Goal: Transaction & Acquisition: Download file/media

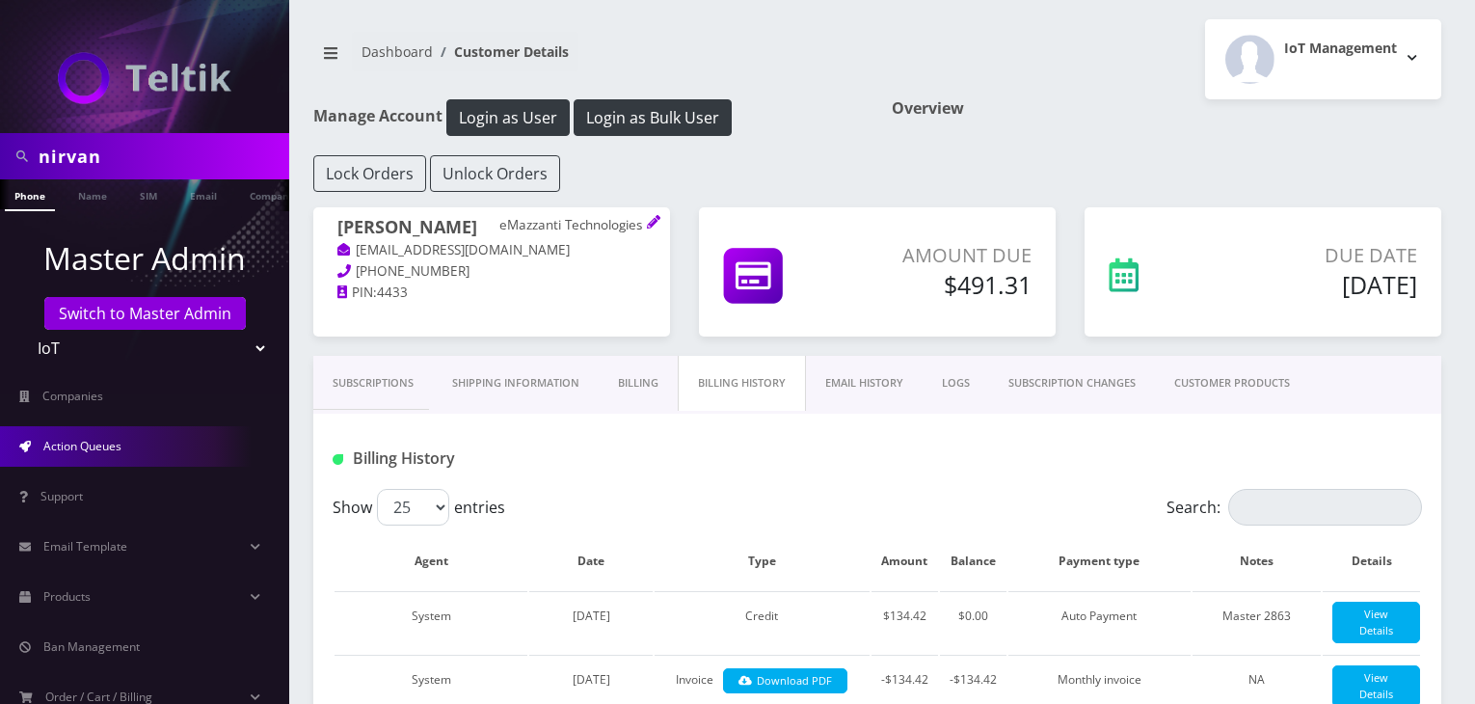
scroll to position [527, 0]
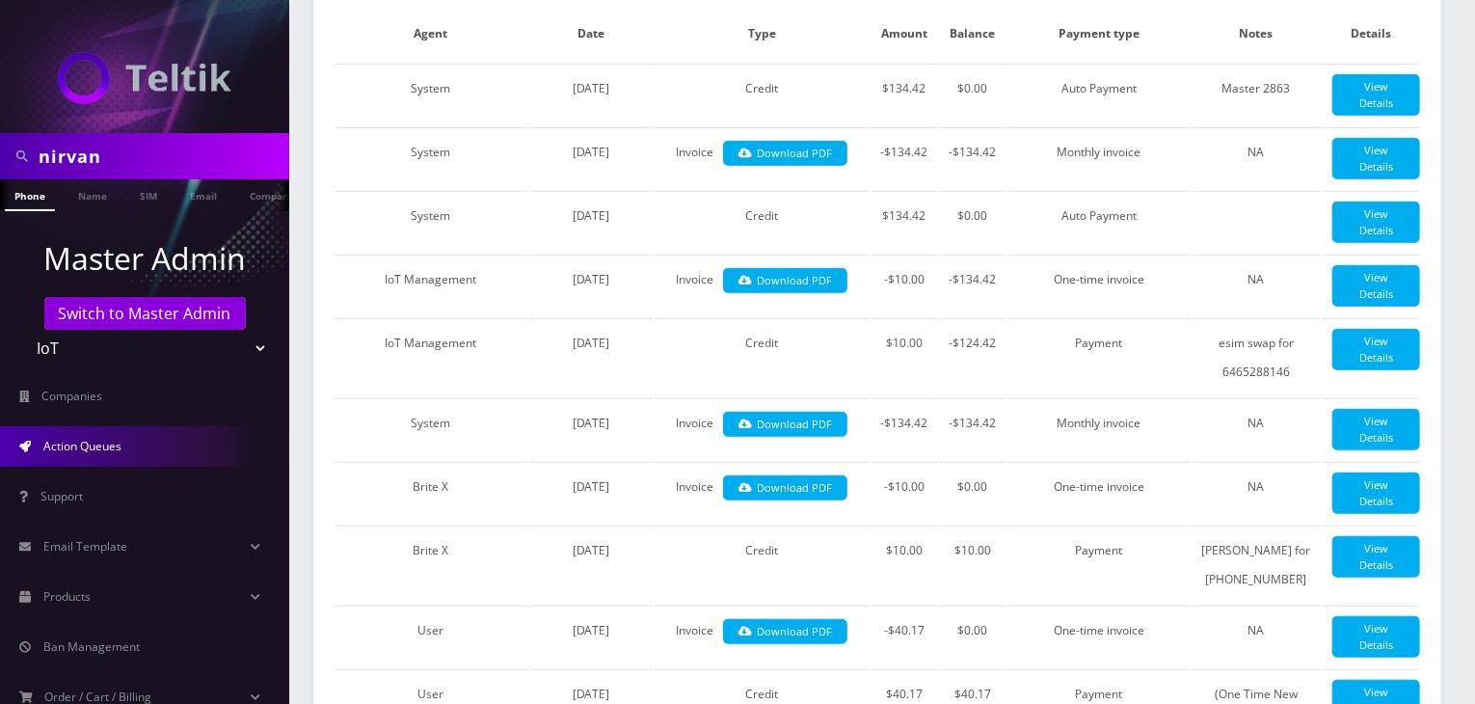
click at [48, 439] on span "Action Queues" at bounding box center [82, 446] width 78 height 16
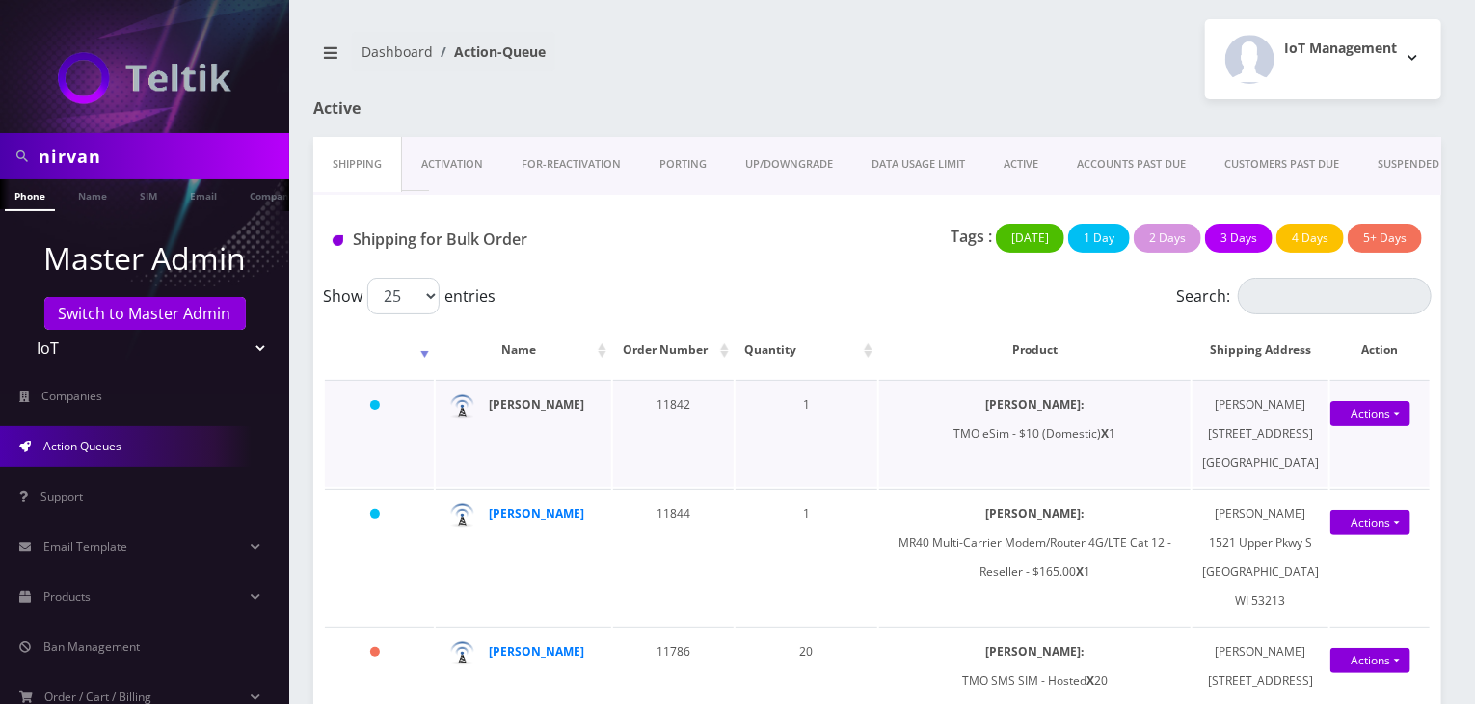
click at [540, 413] on strong "[PERSON_NAME]" at bounding box center [536, 404] width 95 height 16
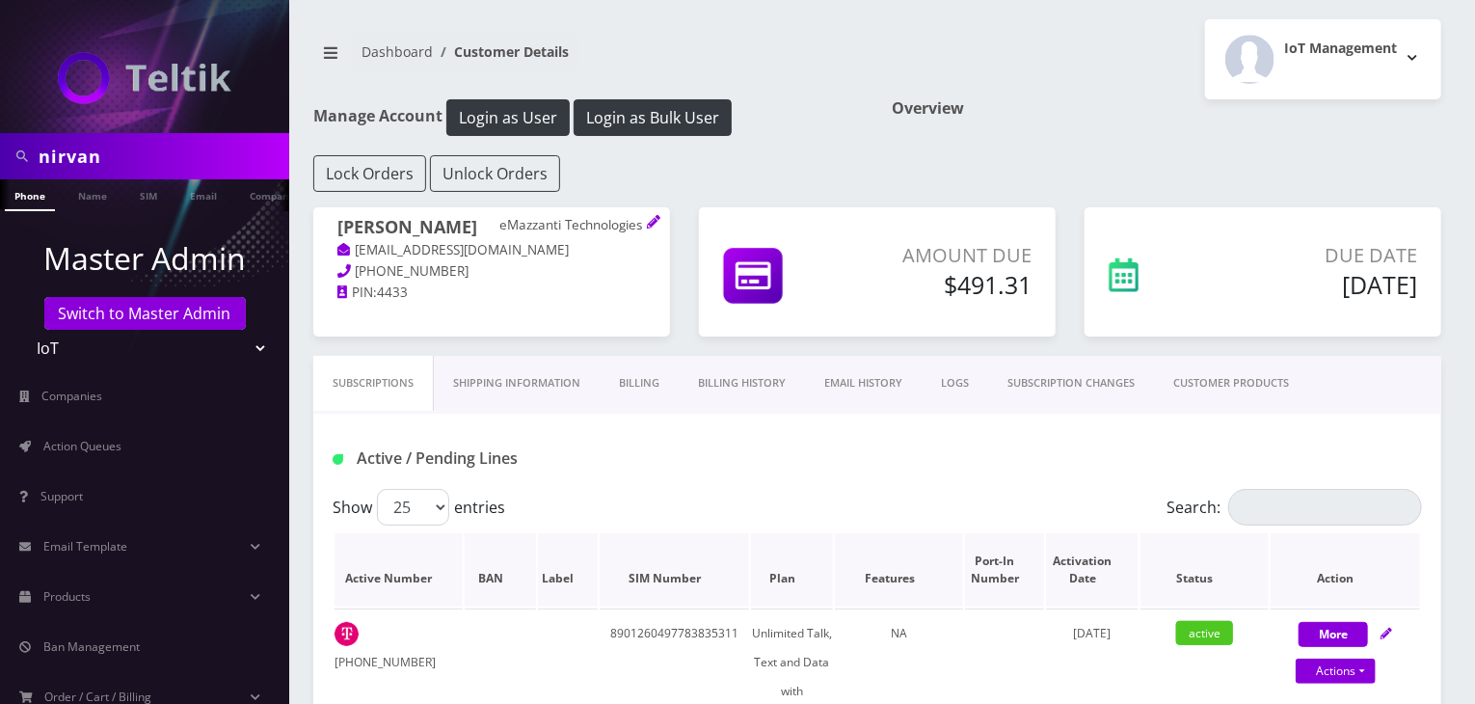
scroll to position [321, 0]
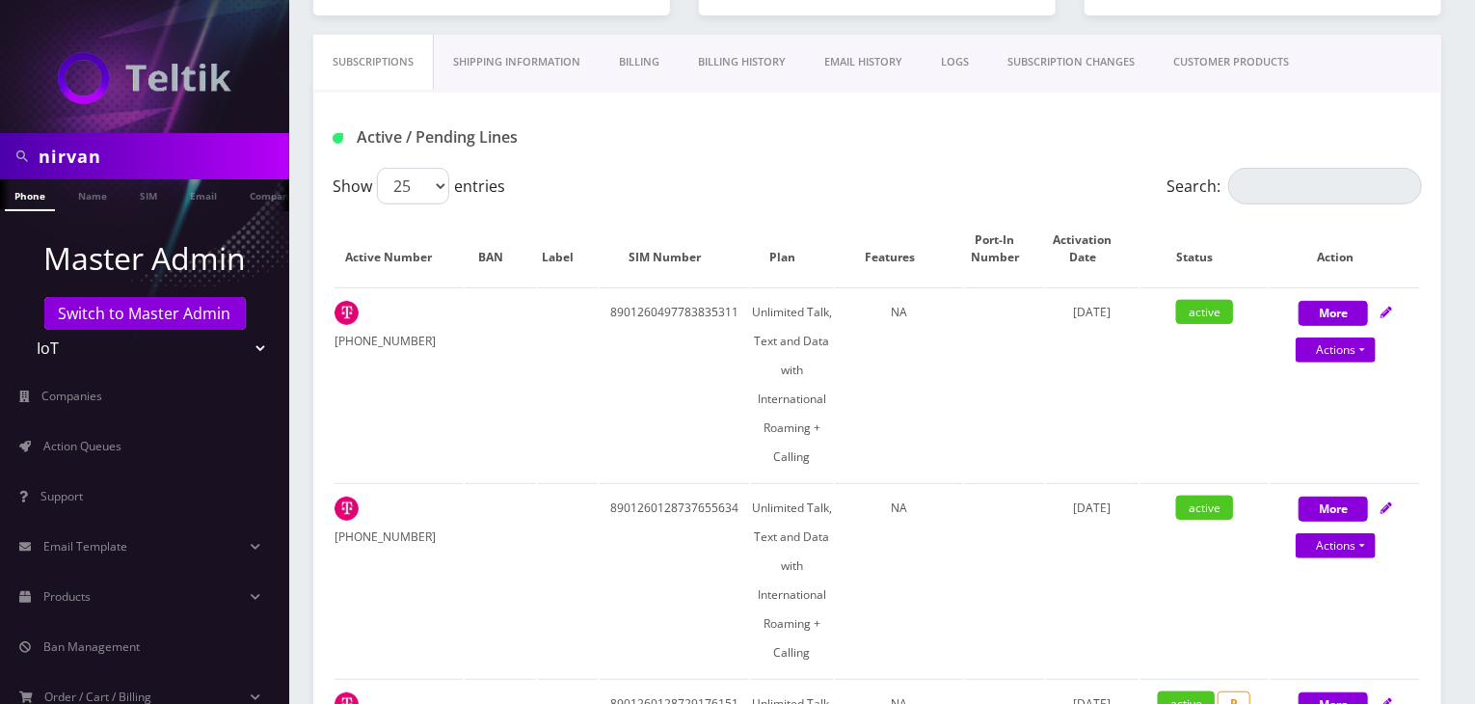
drag, startPoint x: 131, startPoint y: 159, endPoint x: 0, endPoint y: 159, distance: 131.1
click at [0, 159] on div "nirvan" at bounding box center [144, 156] width 289 height 46
type input "jarod"
click at [89, 185] on link "Name" at bounding box center [92, 195] width 48 height 32
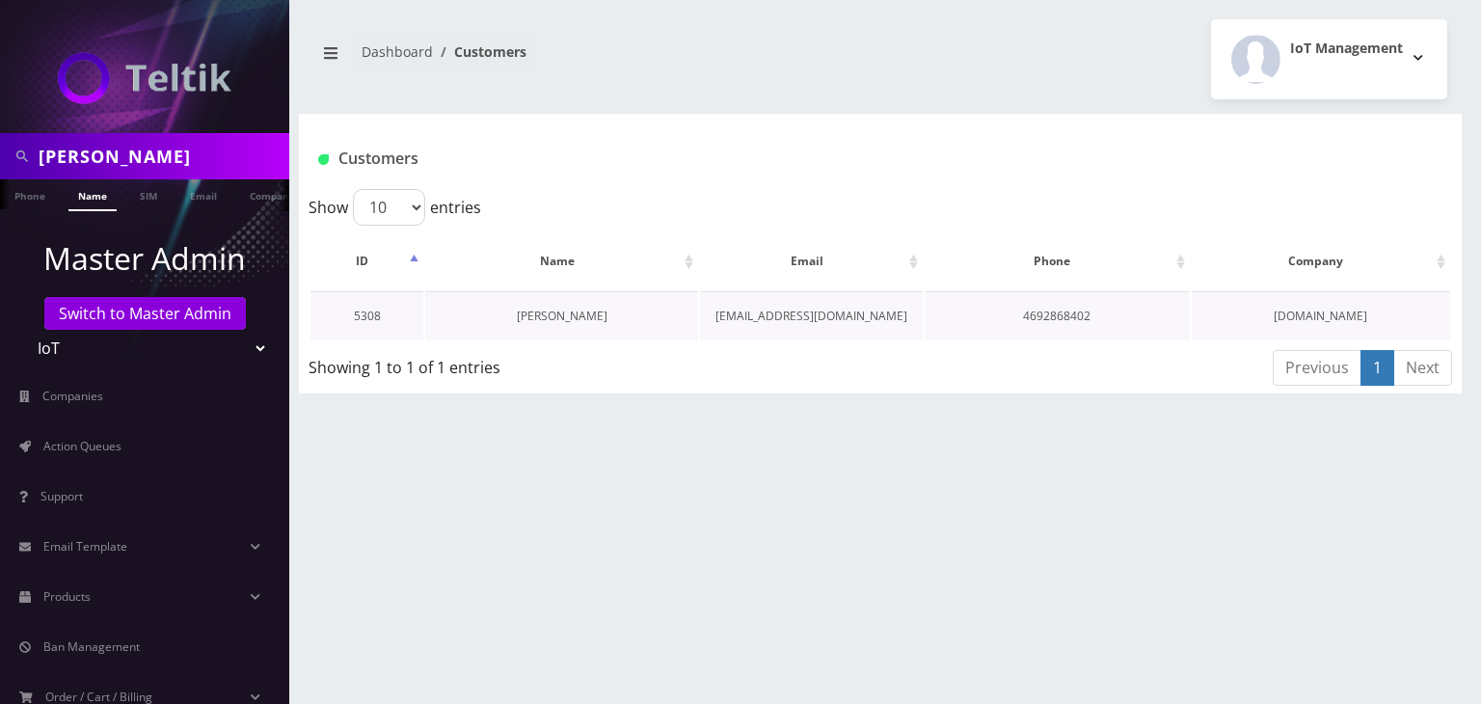
click at [544, 313] on link "Jarod Stirling" at bounding box center [562, 316] width 91 height 16
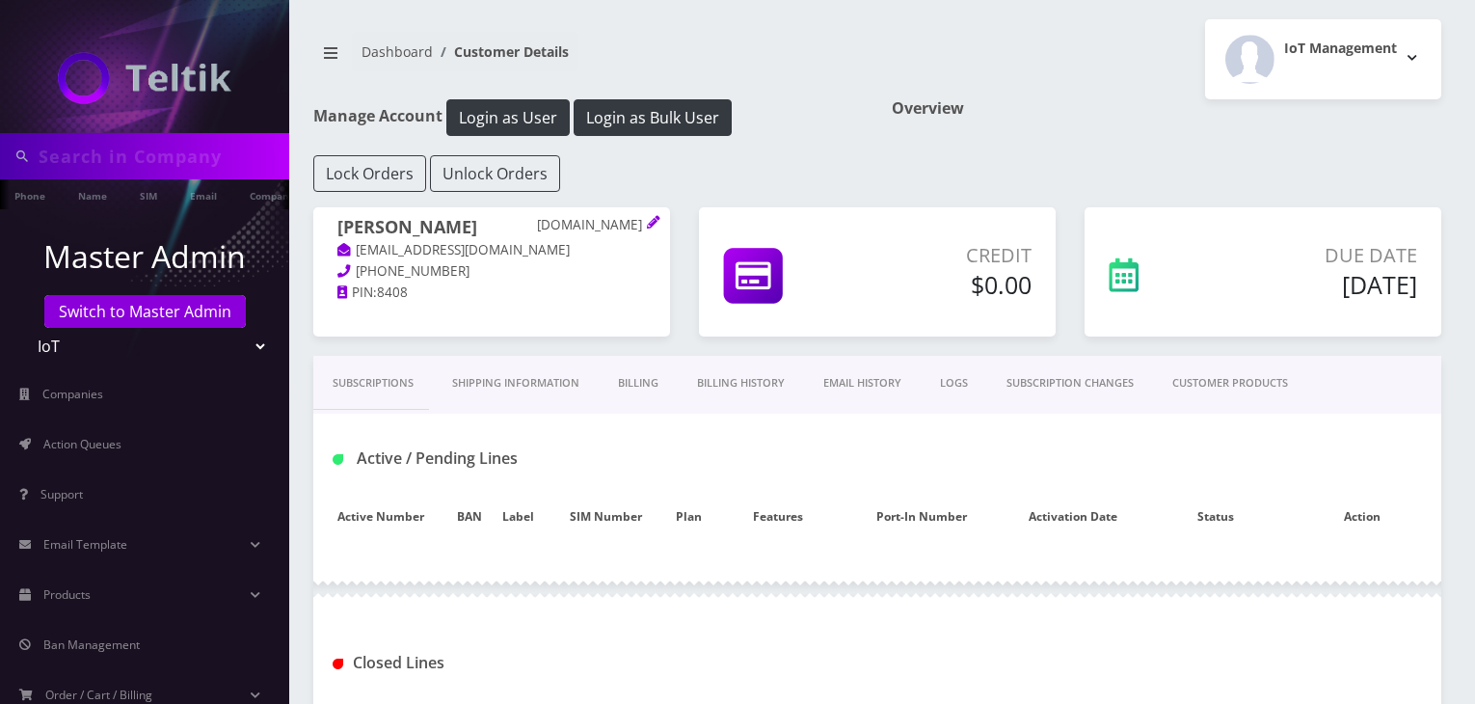
type input "[PERSON_NAME]"
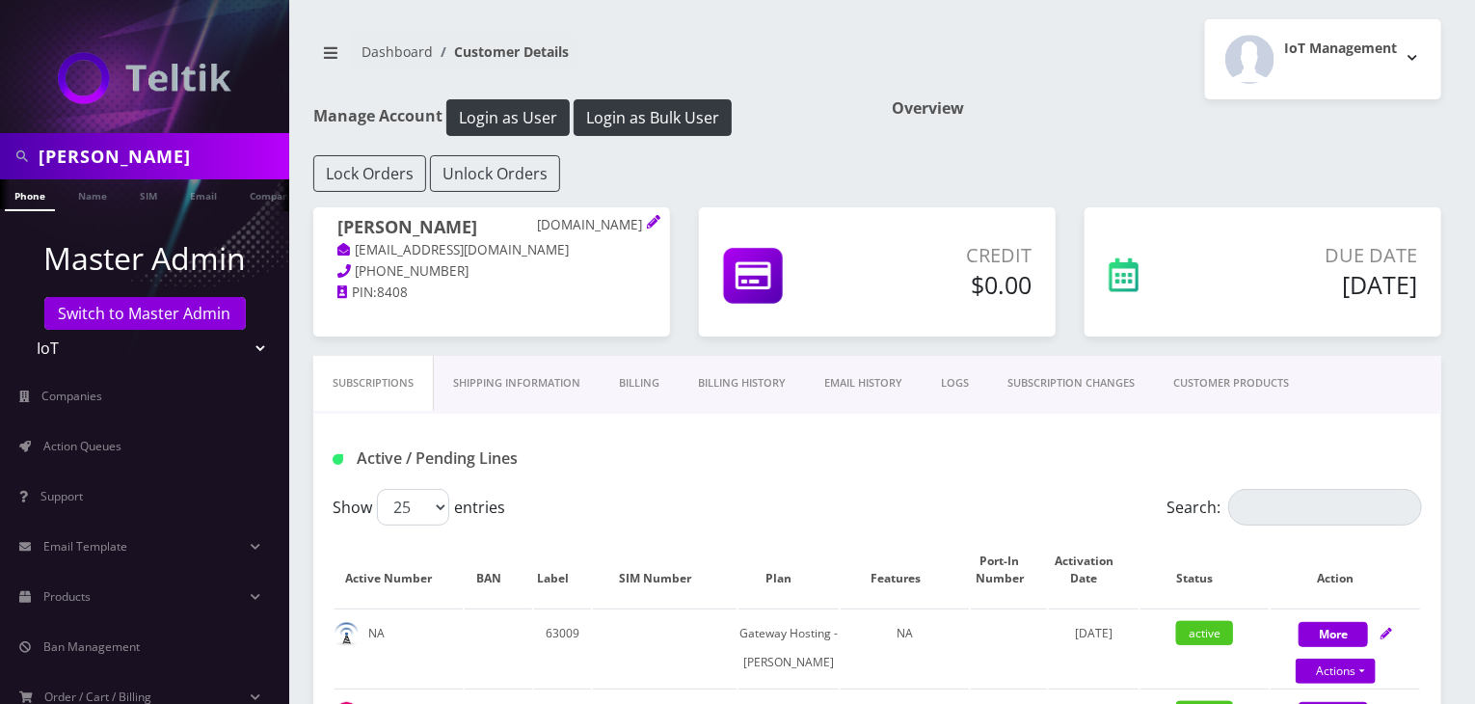
click at [733, 383] on link "Billing History" at bounding box center [742, 383] width 126 height 55
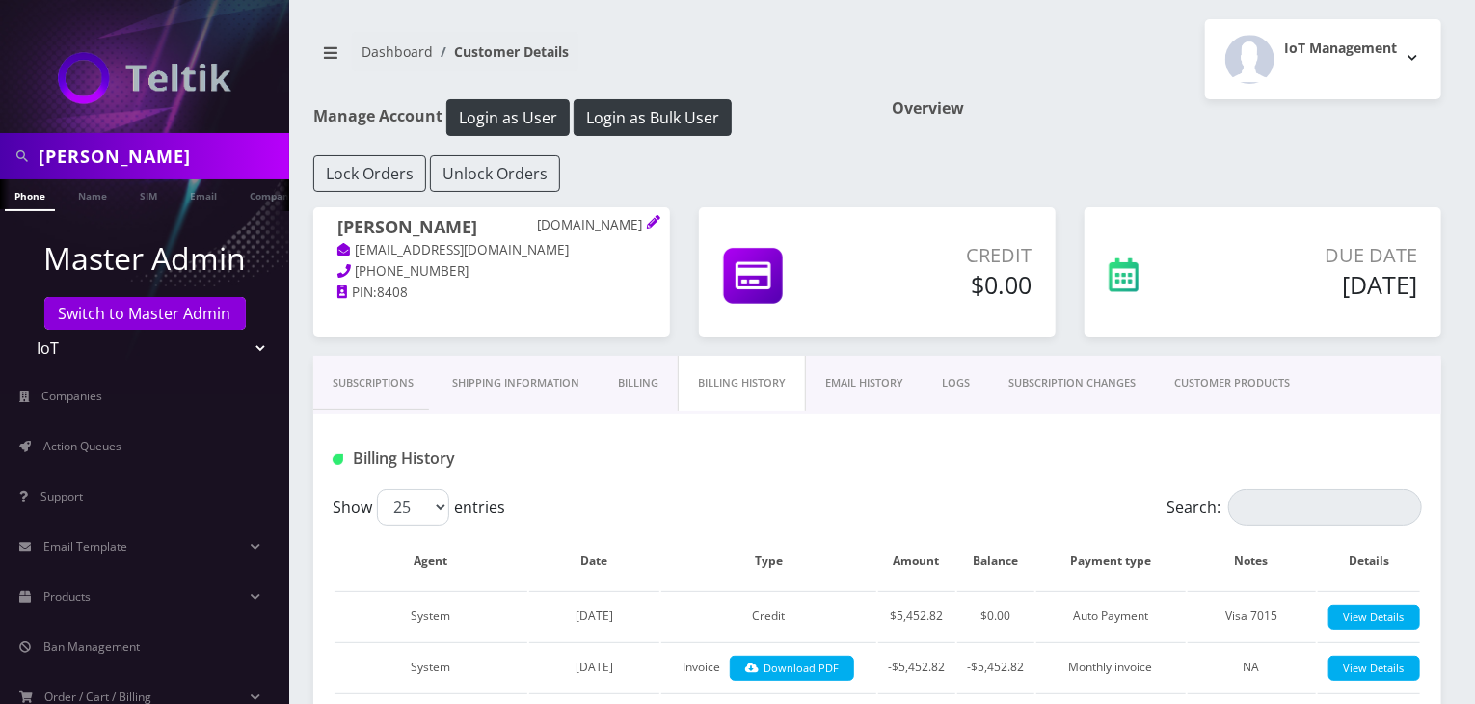
click at [366, 389] on link "Subscriptions" at bounding box center [373, 383] width 120 height 55
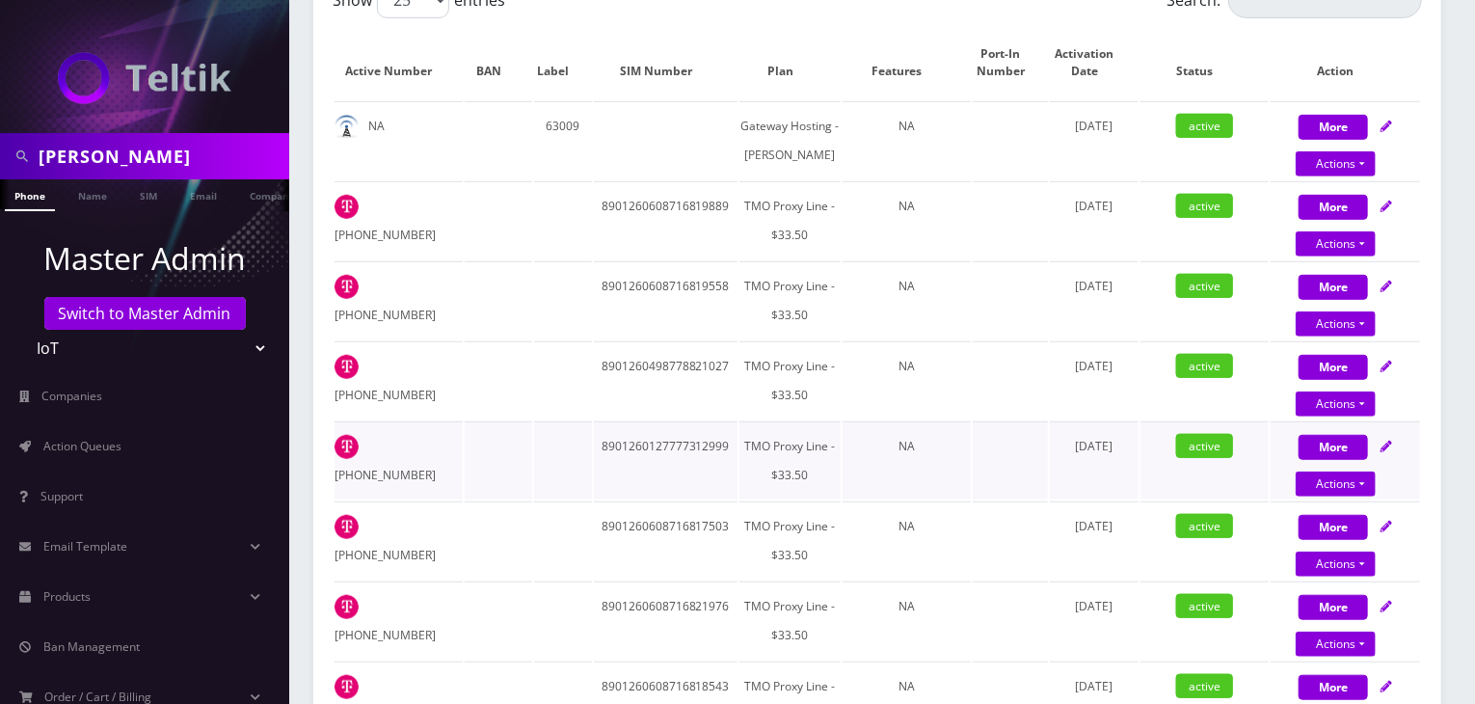
scroll to position [482, 0]
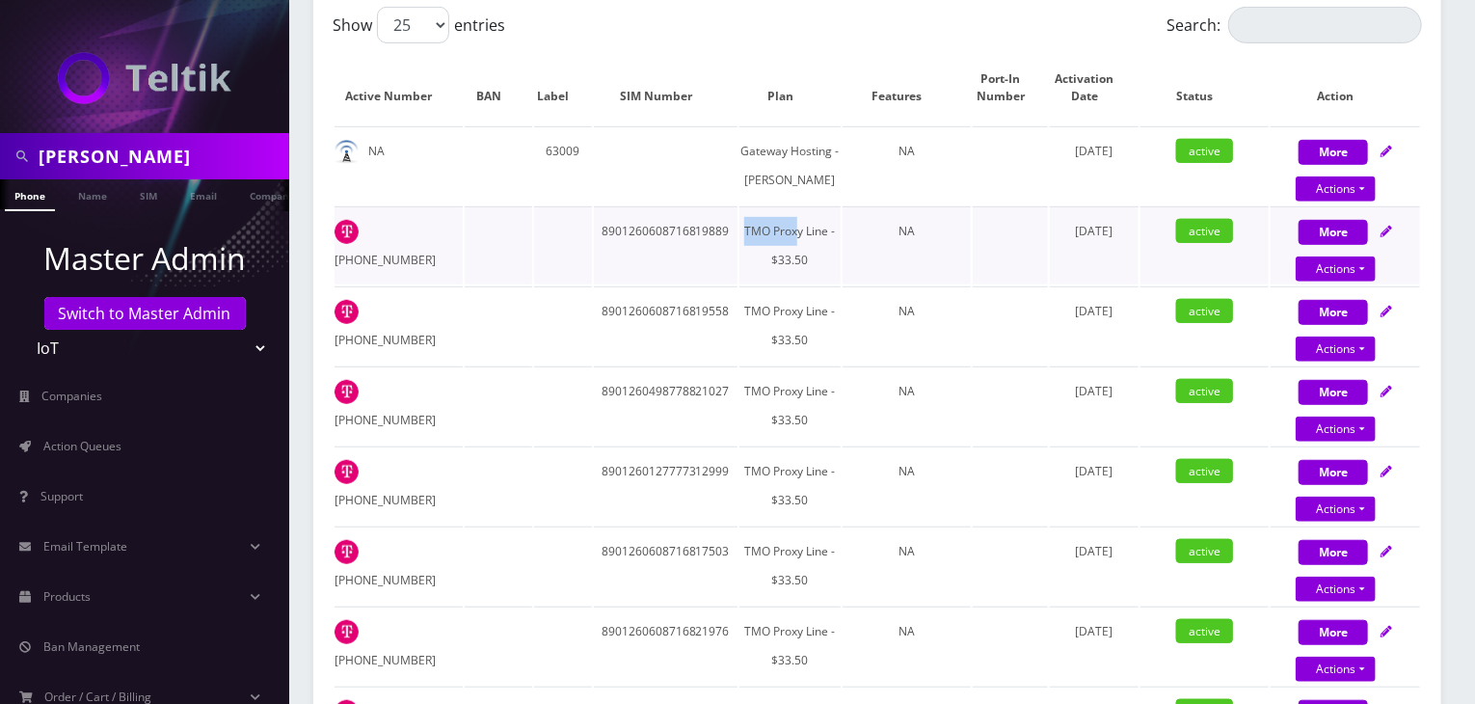
drag, startPoint x: 778, startPoint y: 261, endPoint x: 793, endPoint y: 297, distance: 38.5
click at [793, 284] on td "TMO Proxy Line - $33.50" at bounding box center [789, 245] width 101 height 78
drag, startPoint x: 816, startPoint y: 320, endPoint x: 768, endPoint y: 288, distance: 57.0
click at [768, 284] on td "TMO Proxy Line - $33.50" at bounding box center [789, 245] width 101 height 78
click at [867, 284] on td "NA" at bounding box center [907, 245] width 128 height 78
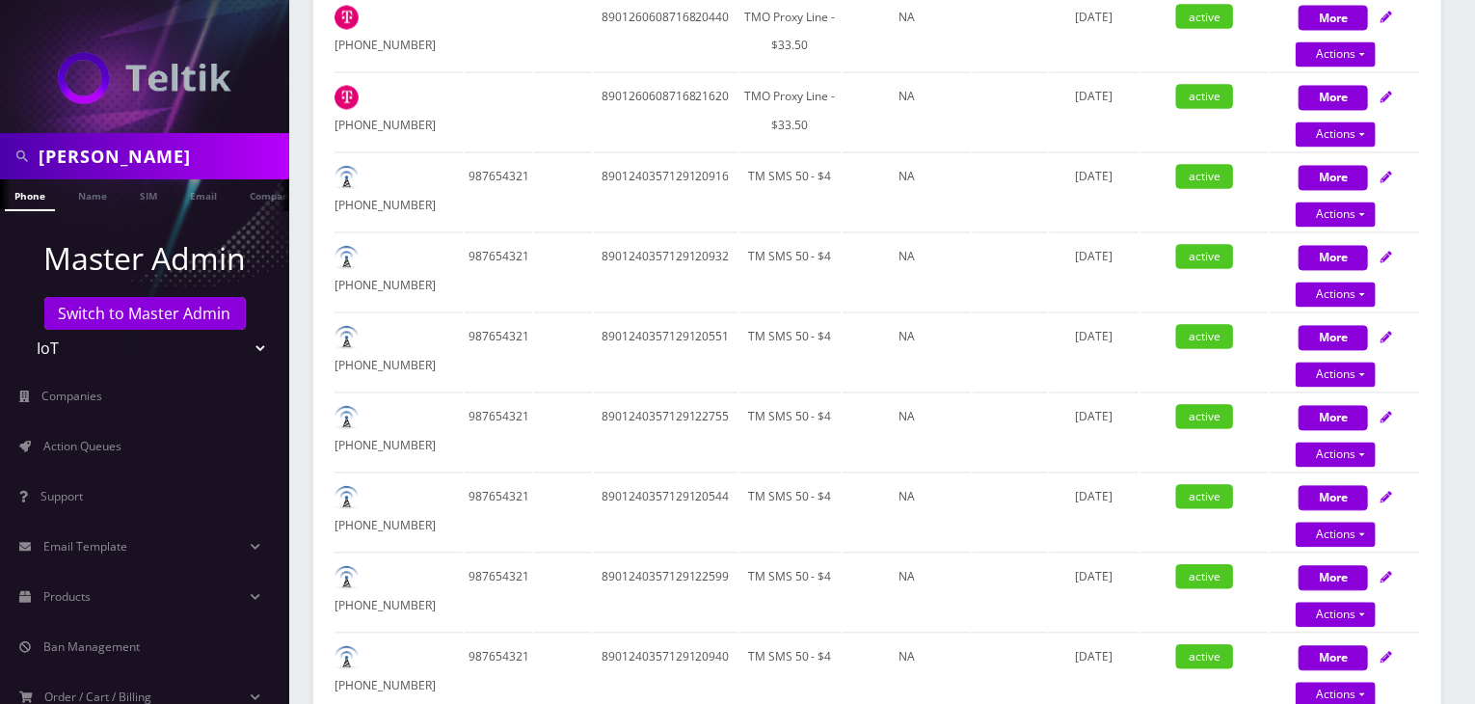
scroll to position [1767, 0]
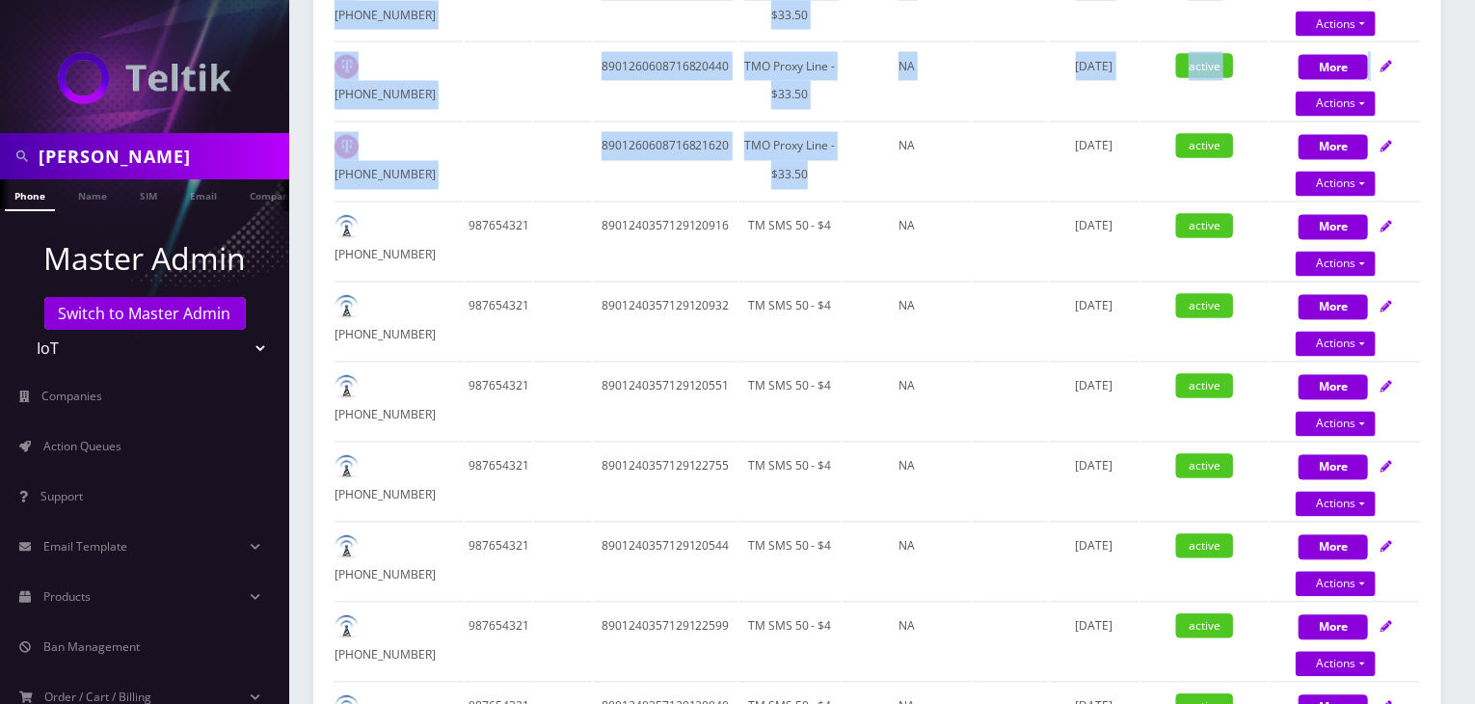
drag, startPoint x: 817, startPoint y: 648, endPoint x: 766, endPoint y: 206, distance: 444.4
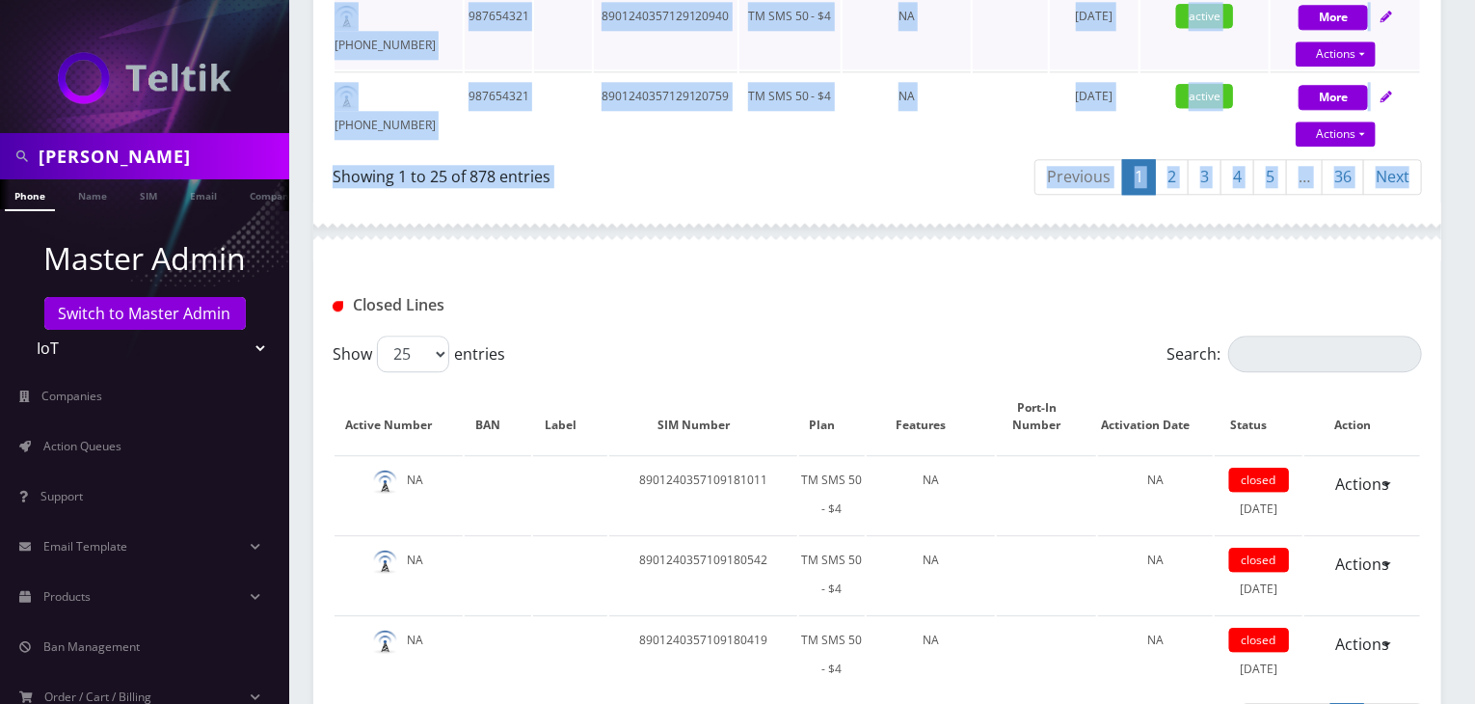
scroll to position [2462, 0]
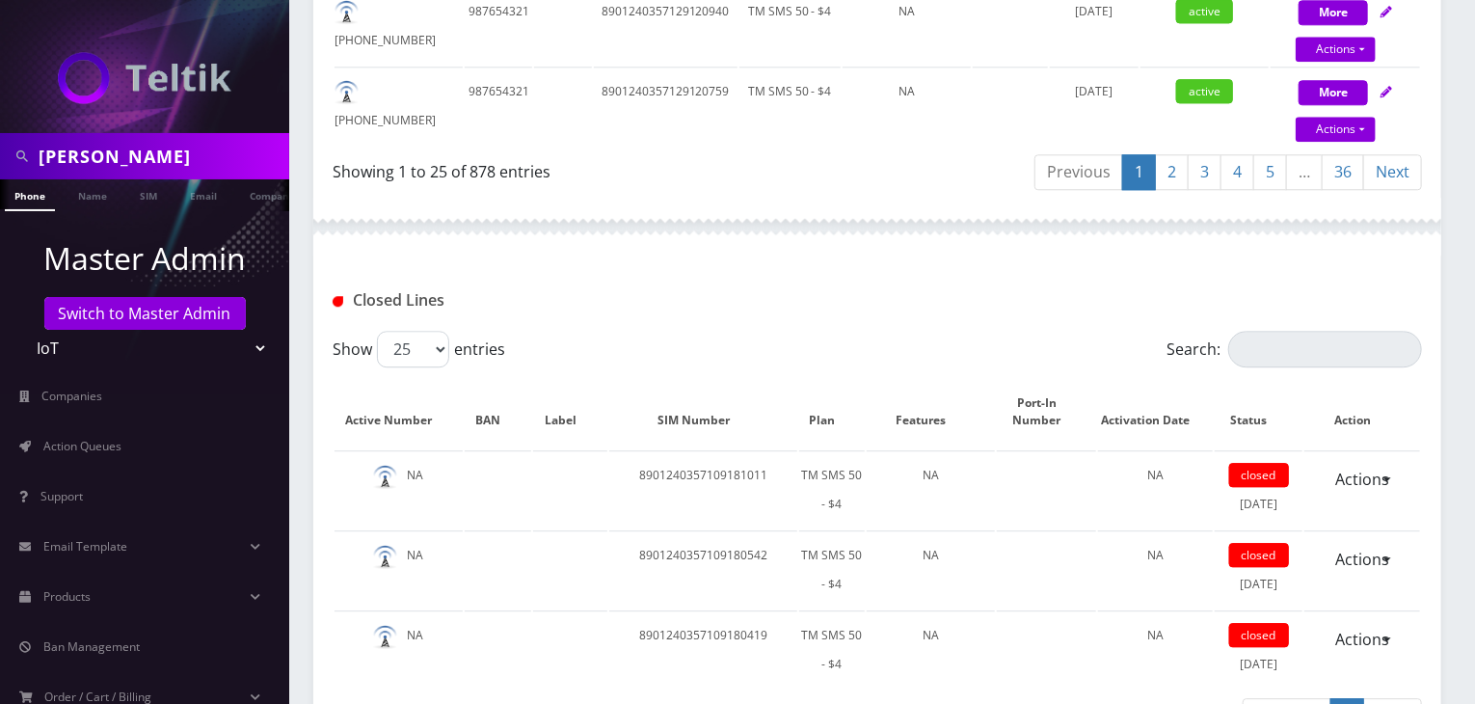
drag, startPoint x: 829, startPoint y: 504, endPoint x: 854, endPoint y: 244, distance: 261.5
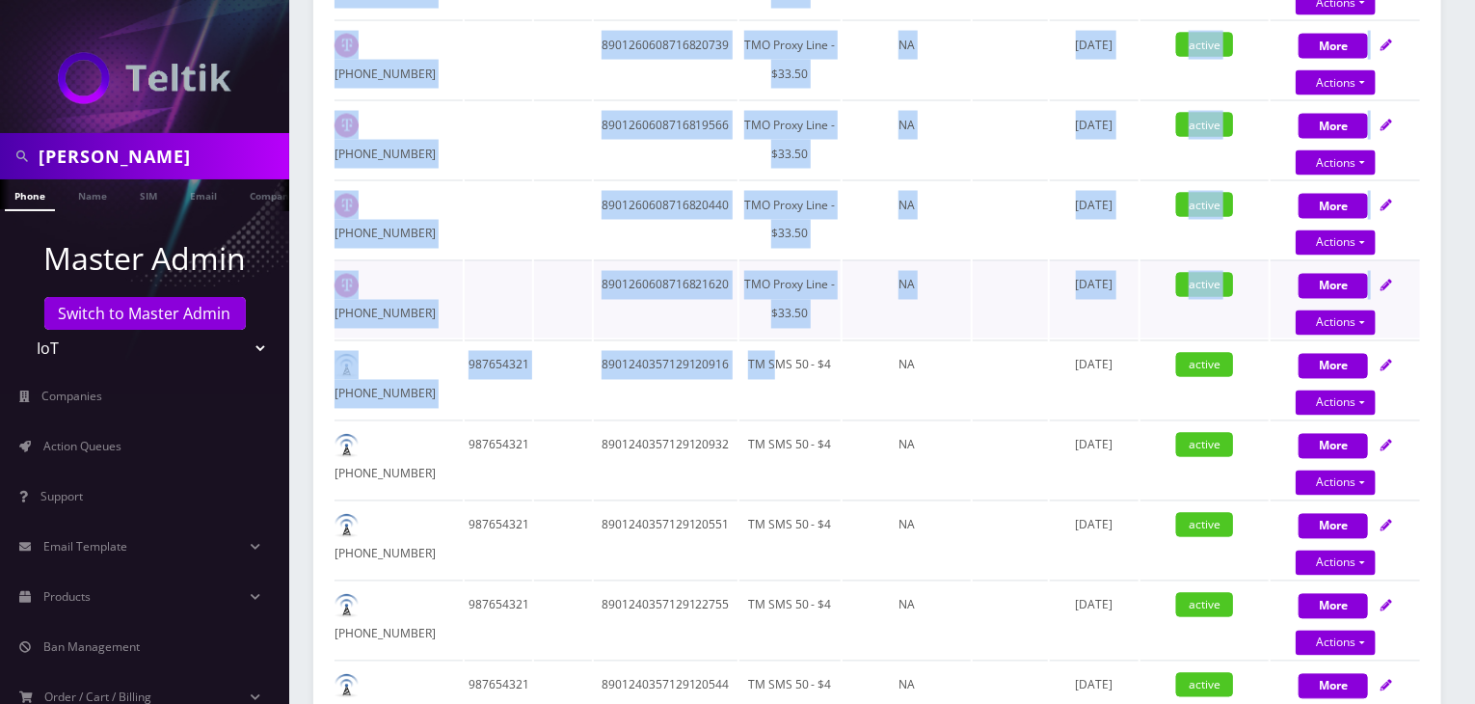
scroll to position [1787, 0]
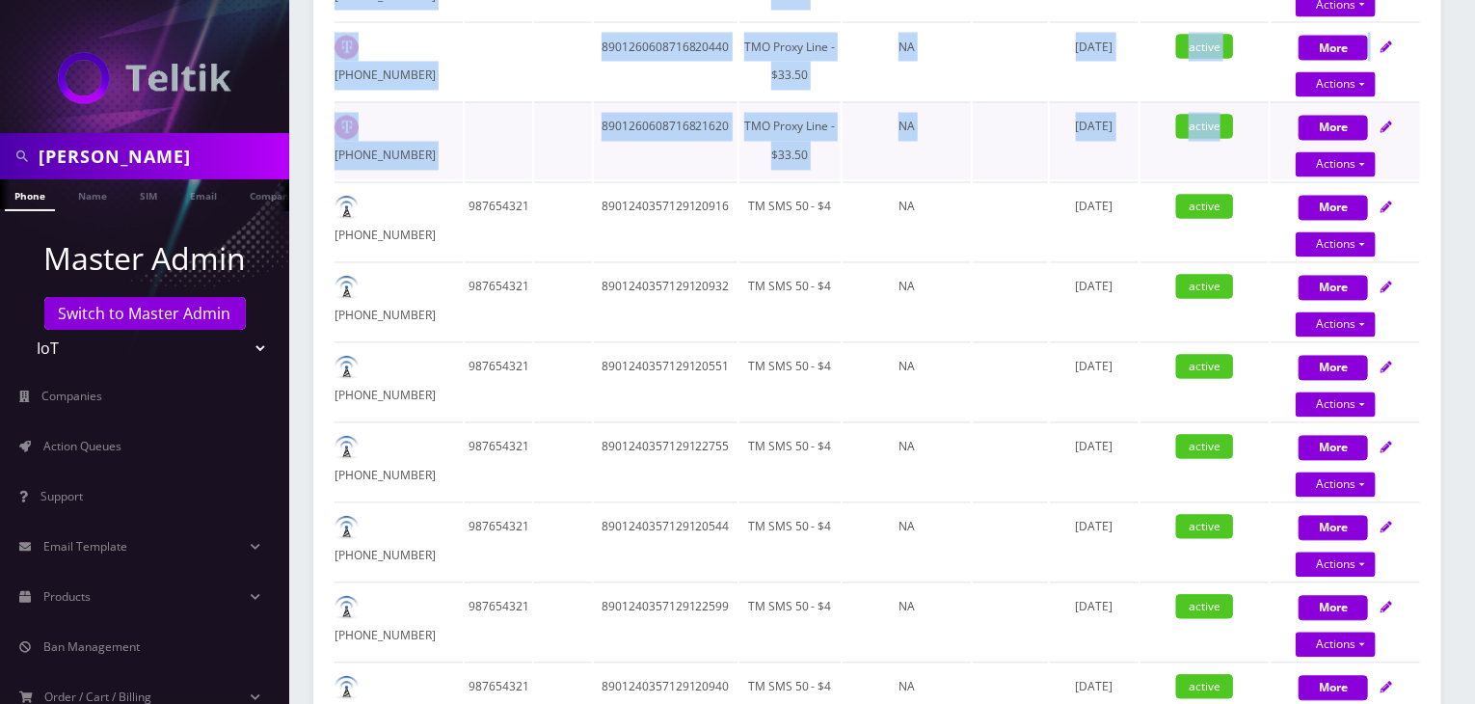
drag, startPoint x: 369, startPoint y: 362, endPoint x: 1230, endPoint y: 610, distance: 896.2
click at [1151, 180] on td "active" at bounding box center [1205, 141] width 128 height 78
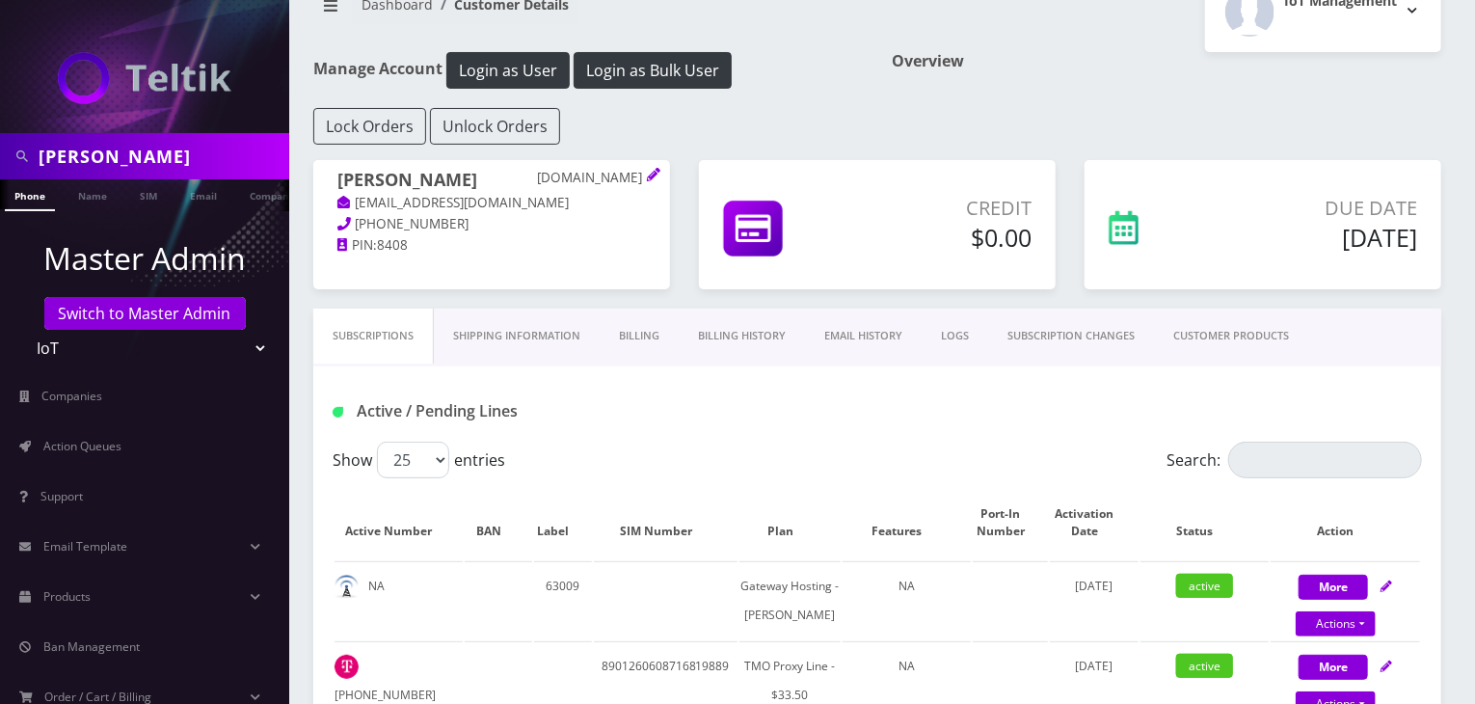
scroll to position [19, 0]
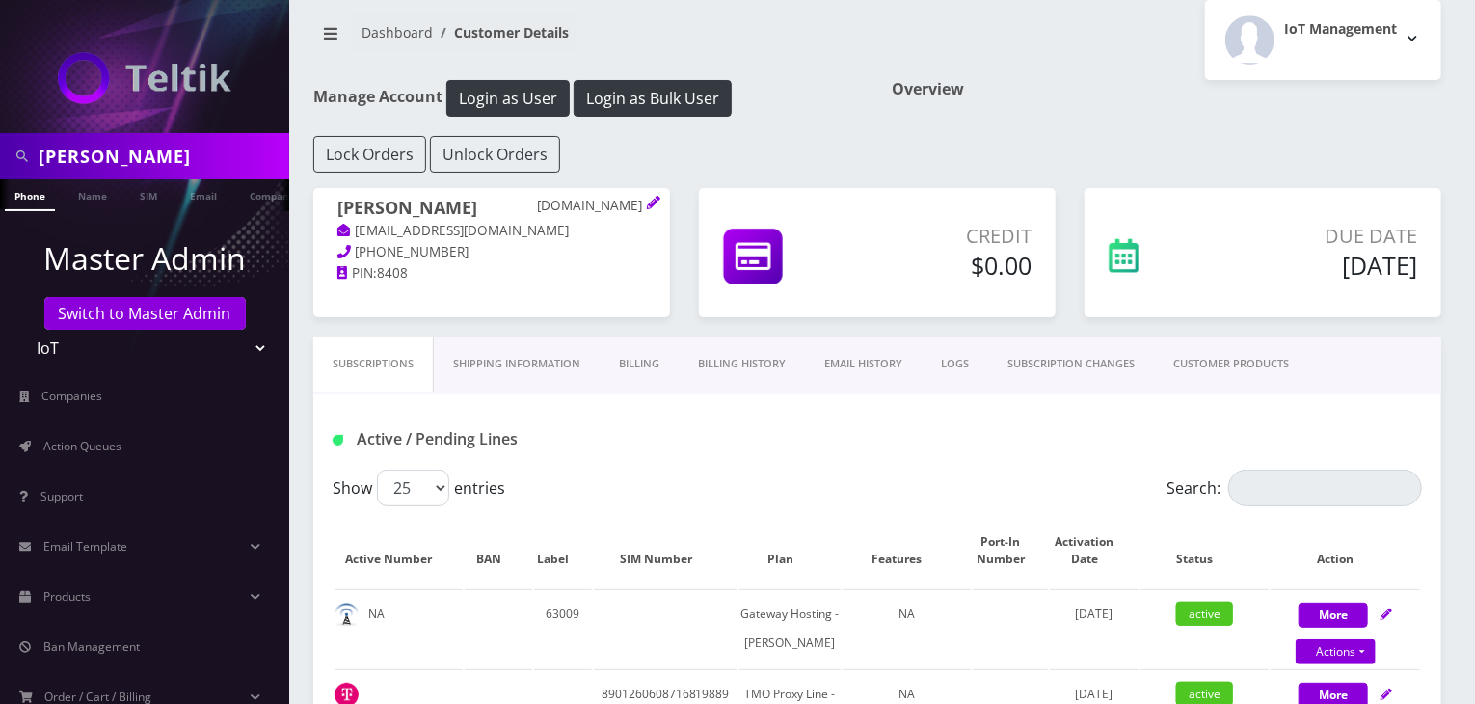
drag, startPoint x: 113, startPoint y: 150, endPoint x: 0, endPoint y: 150, distance: 112.8
click at [0, 150] on div "[PERSON_NAME]" at bounding box center [144, 156] width 289 height 46
type input "nirvan"
click at [73, 200] on link "Name" at bounding box center [92, 195] width 48 height 32
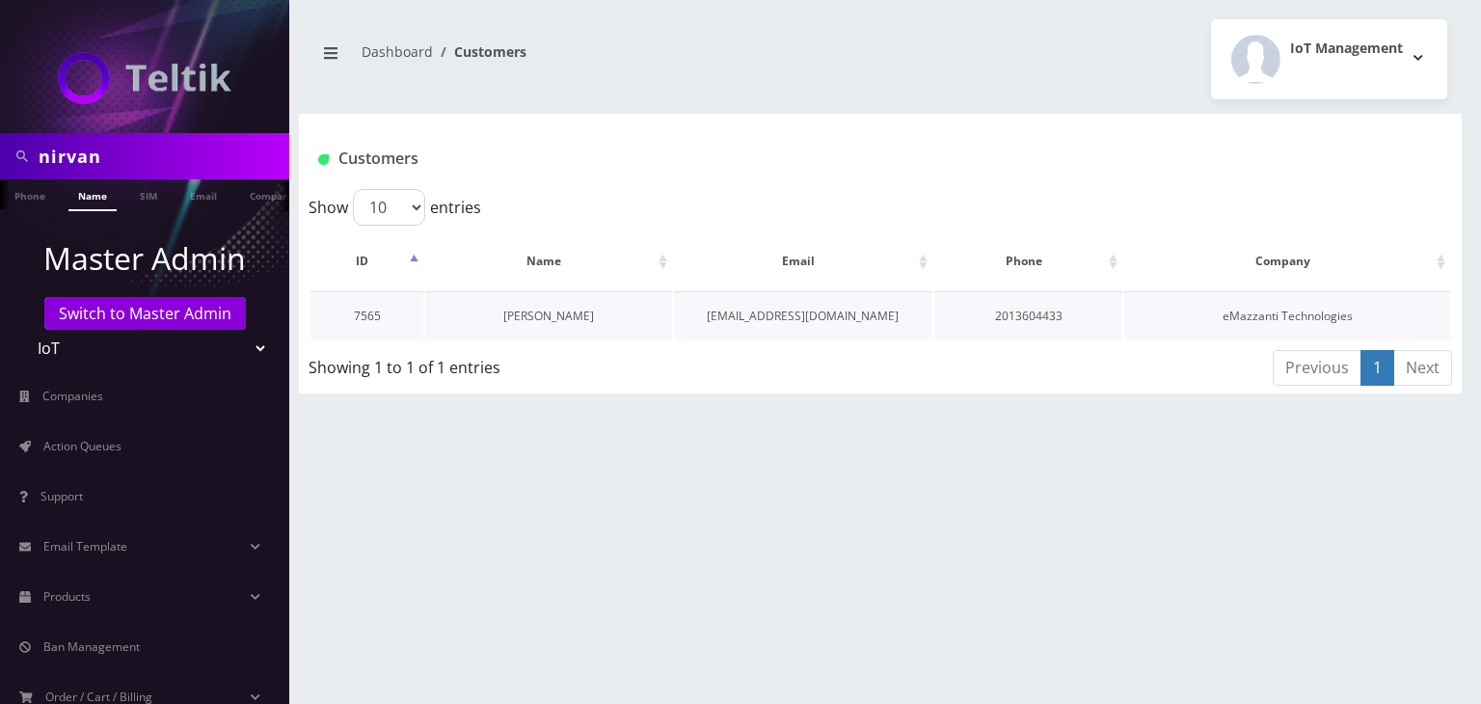
click at [559, 312] on link "Nirvan Ramoutar" at bounding box center [548, 316] width 91 height 16
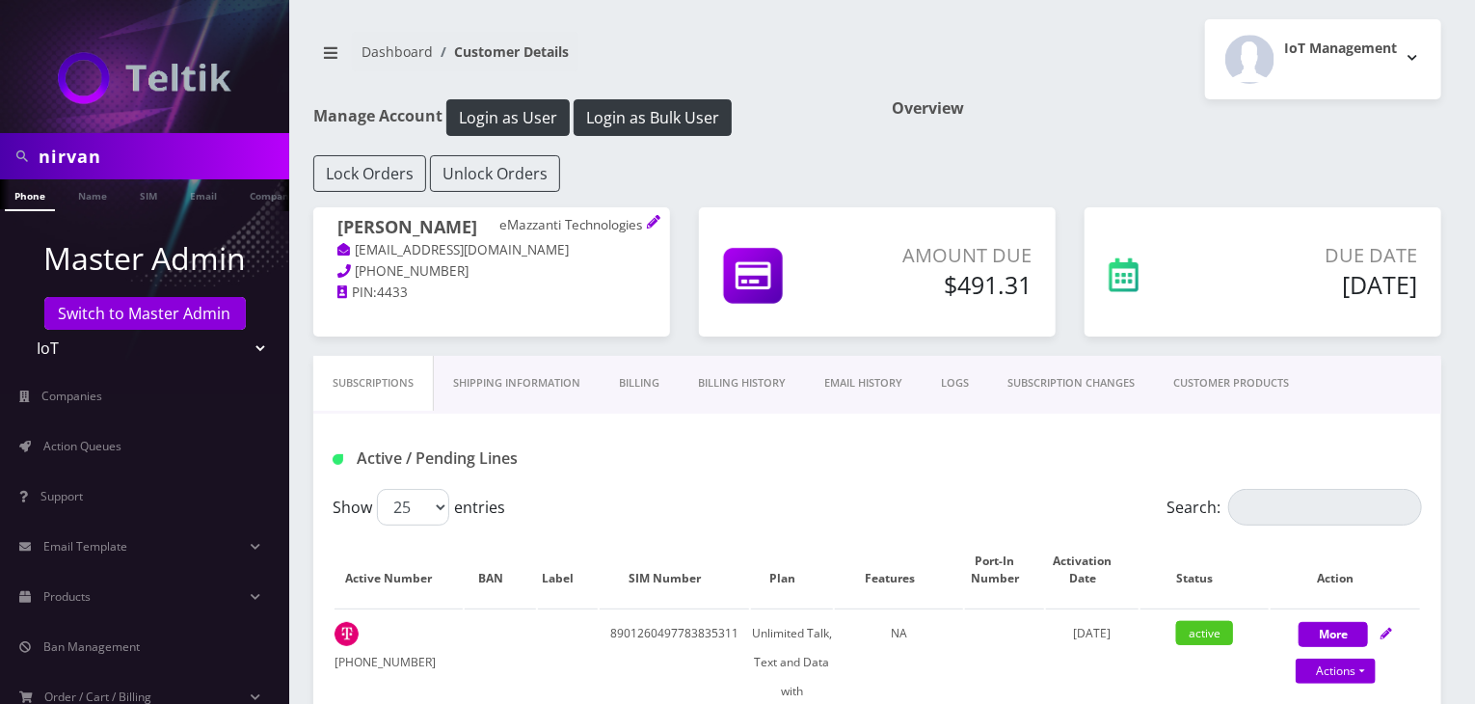
click at [737, 387] on link "Billing History" at bounding box center [742, 383] width 126 height 55
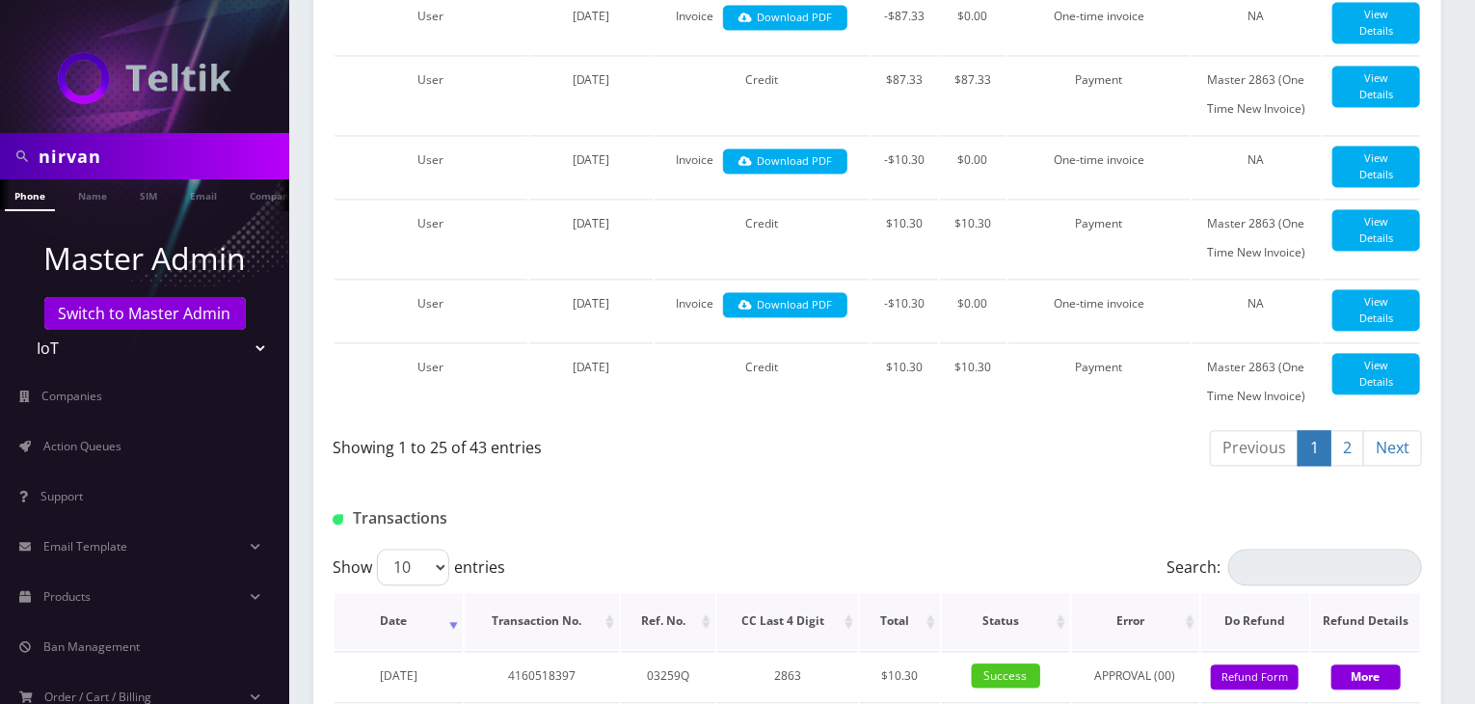
scroll to position [2088, 0]
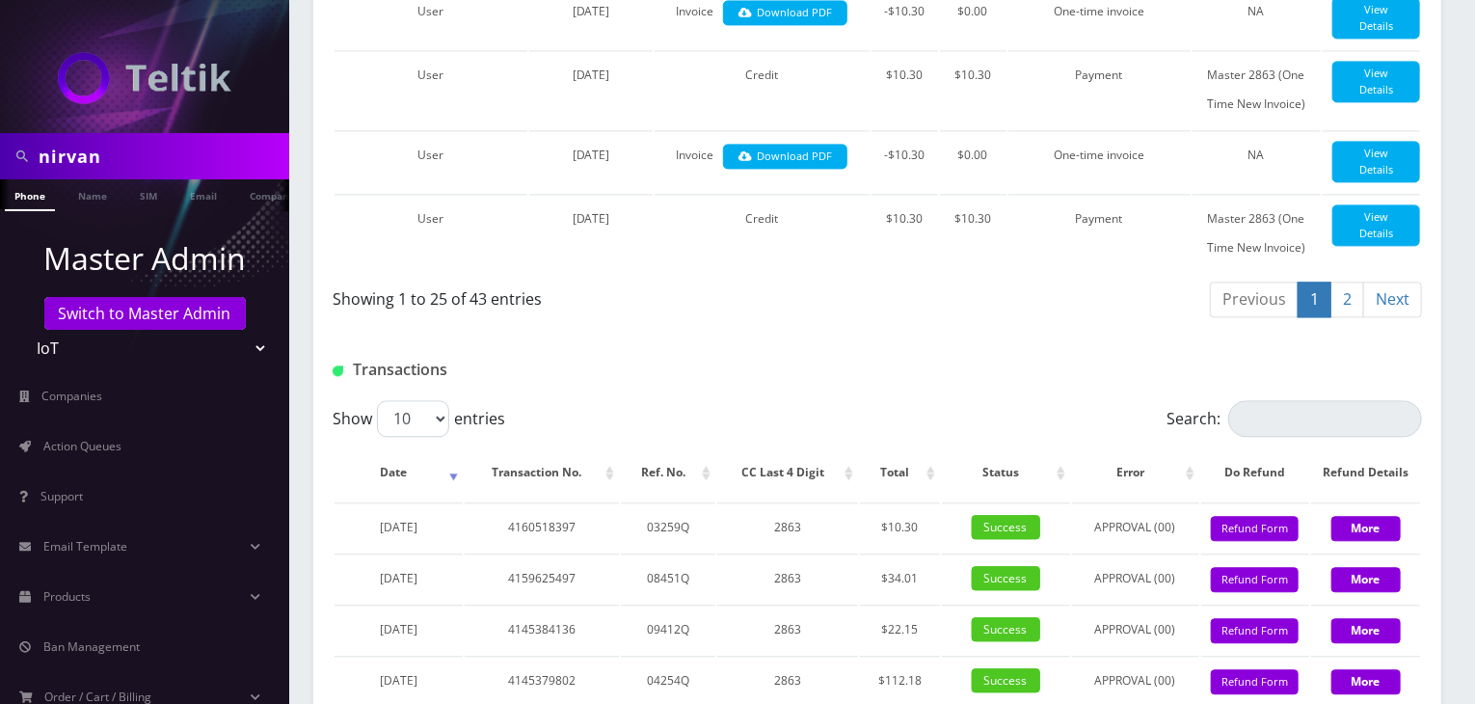
click at [1346, 317] on link "2" at bounding box center [1348, 300] width 34 height 36
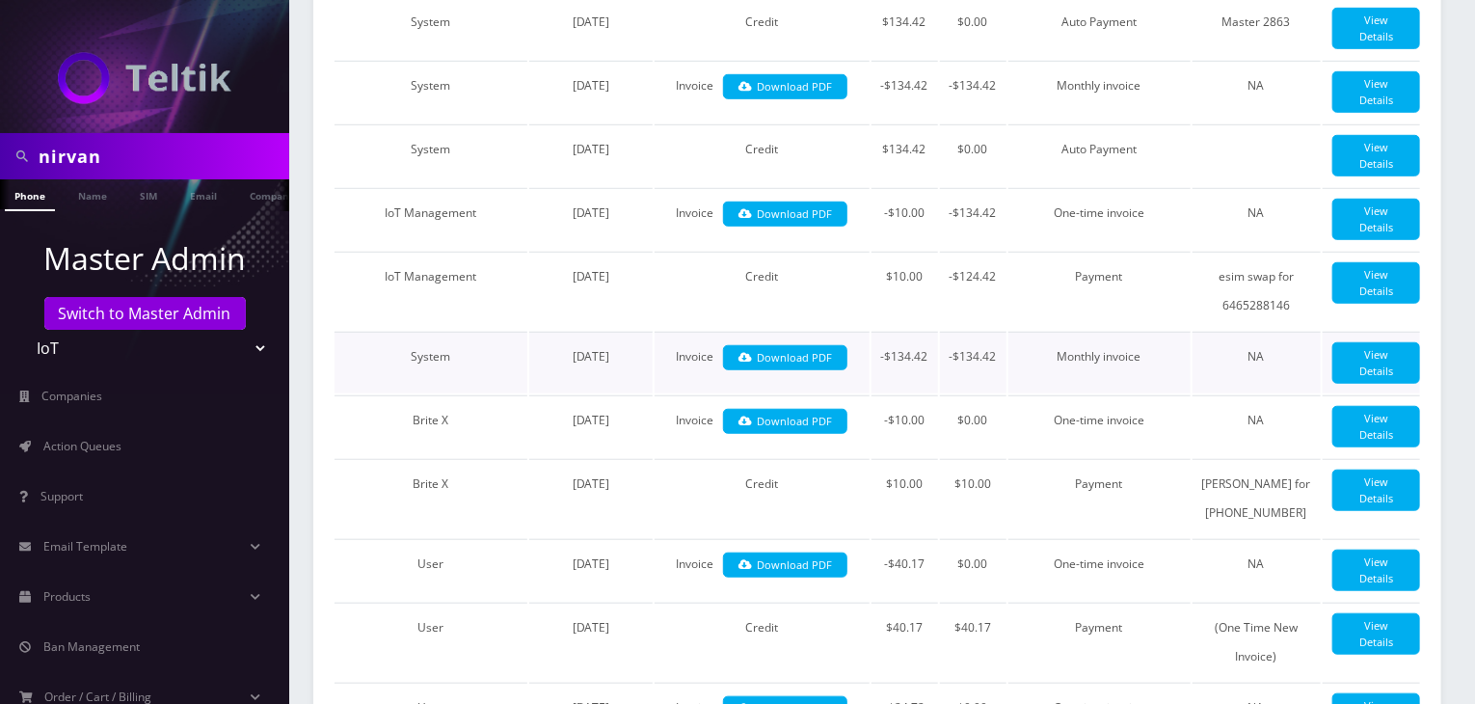
scroll to position [527, 0]
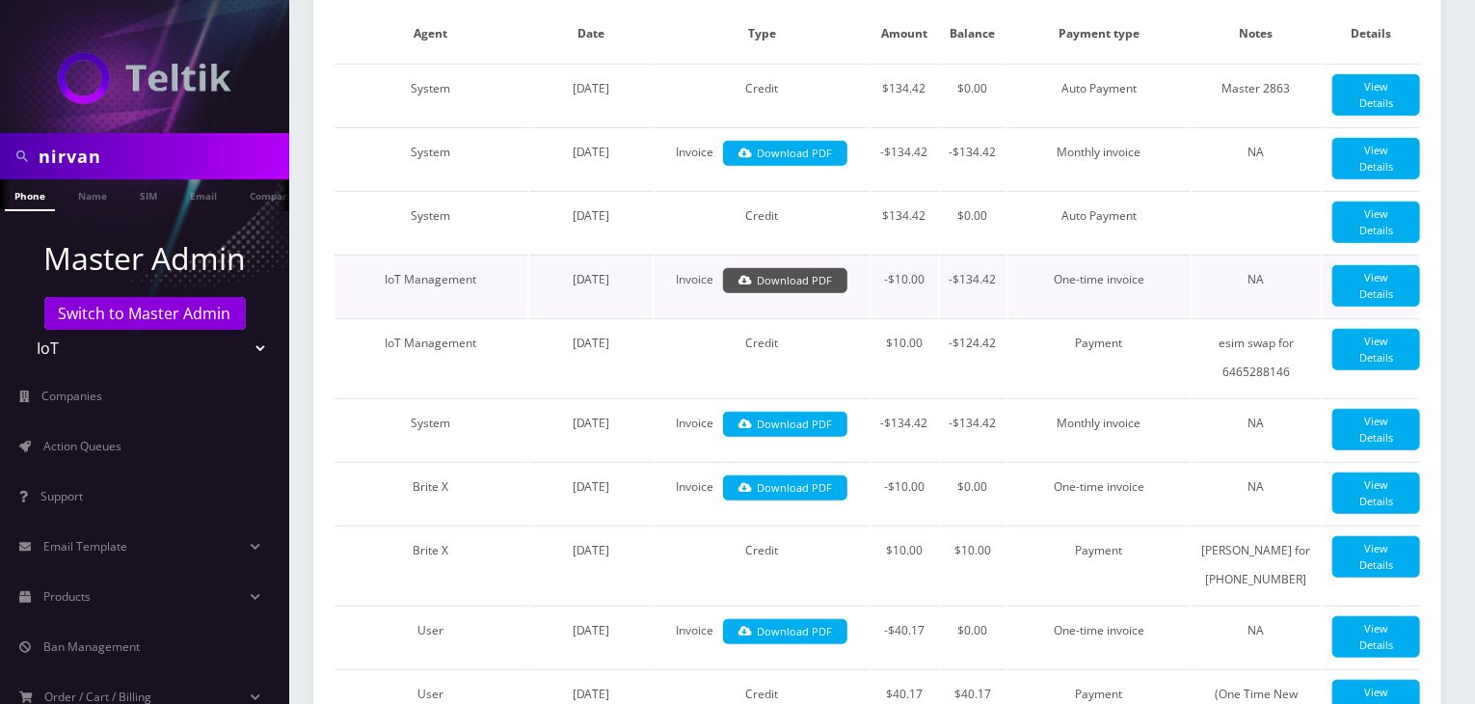
click at [800, 282] on link "Download PDF" at bounding box center [785, 281] width 124 height 26
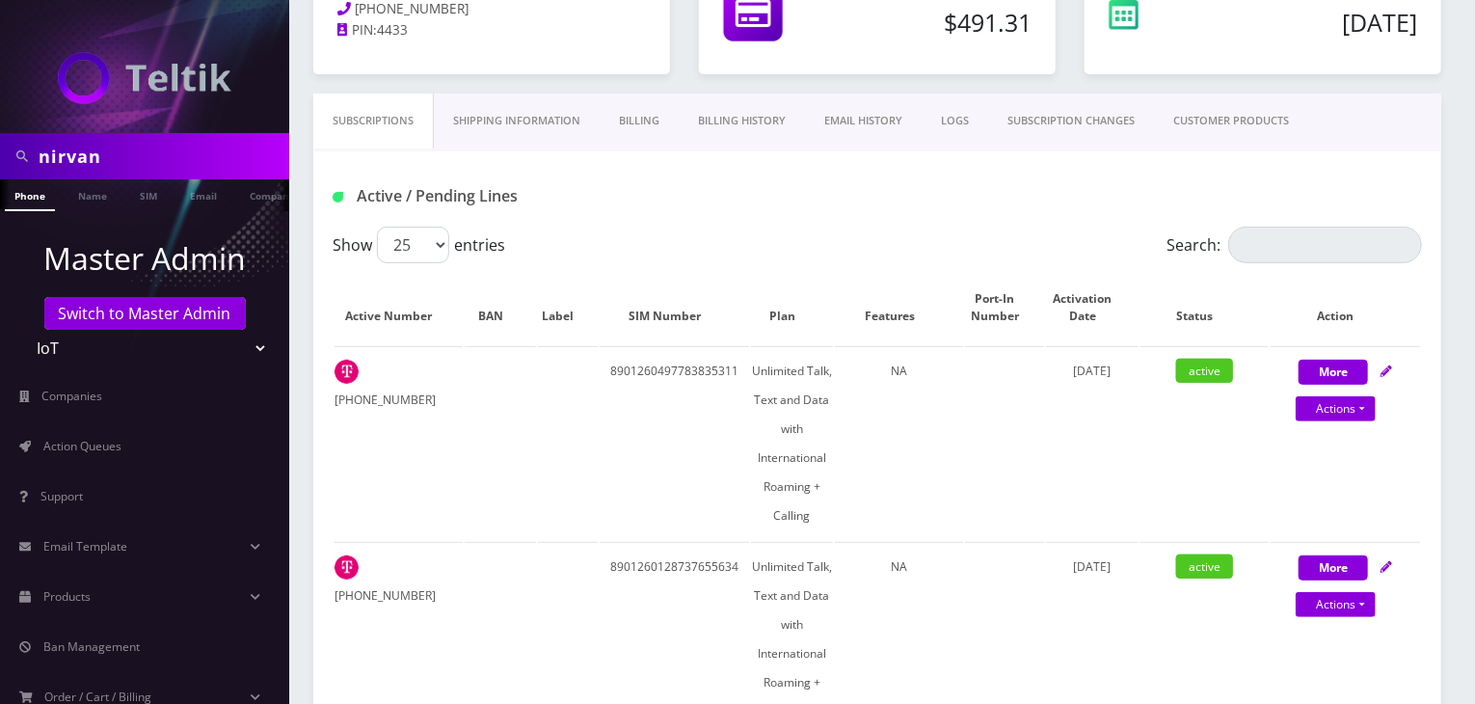
scroll to position [205, 0]
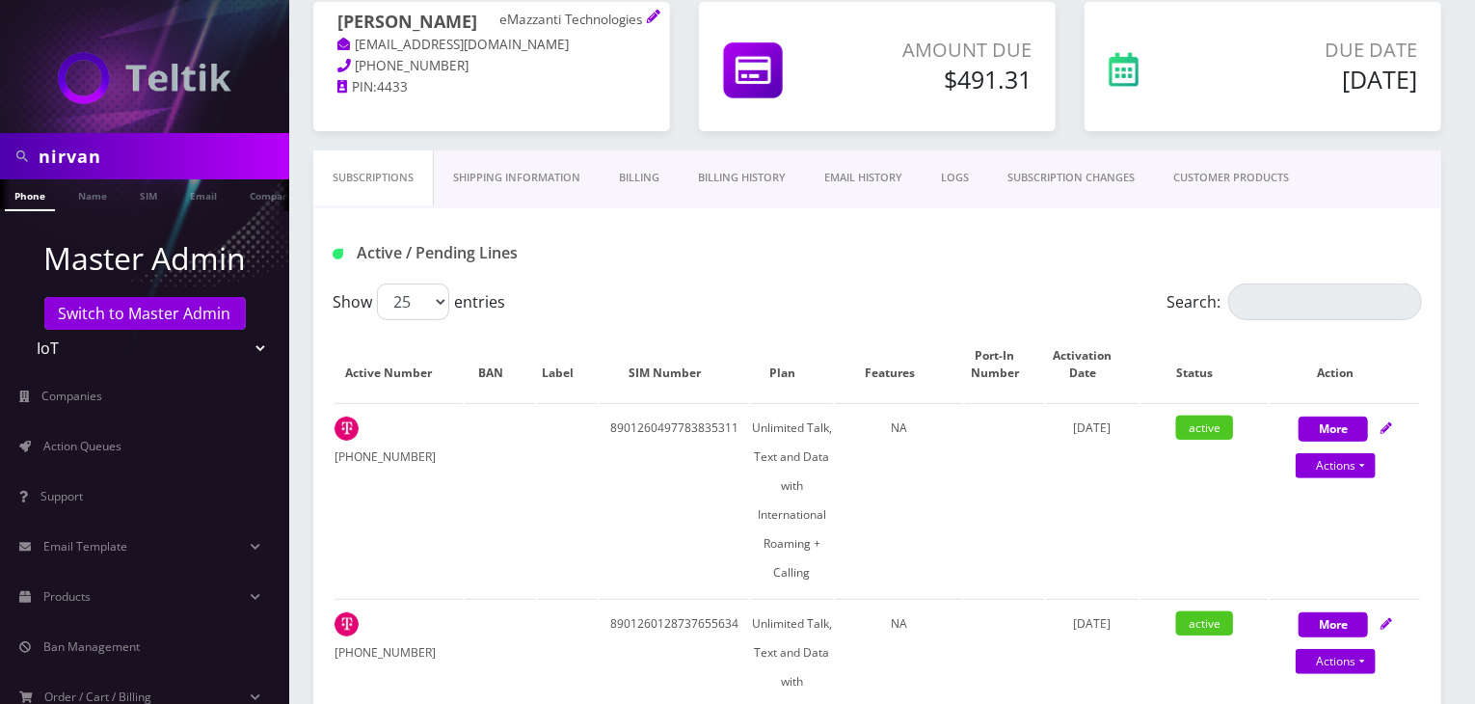
click at [736, 182] on link "Billing History" at bounding box center [742, 177] width 126 height 55
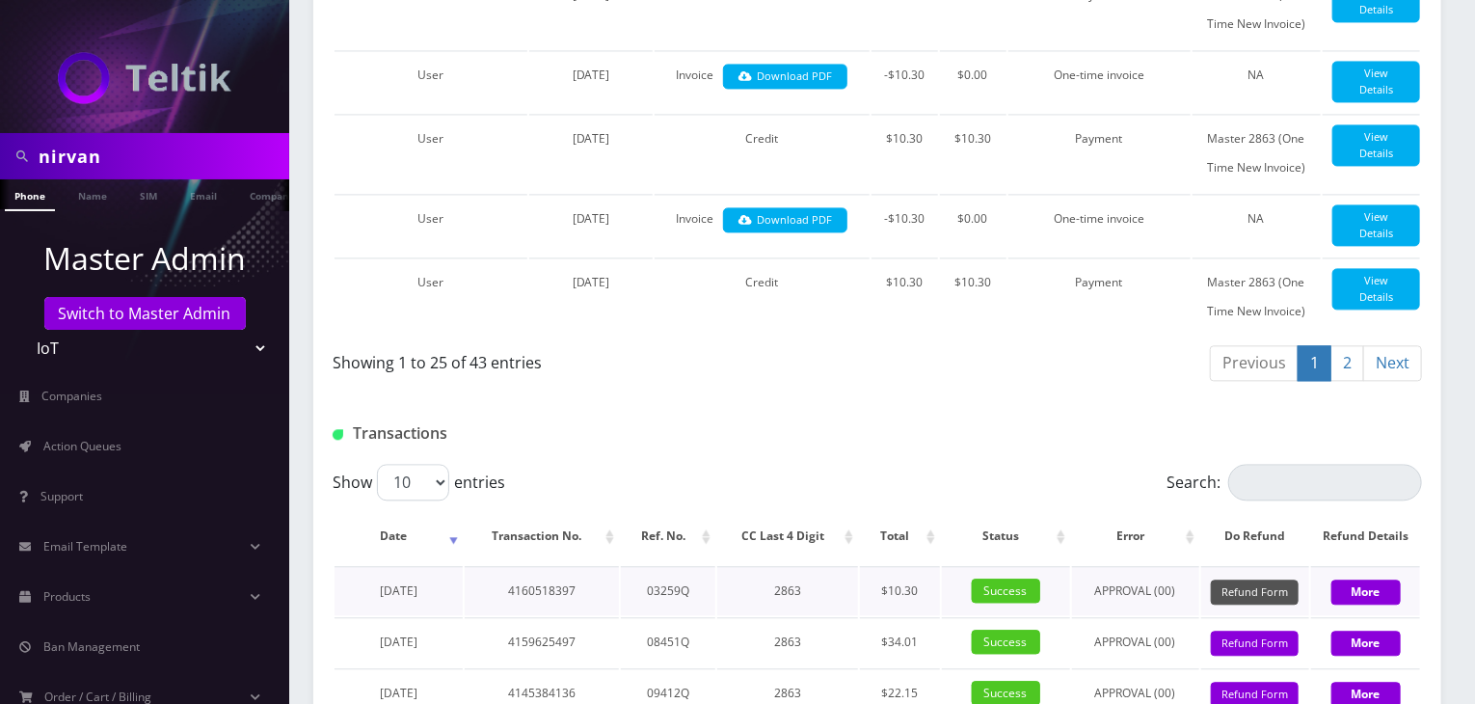
scroll to position [2134, 0]
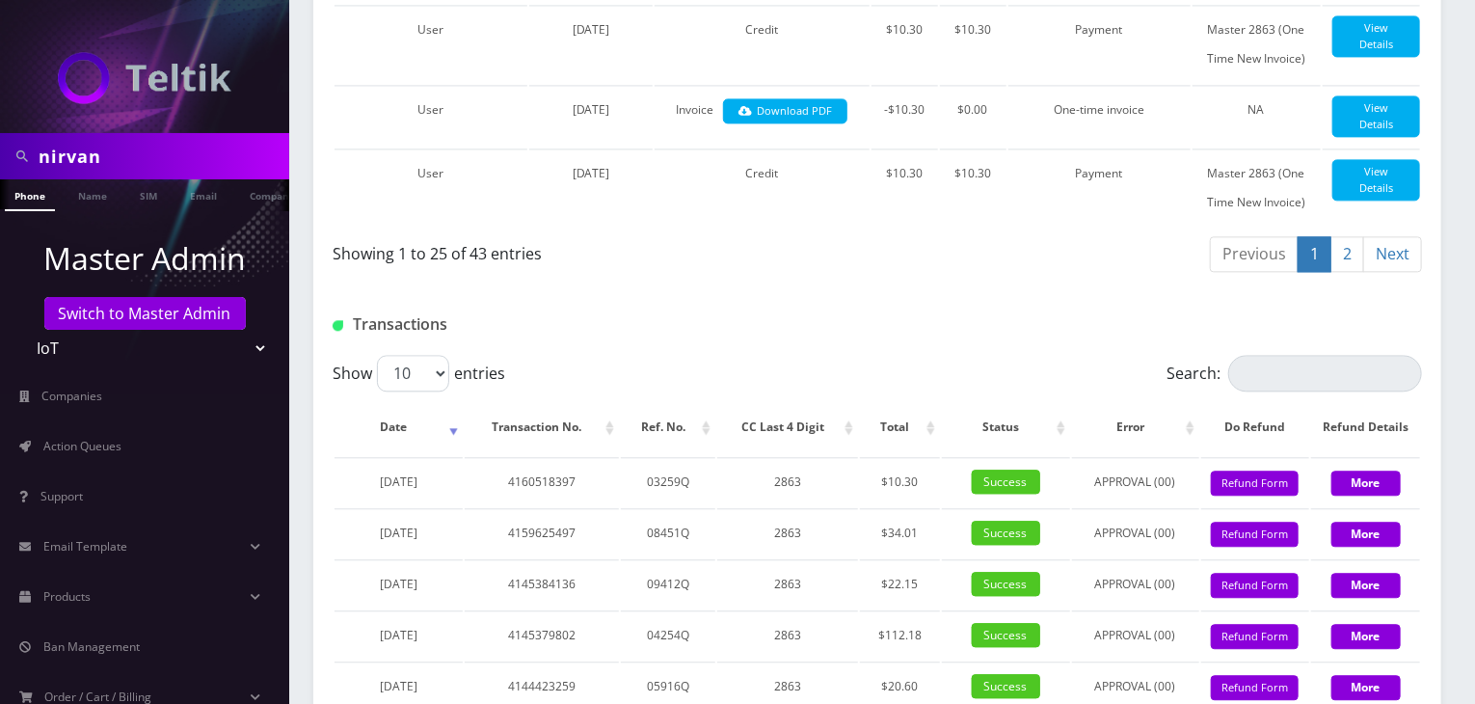
click at [1350, 272] on link "2" at bounding box center [1348, 254] width 34 height 36
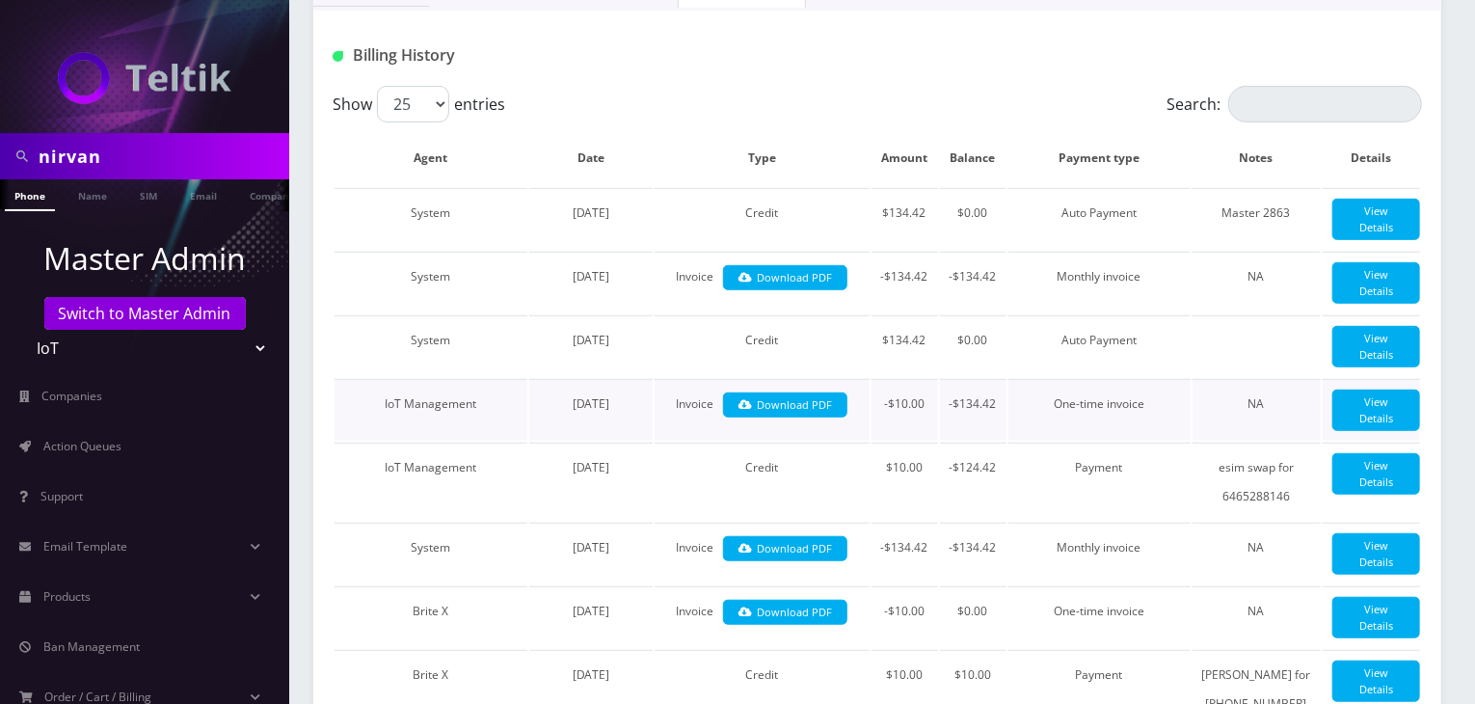
scroll to position [366, 0]
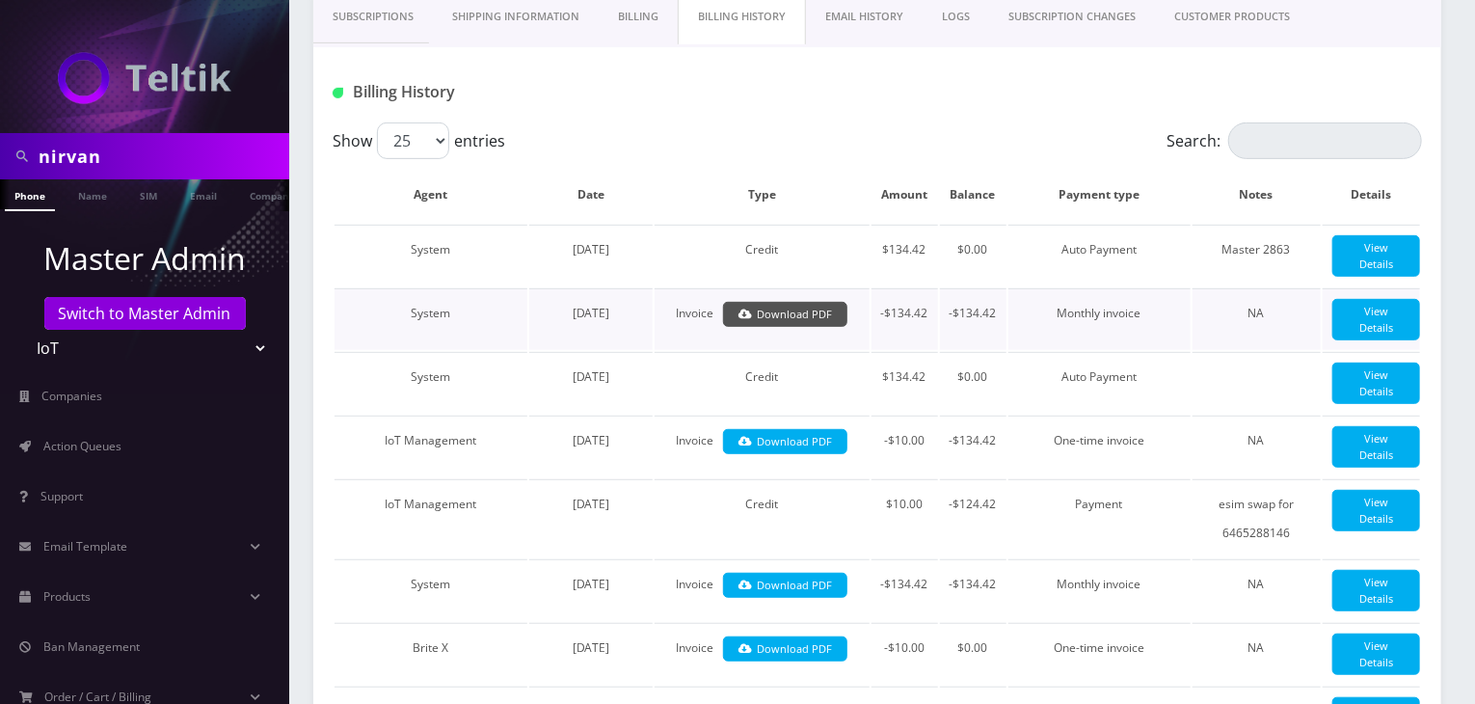
click at [797, 311] on link "Download PDF" at bounding box center [785, 315] width 124 height 26
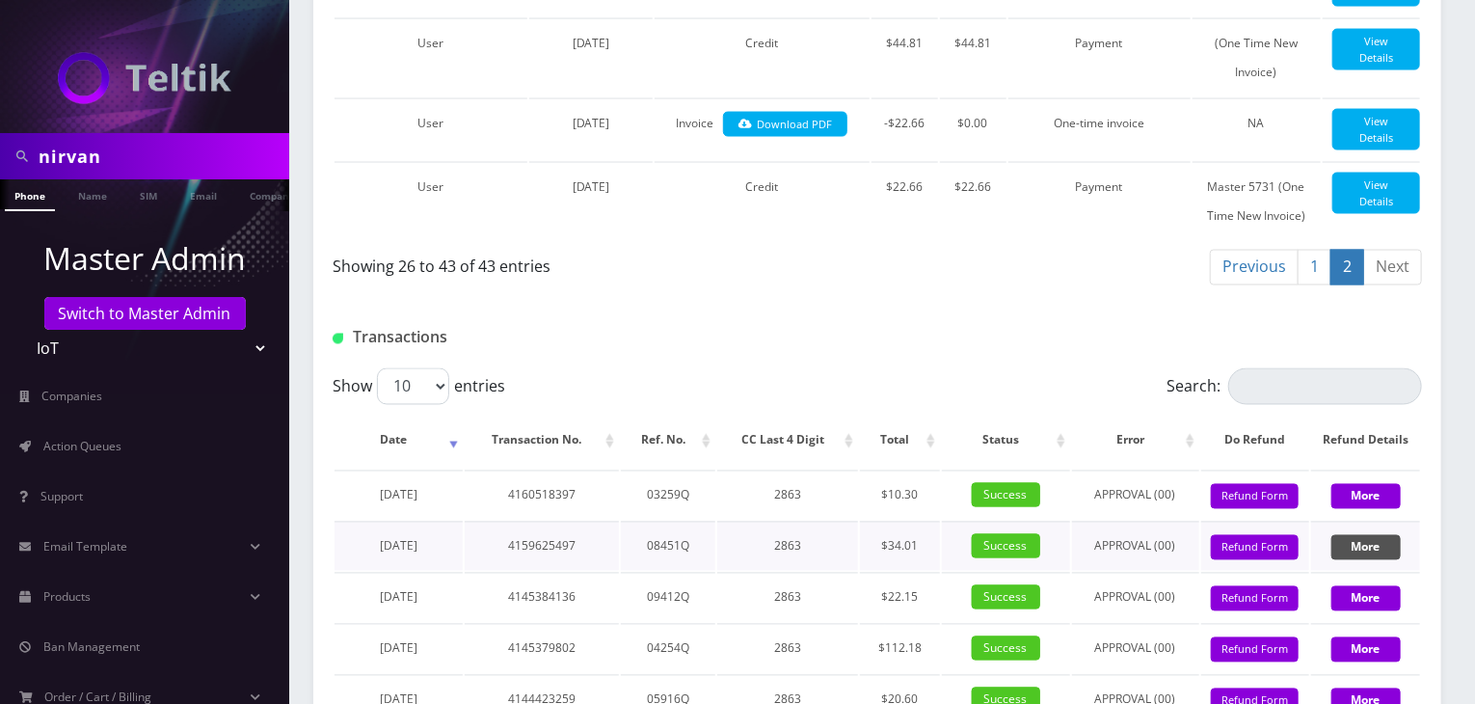
scroll to position [1653, 0]
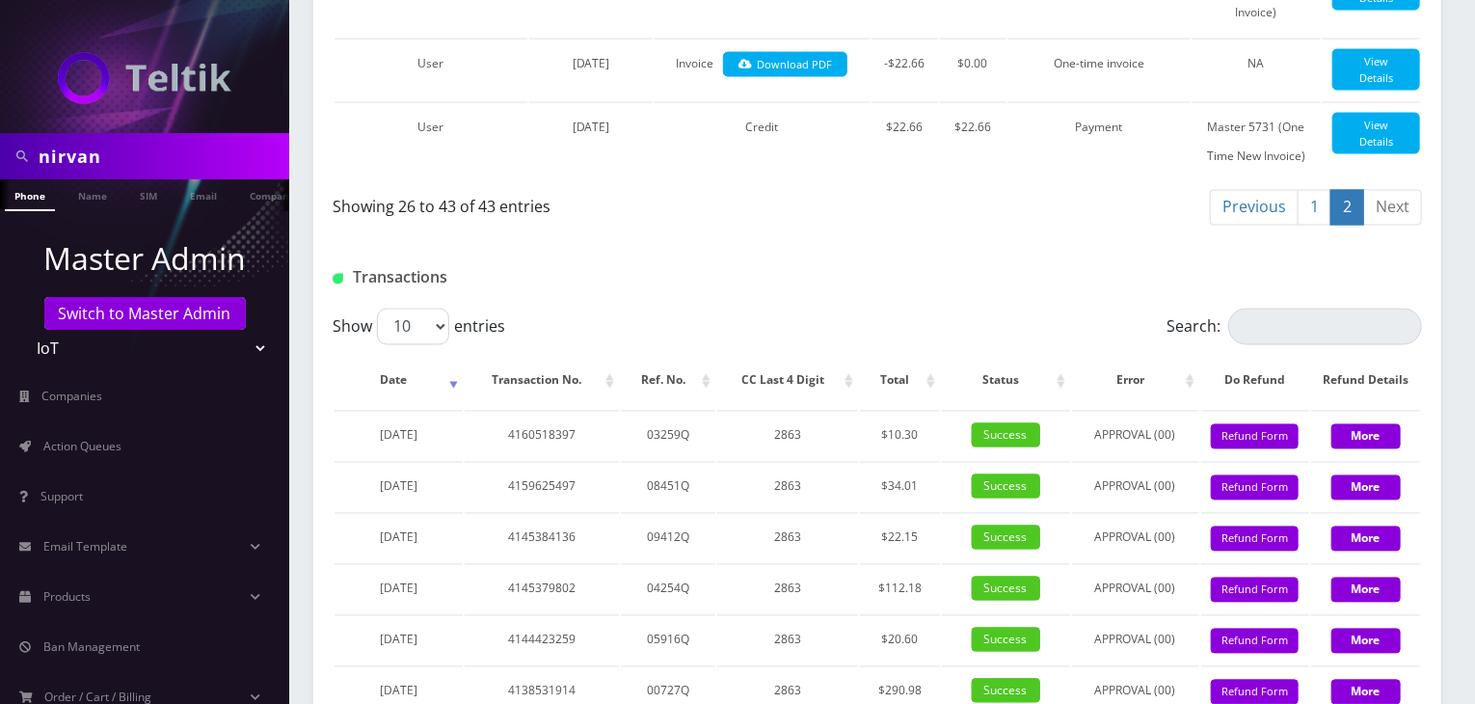
click at [1316, 191] on link "1" at bounding box center [1315, 208] width 34 height 36
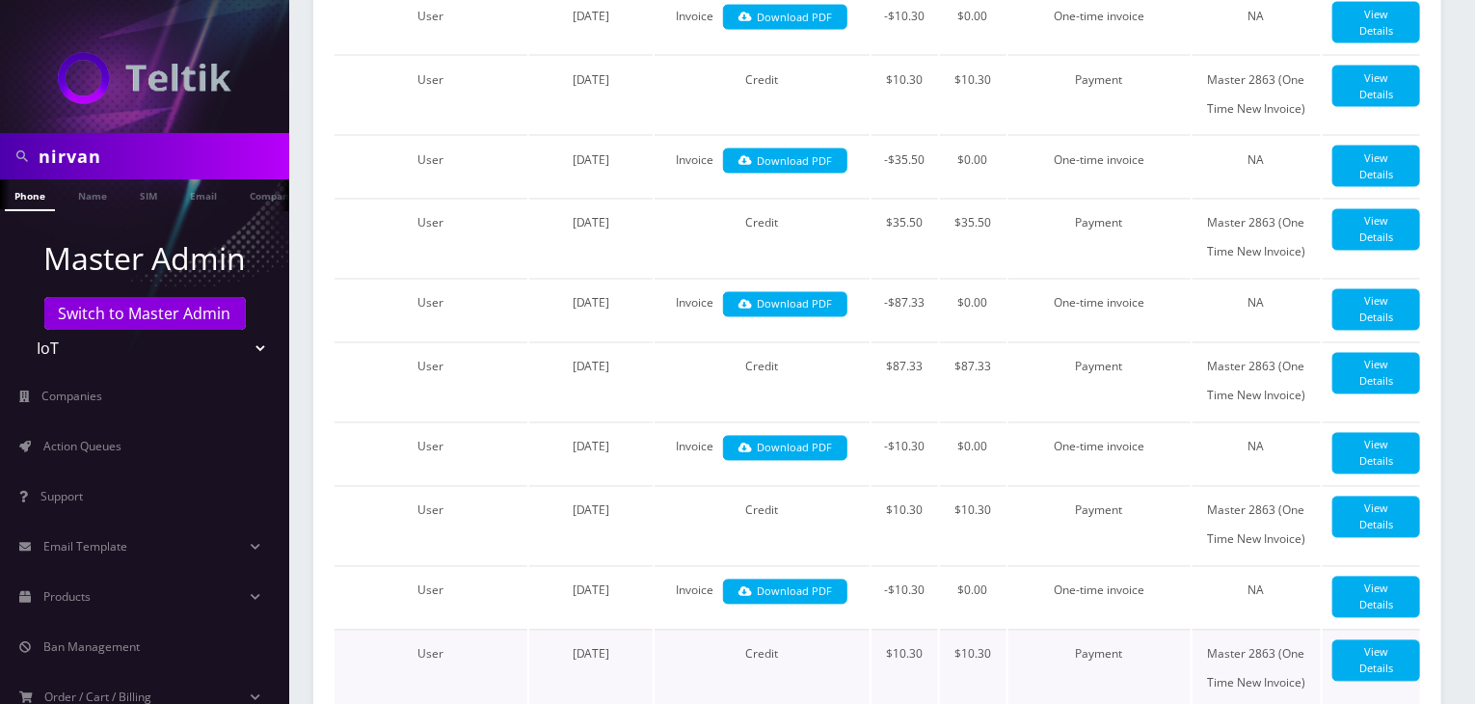
scroll to position [2098, 0]
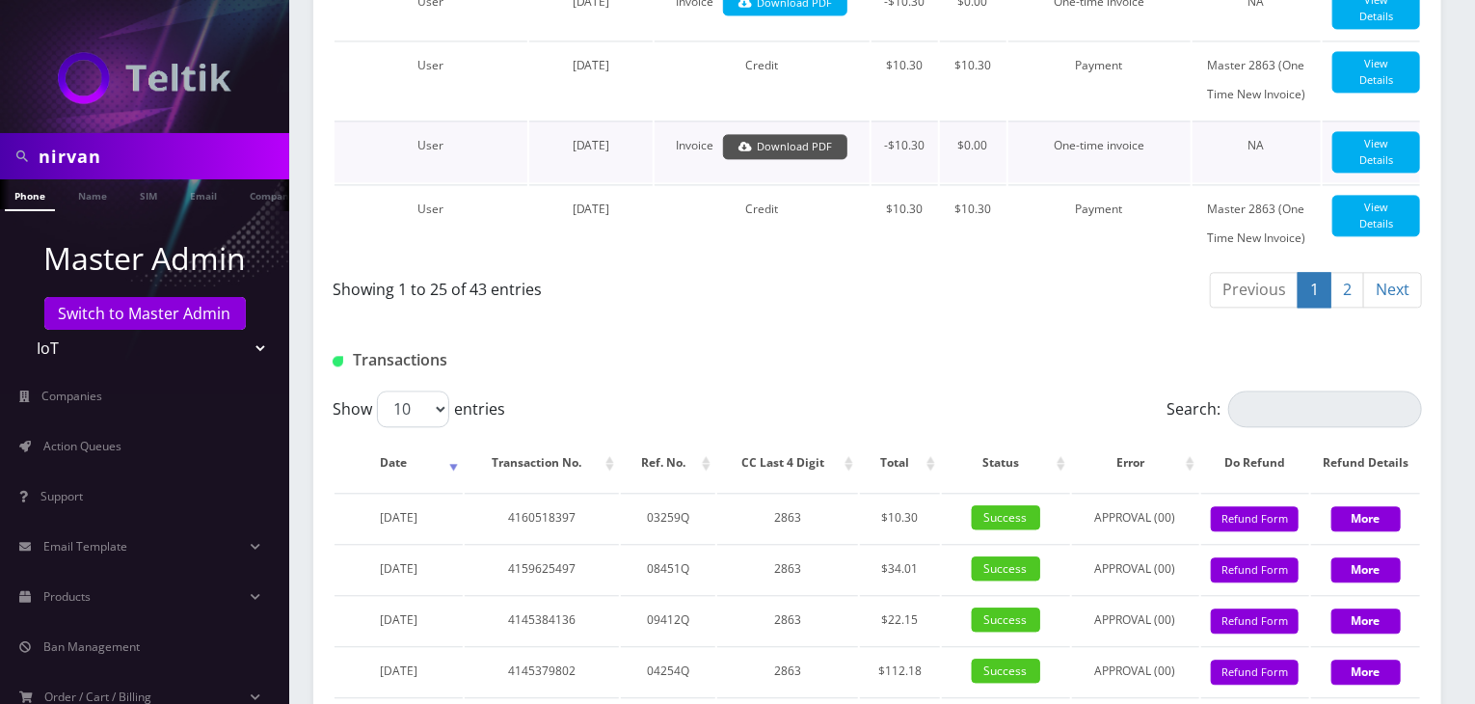
click at [813, 160] on link "Download PDF" at bounding box center [785, 147] width 124 height 26
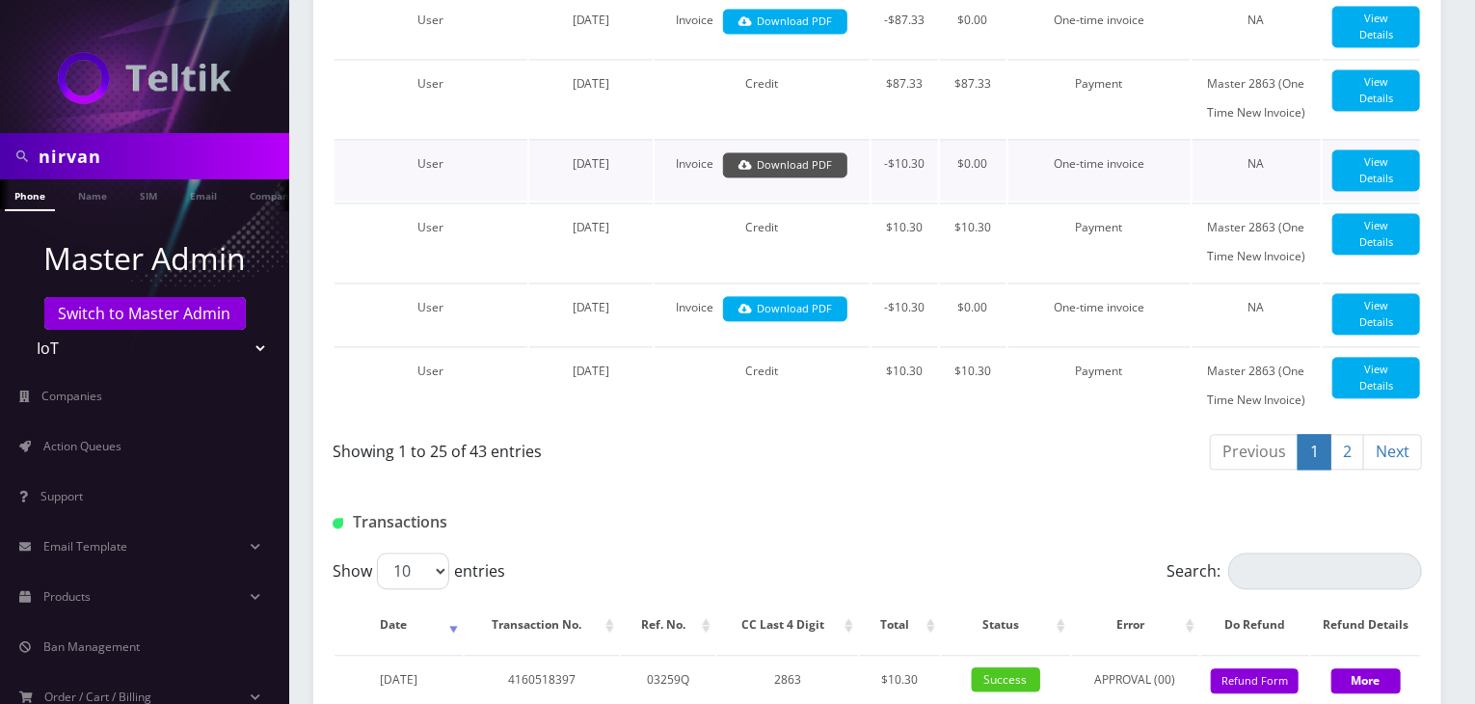
click at [799, 178] on link "Download PDF" at bounding box center [785, 165] width 124 height 26
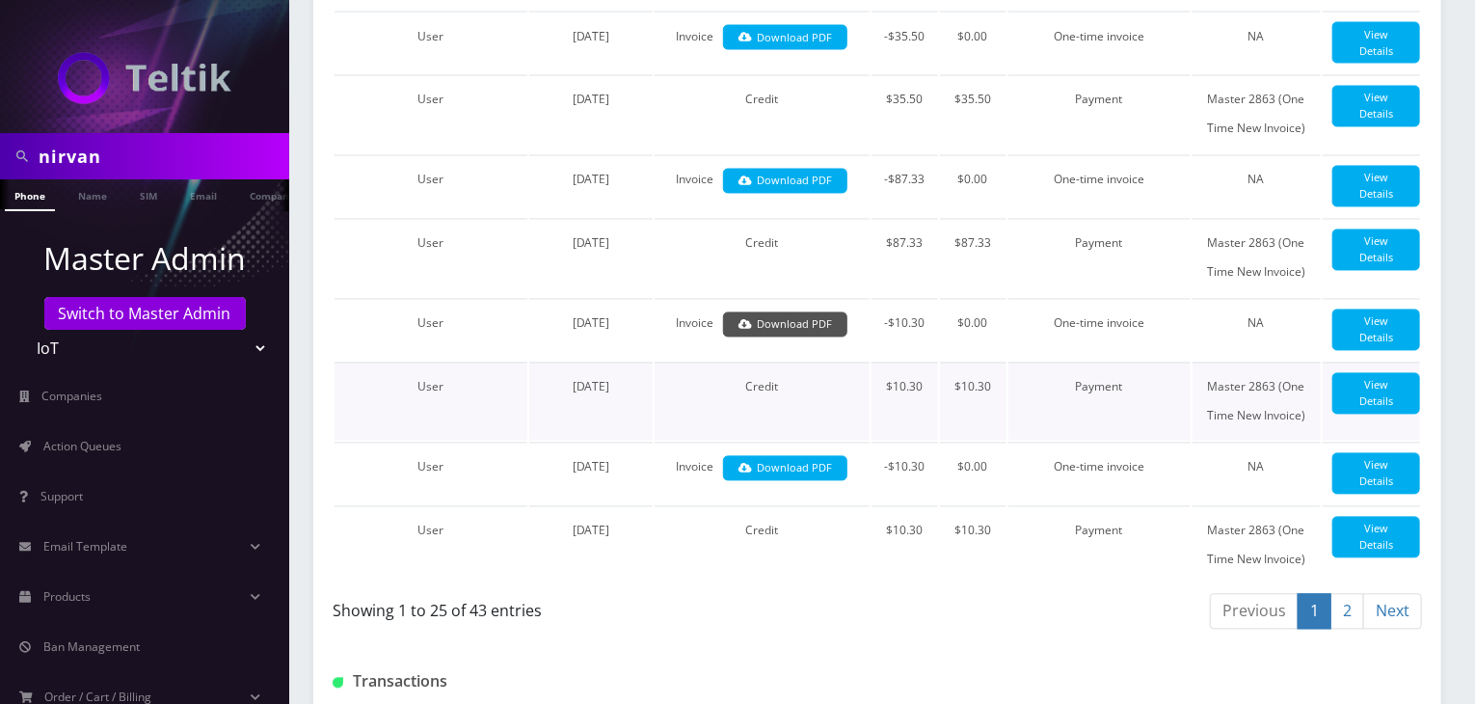
scroll to position [1616, 0]
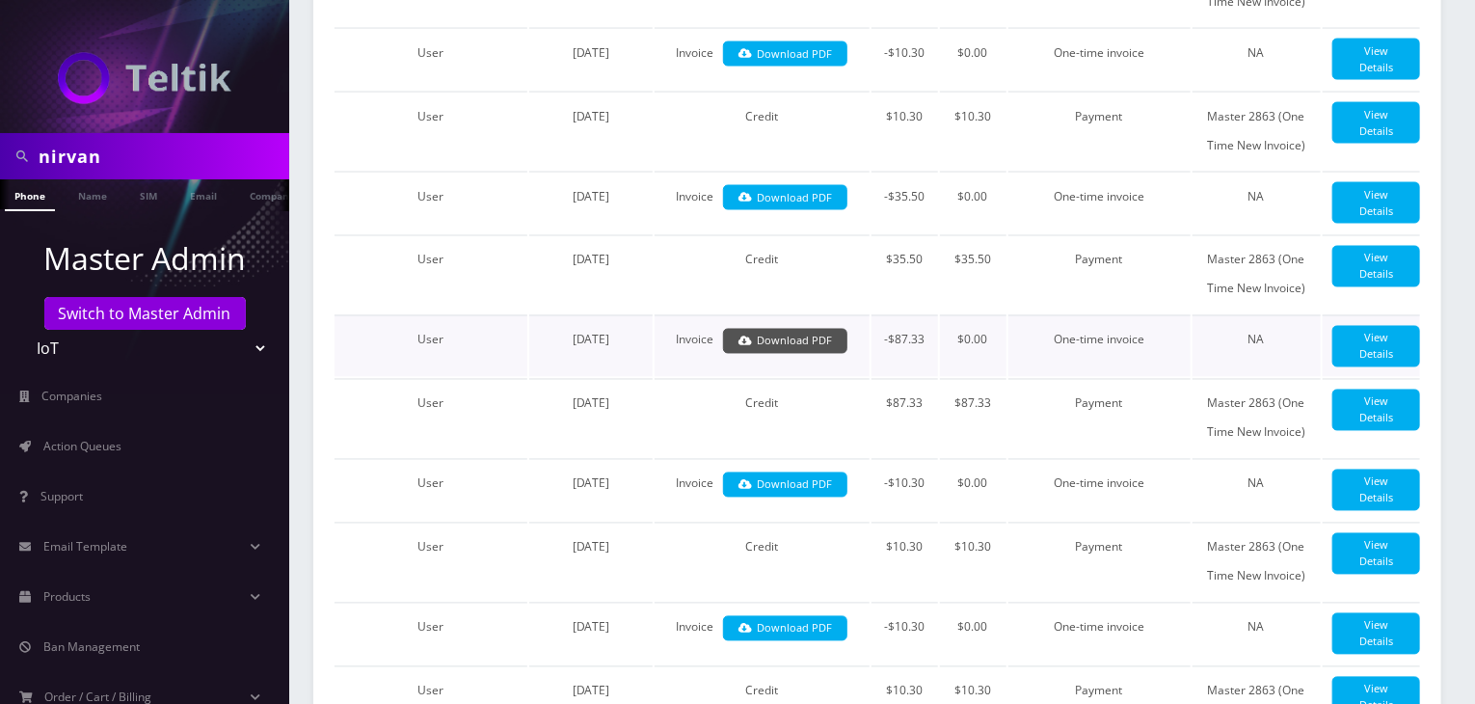
click at [823, 355] on link "Download PDF" at bounding box center [785, 342] width 124 height 26
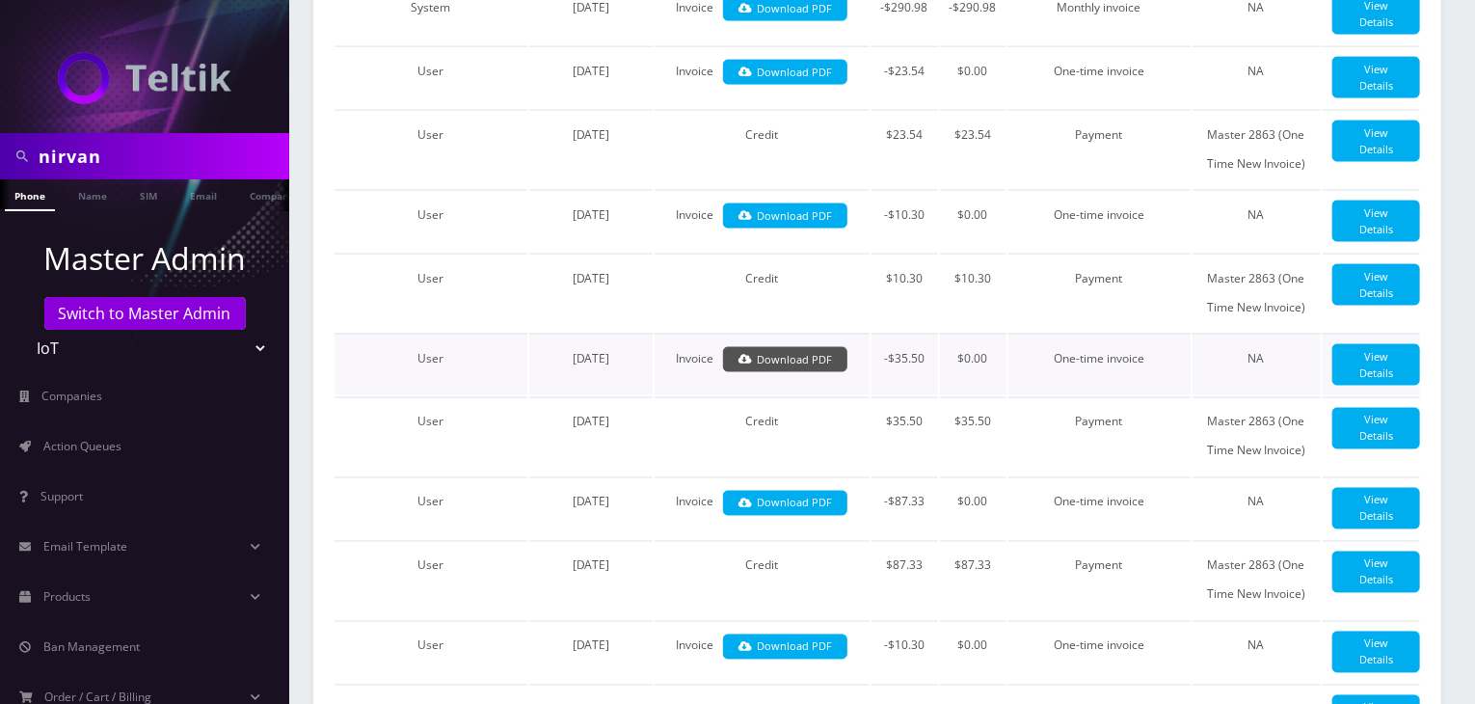
click at [791, 373] on link "Download PDF" at bounding box center [785, 360] width 124 height 26
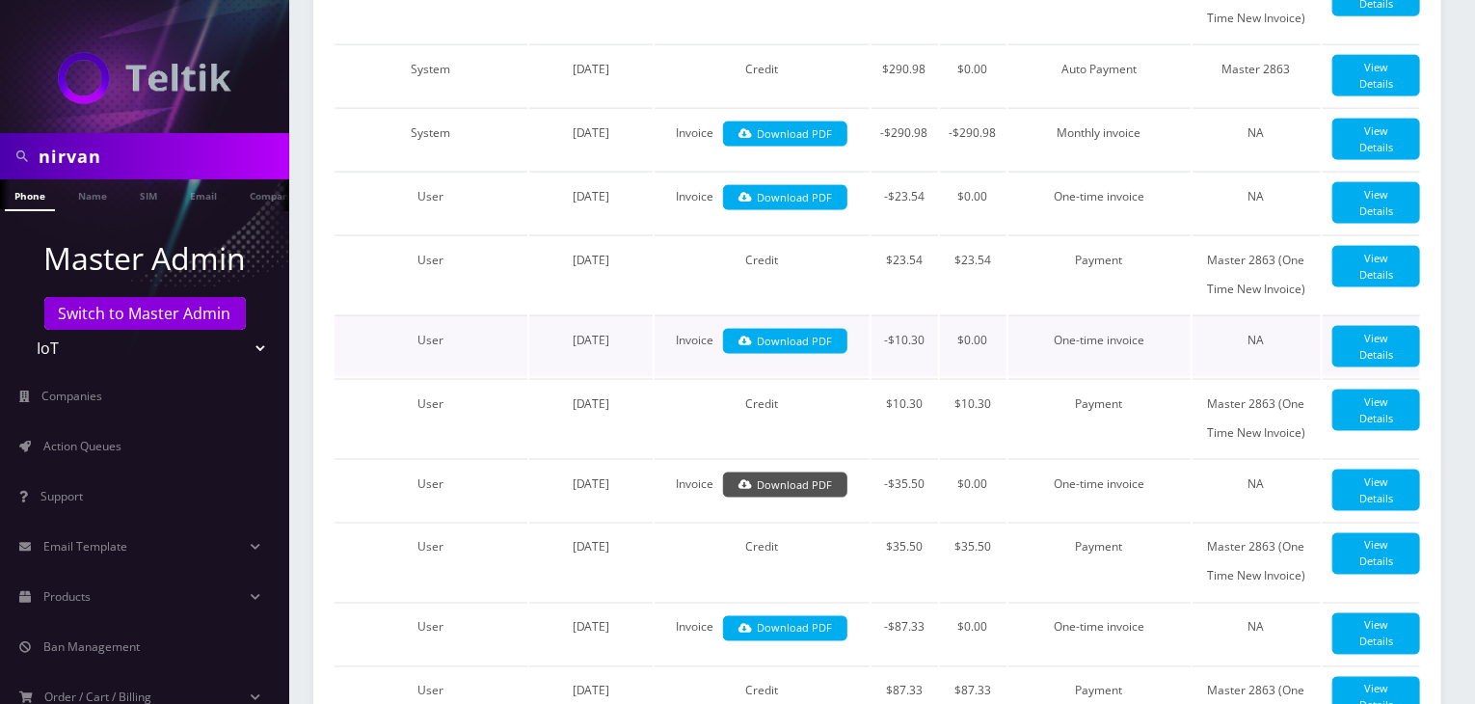
scroll to position [1294, 0]
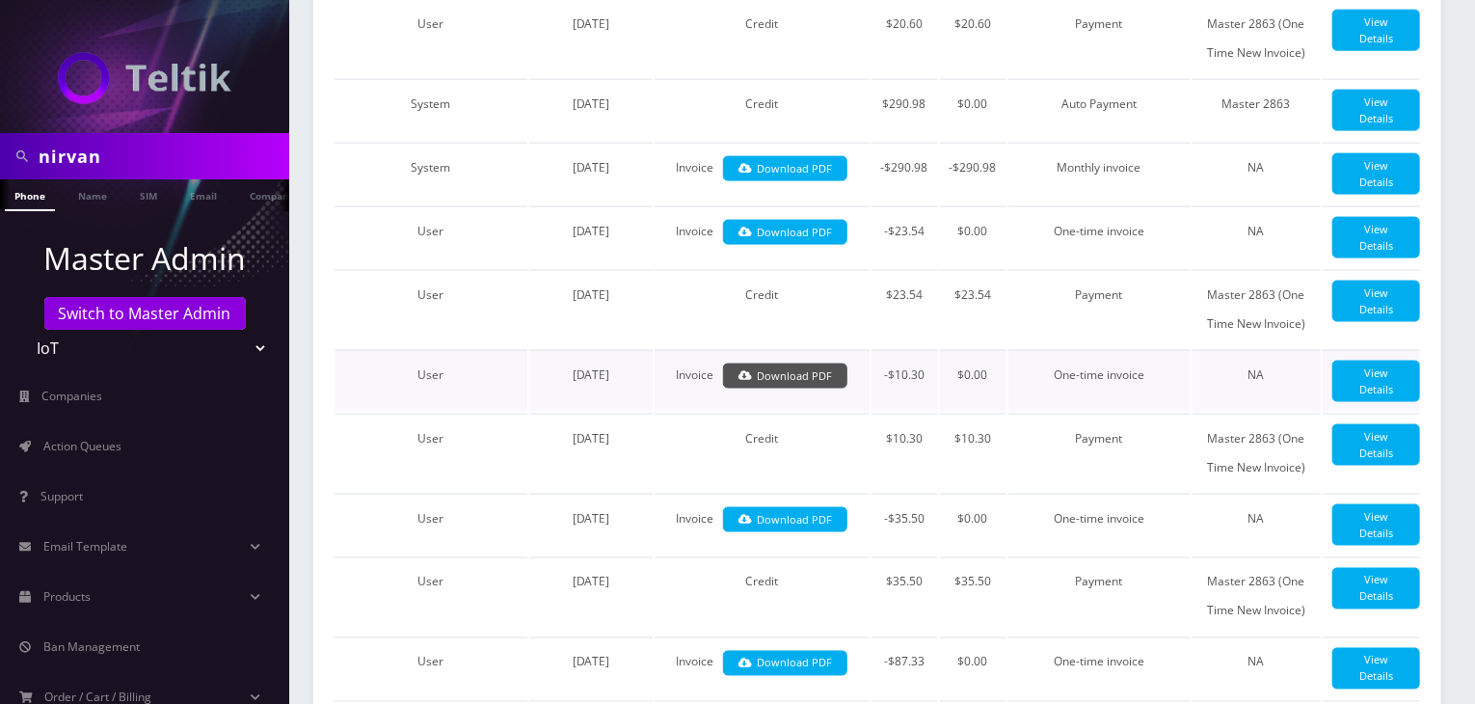
click at [772, 390] on link "Download PDF" at bounding box center [785, 376] width 124 height 26
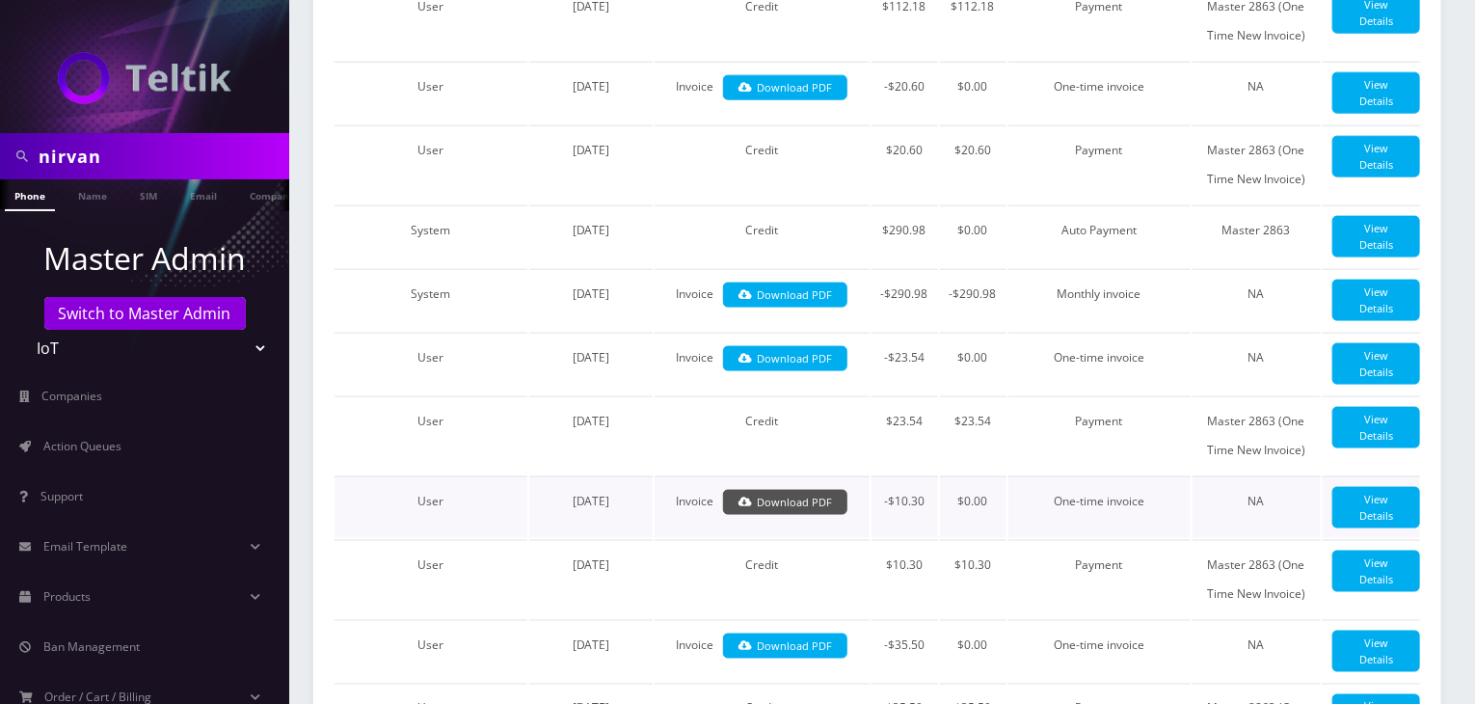
scroll to position [1134, 0]
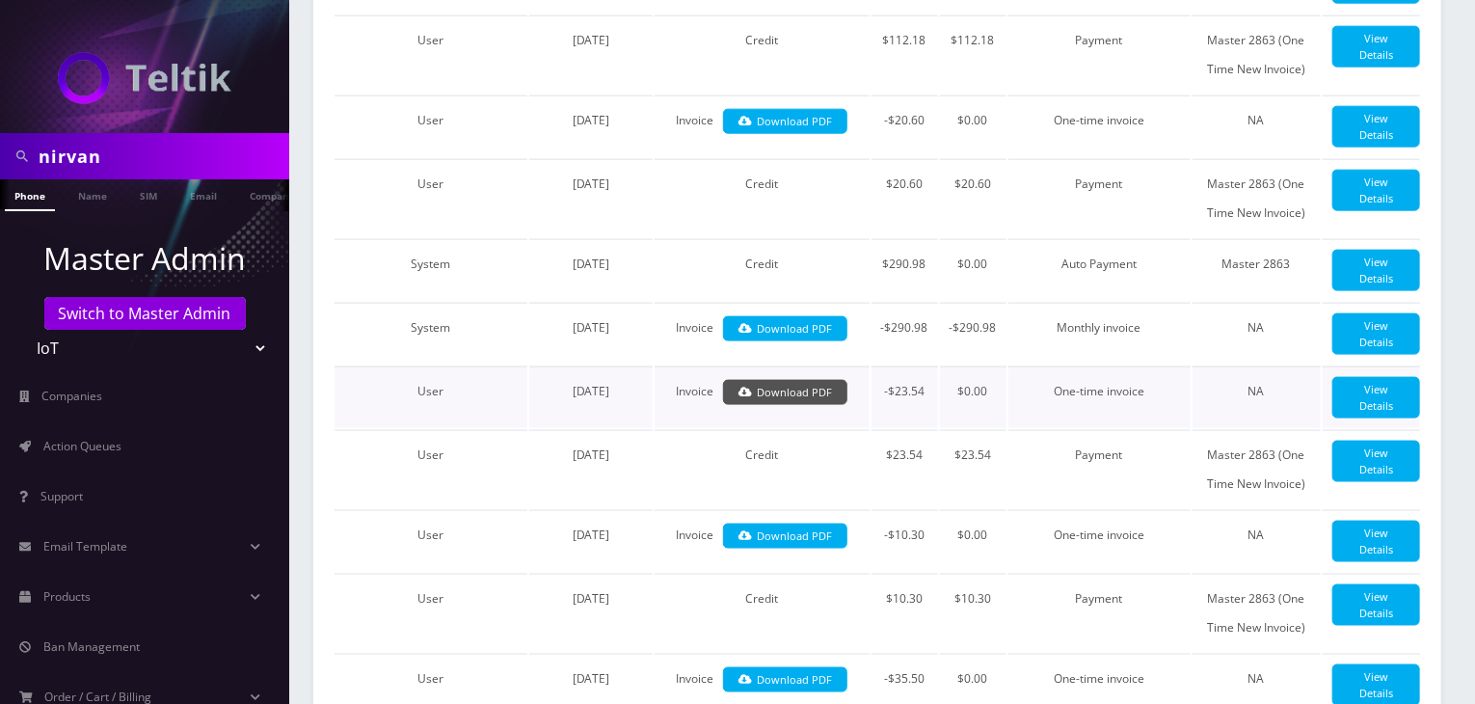
click at [803, 406] on link "Download PDF" at bounding box center [785, 393] width 124 height 26
click at [791, 342] on link "Download PDF" at bounding box center [785, 329] width 124 height 26
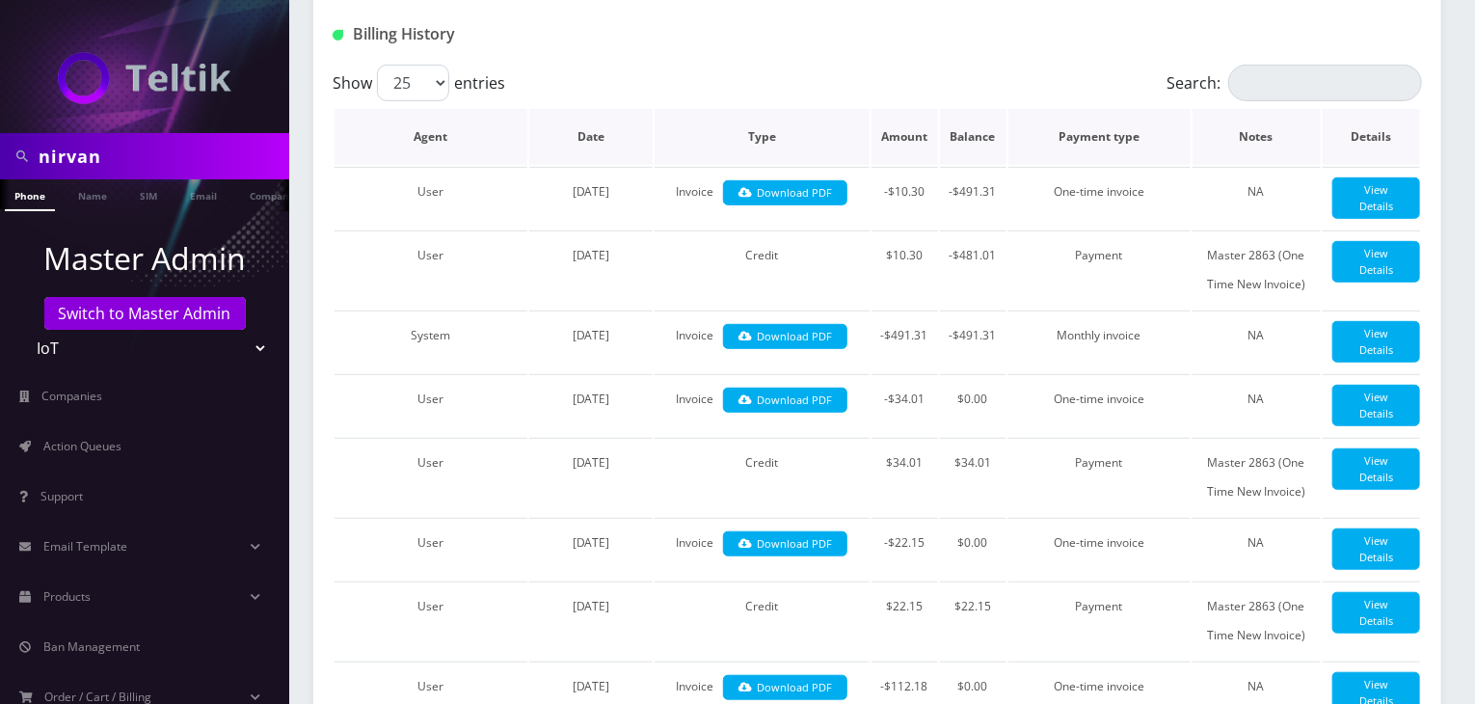
scroll to position [330, 0]
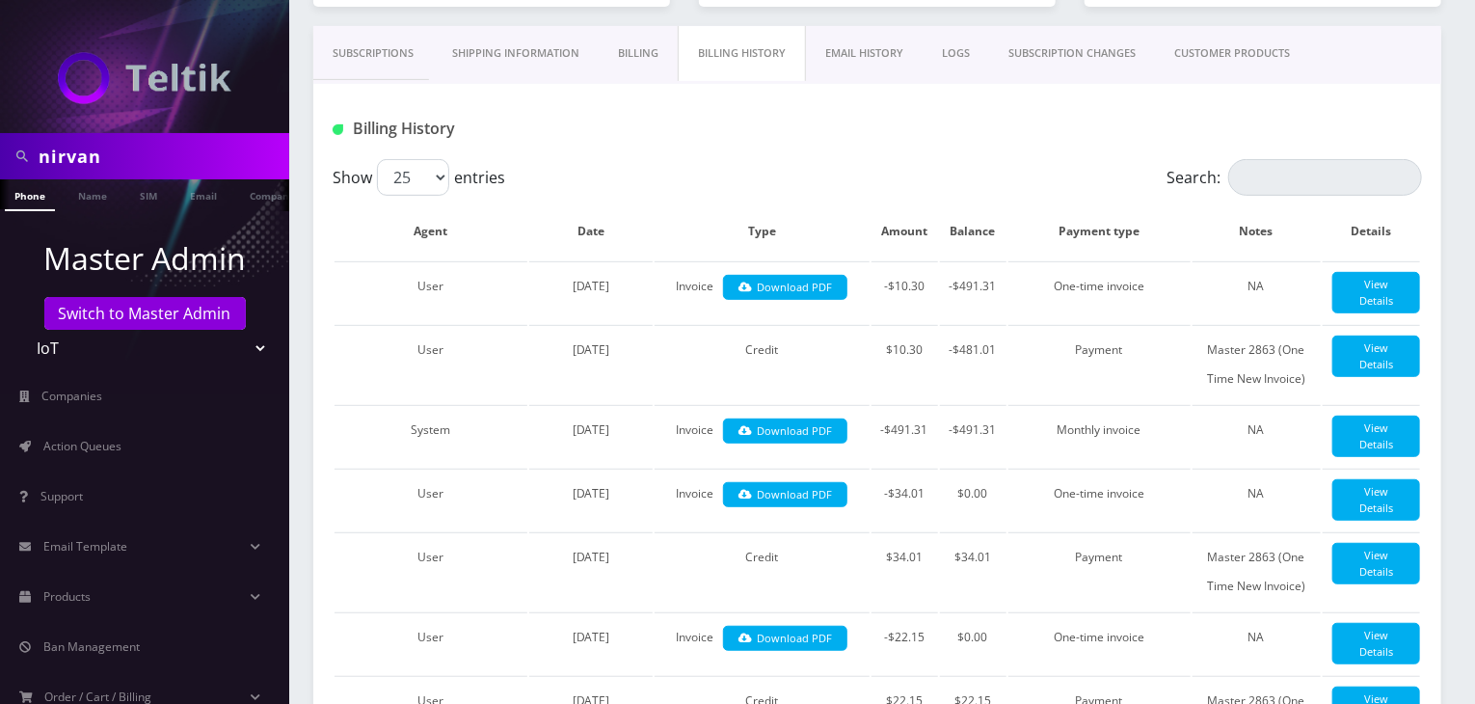
click at [1211, 59] on link "CUSTOMER PRODUCTS" at bounding box center [1232, 53] width 154 height 55
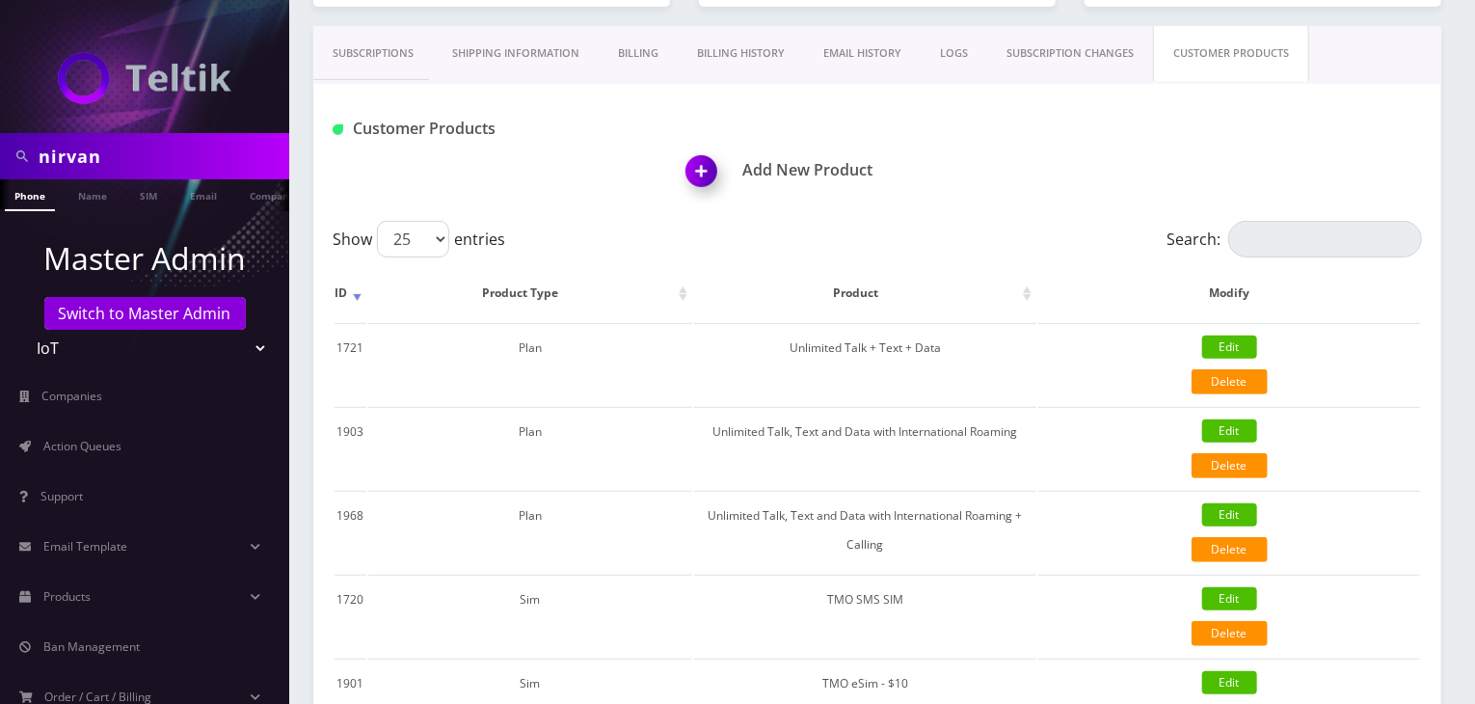
click at [731, 46] on link "Billing History" at bounding box center [741, 53] width 126 height 55
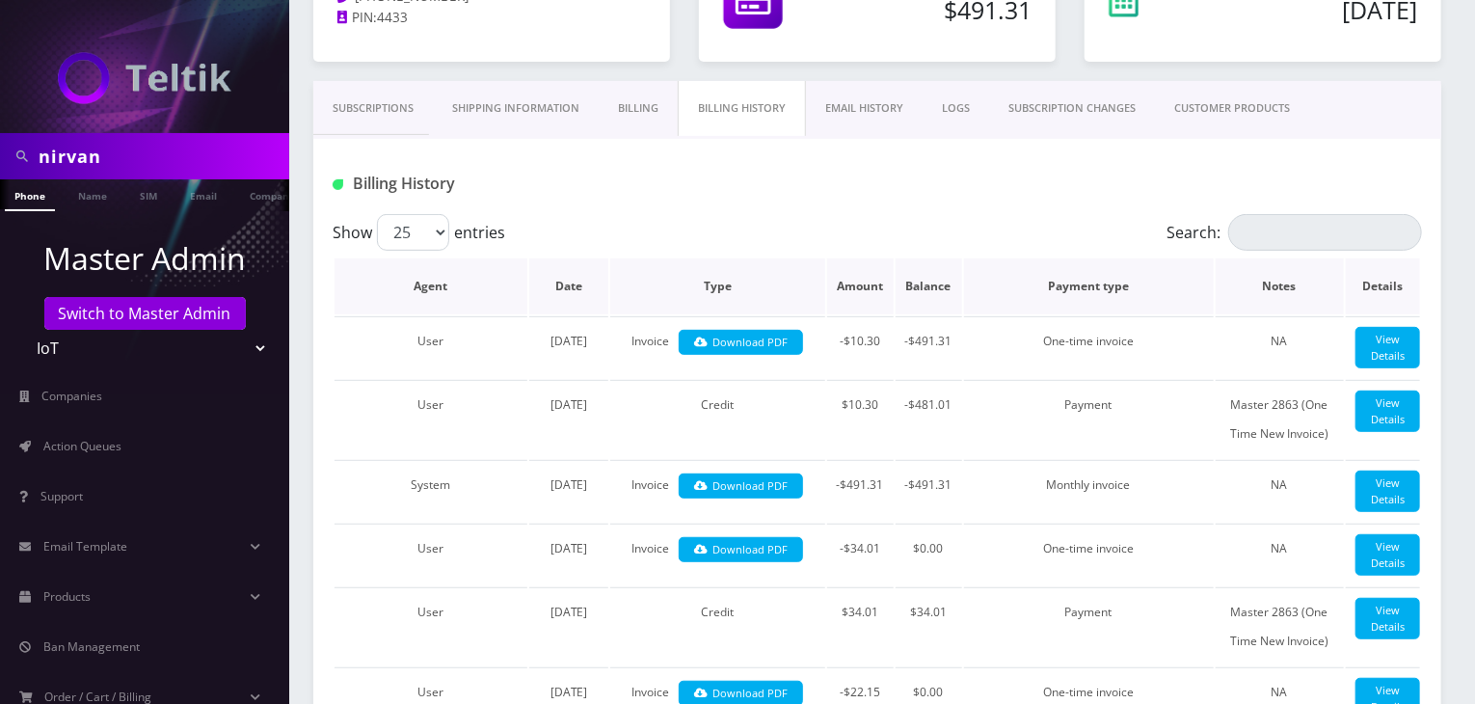
scroll to position [170, 0]
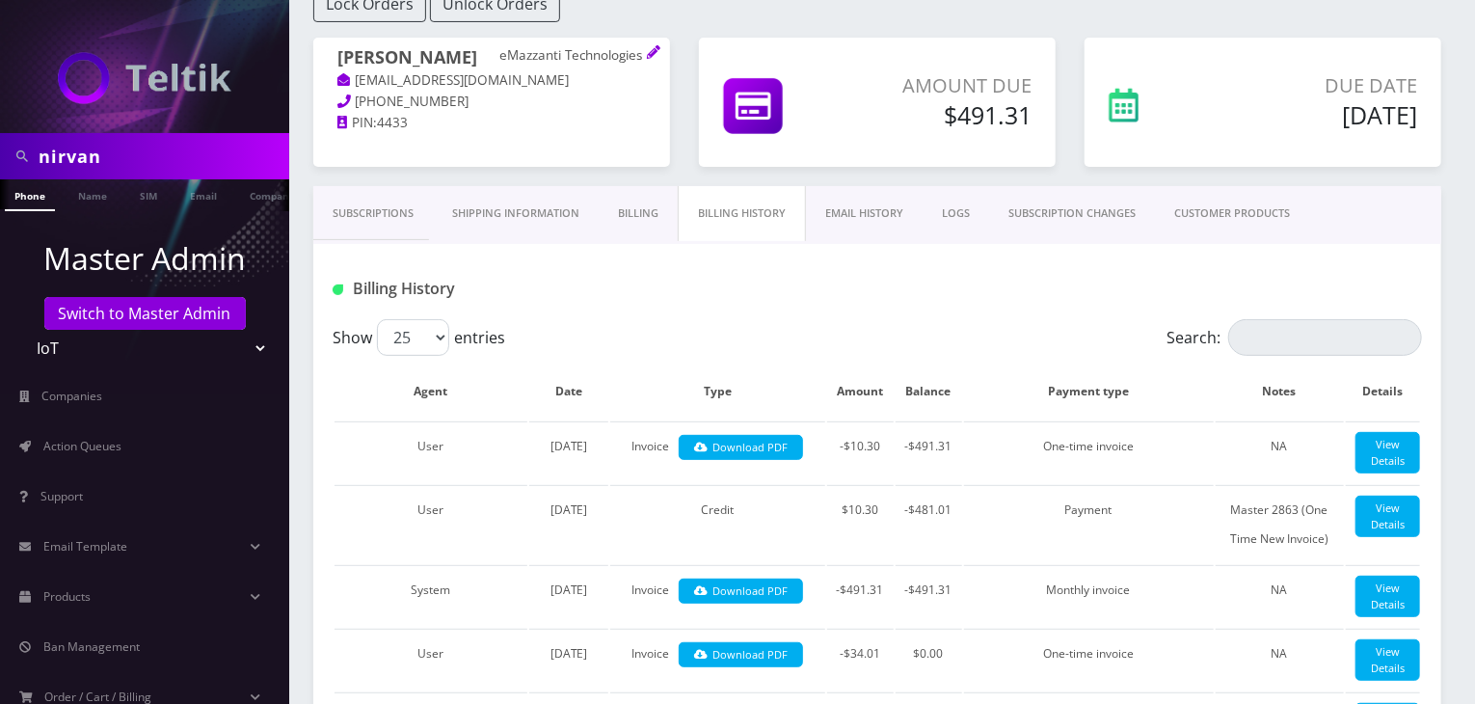
click at [1223, 222] on link "CUSTOMER PRODUCTS" at bounding box center [1232, 213] width 154 height 55
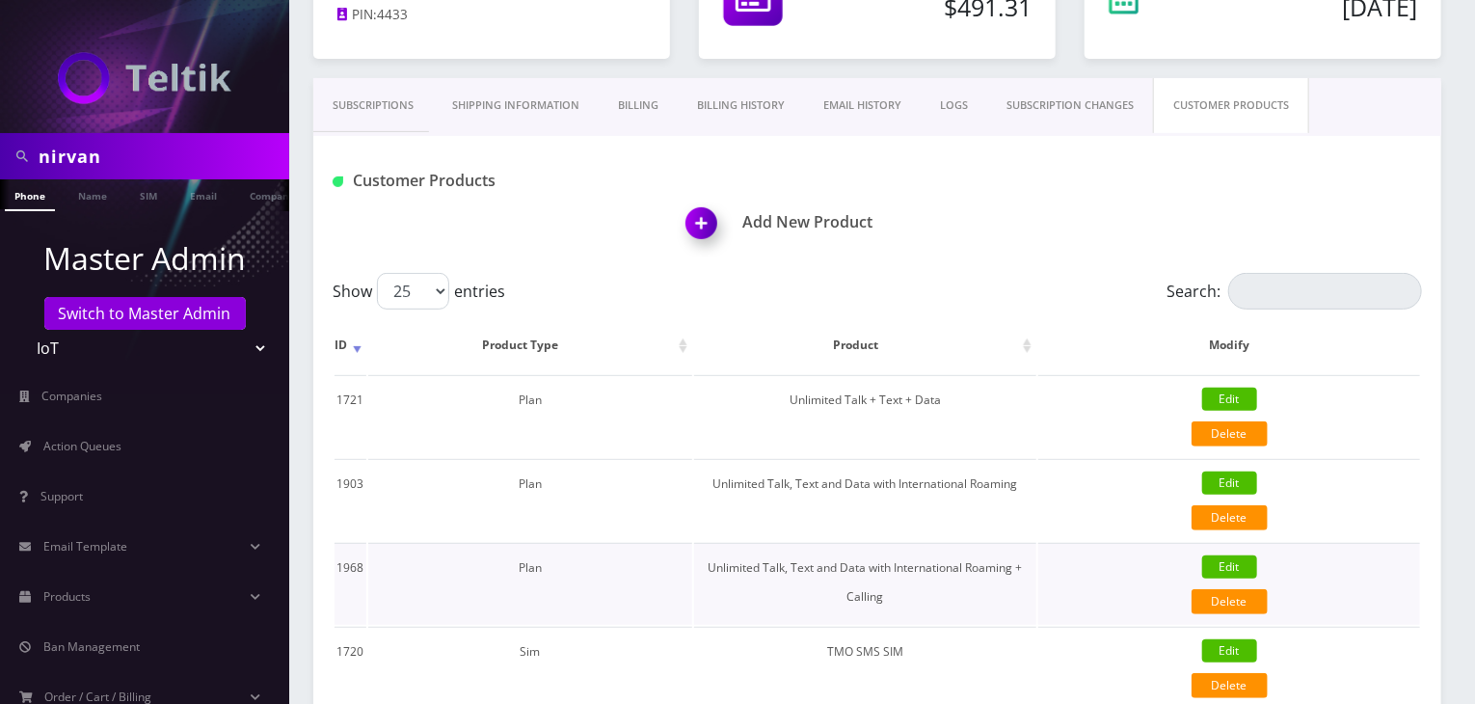
scroll to position [330, 0]
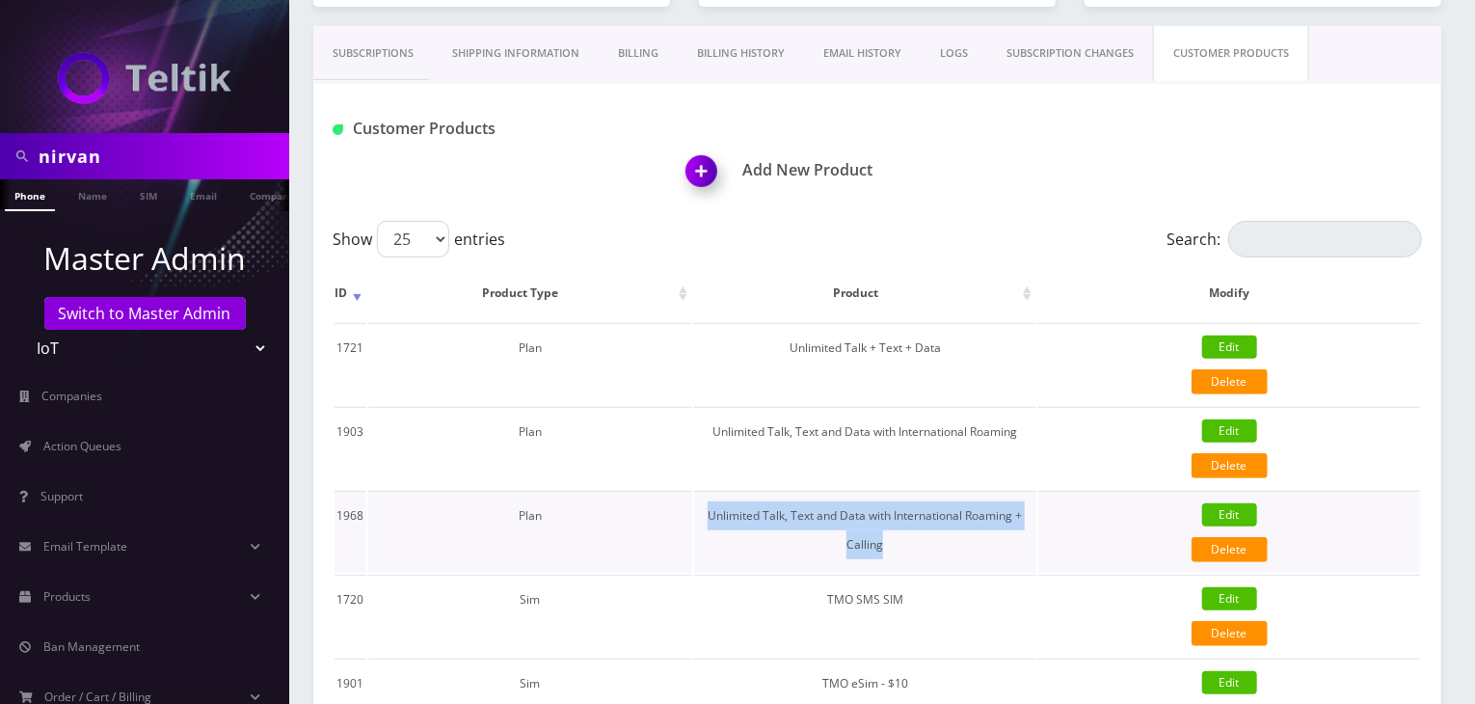
drag, startPoint x: 705, startPoint y: 514, endPoint x: 945, endPoint y: 537, distance: 241.2
click at [945, 537] on td "Unlimited Talk, Text and Data with International Roaming + Calling" at bounding box center [865, 532] width 343 height 82
copy td "Unlimited Talk, Text and Data with International Roaming + Calling"
click at [124, 604] on link "Products" at bounding box center [144, 597] width 289 height 40
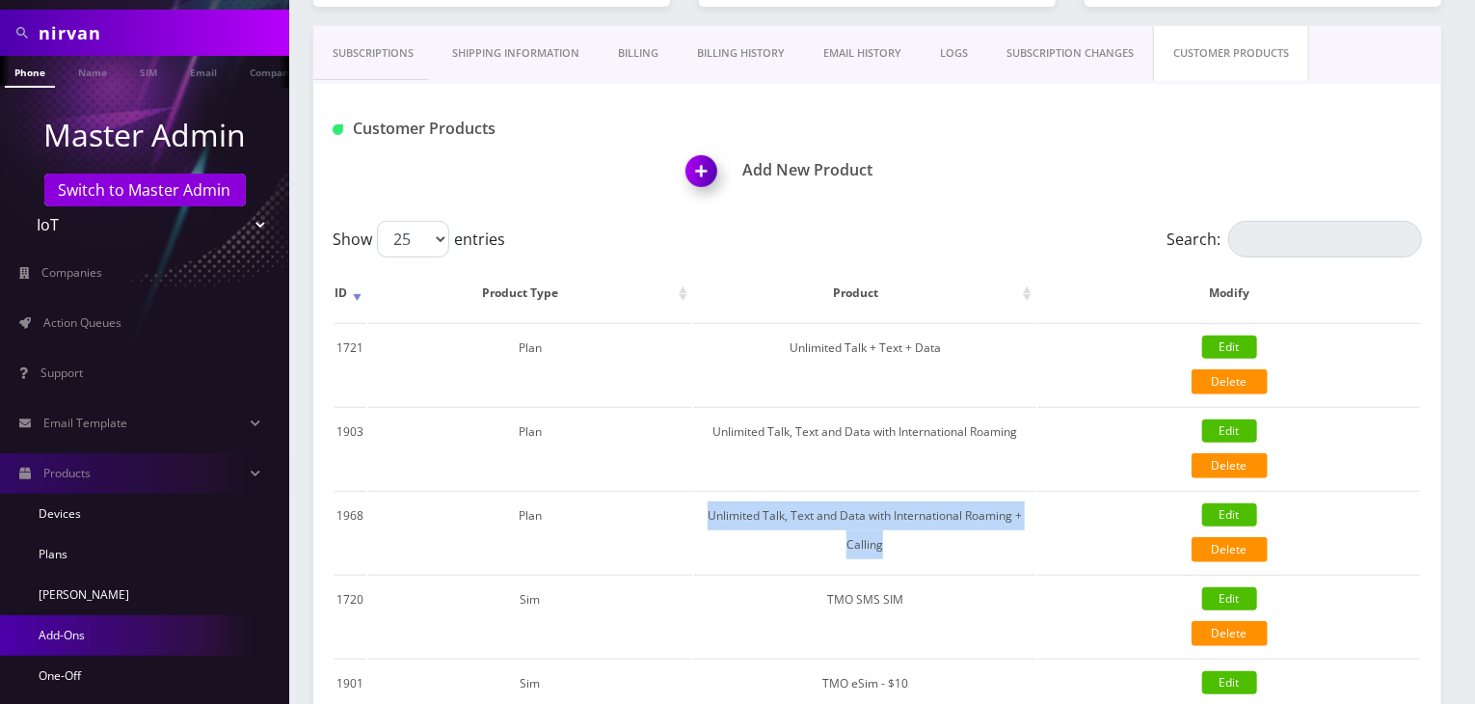
scroll to position [160, 0]
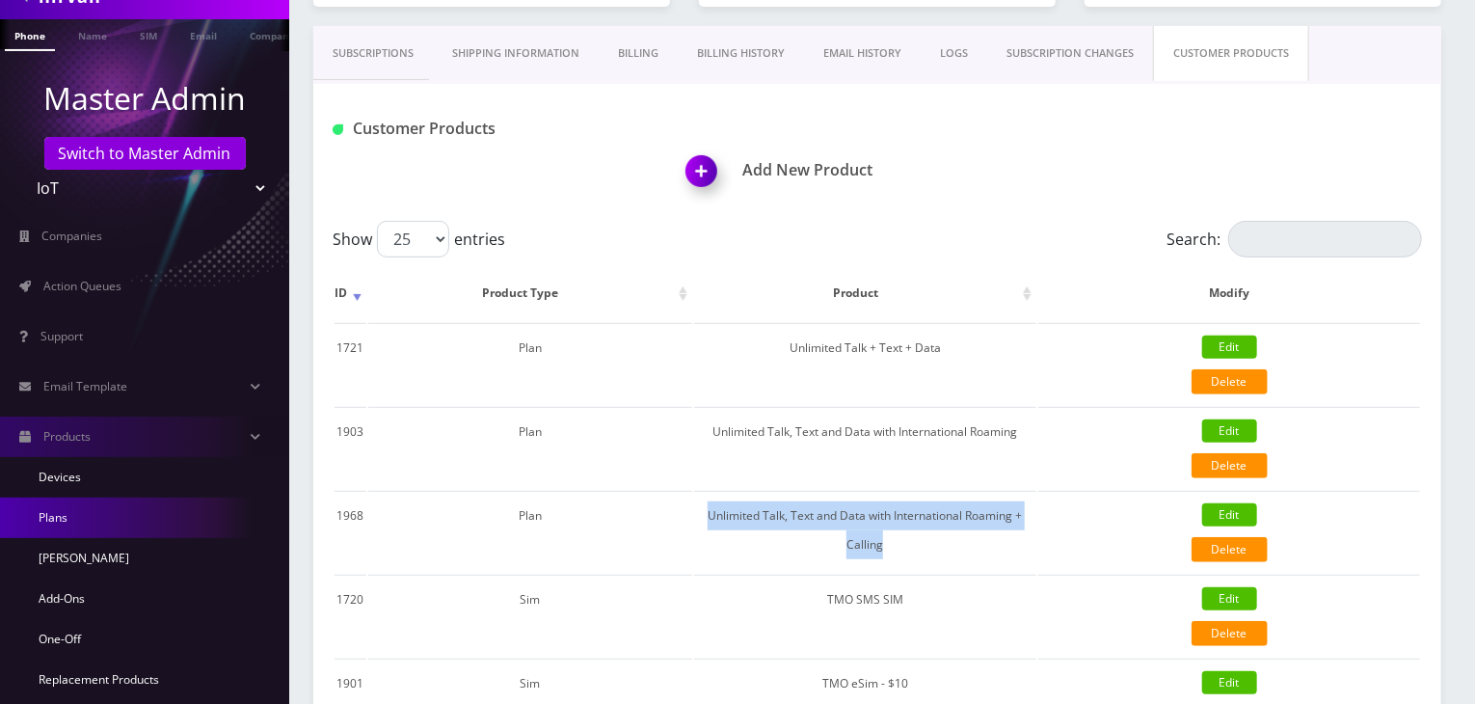
click at [48, 526] on link "Plans" at bounding box center [144, 517] width 289 height 40
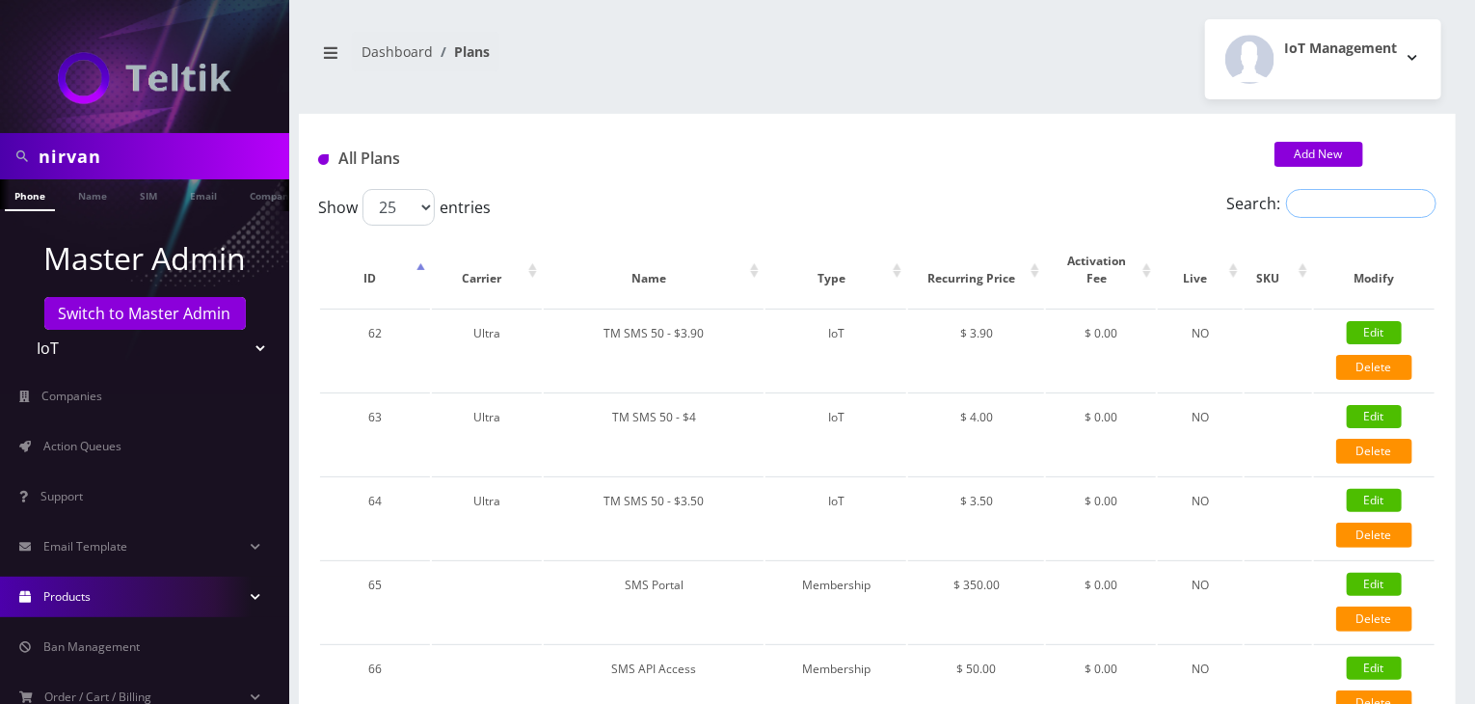
click at [1323, 205] on input "Search:" at bounding box center [1361, 203] width 150 height 29
paste input "Unlimited Talk, Text and Data with International Roaming + Calling"
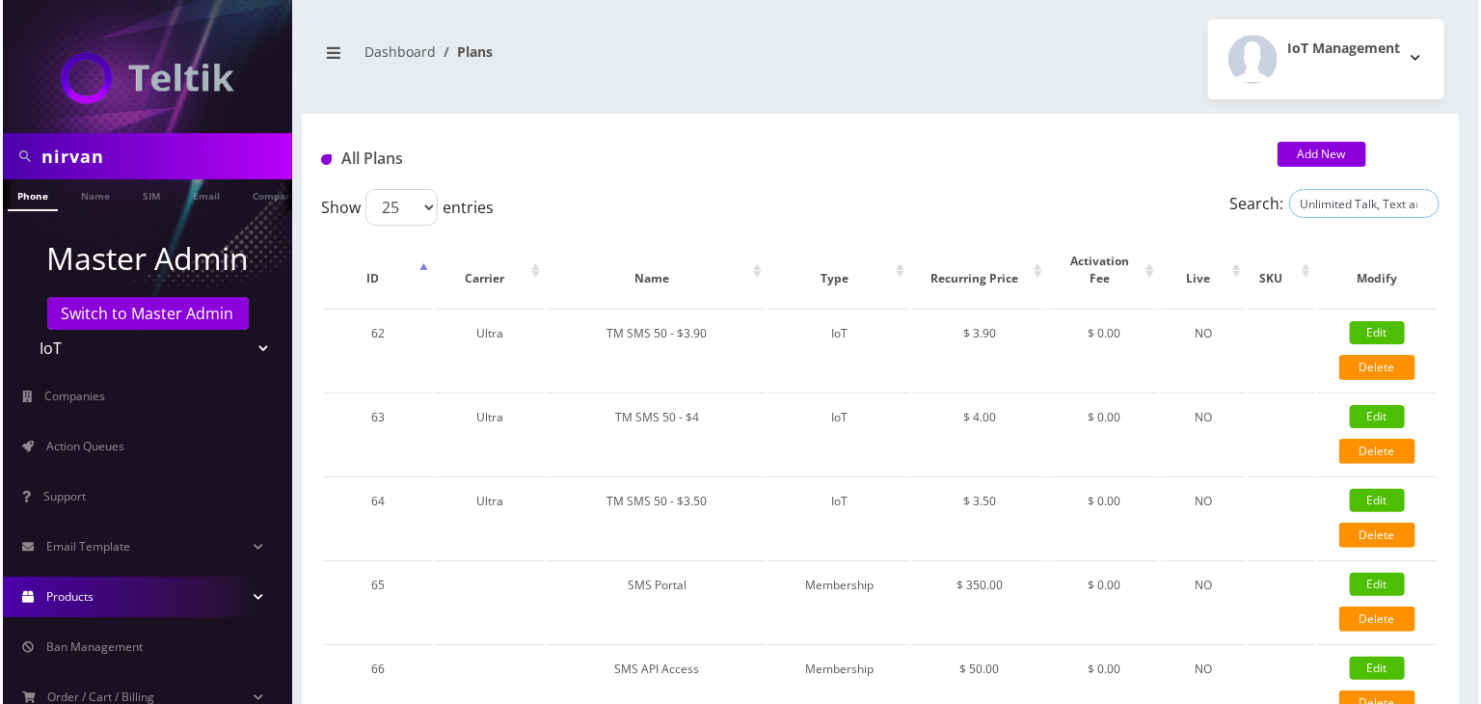
scroll to position [0, 233]
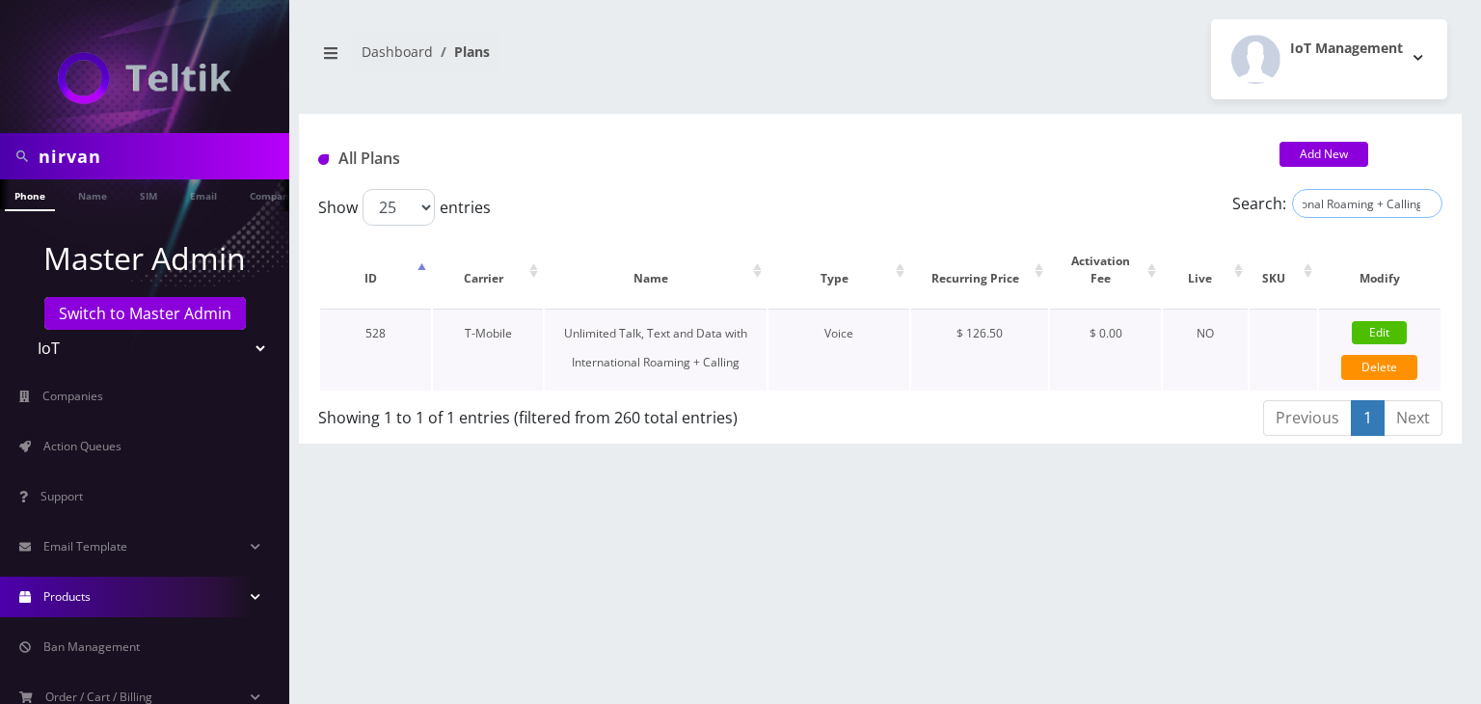
type input "Unlimited Talk, Text and Data with International Roaming + Calling"
click at [1370, 323] on link "Edit" at bounding box center [1379, 332] width 55 height 23
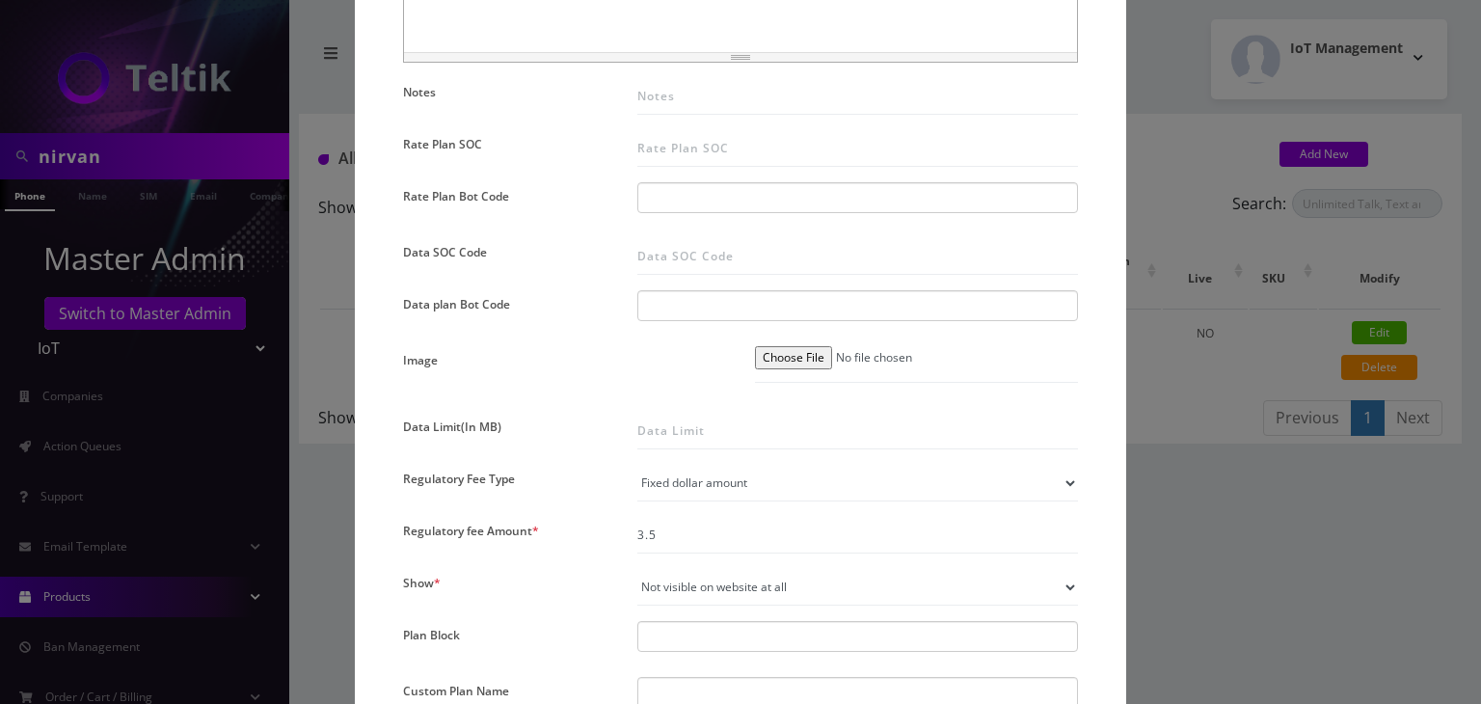
scroll to position [1488, 0]
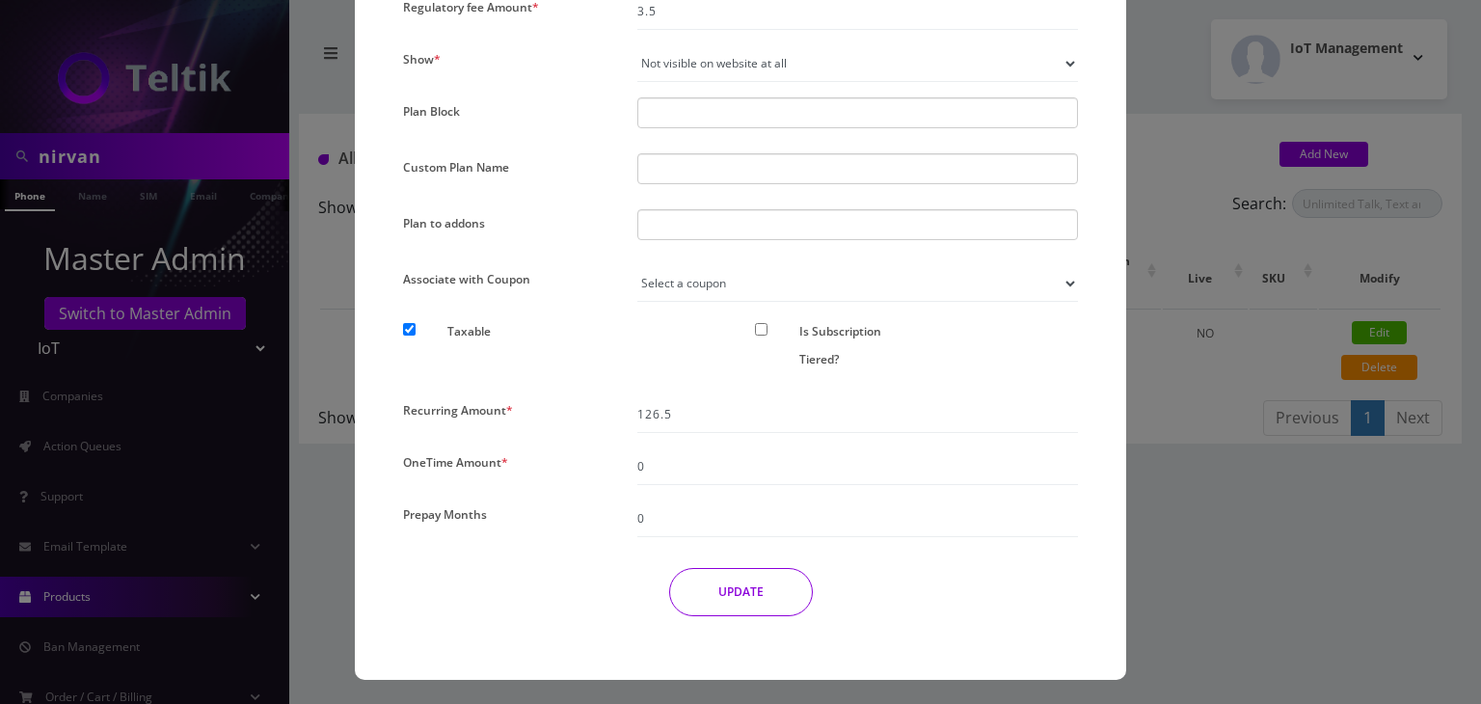
click at [1241, 507] on div "× Edit Plan Name * Unlimited Talk, Text and Data with International Roaming + C…" at bounding box center [740, 352] width 1481 height 704
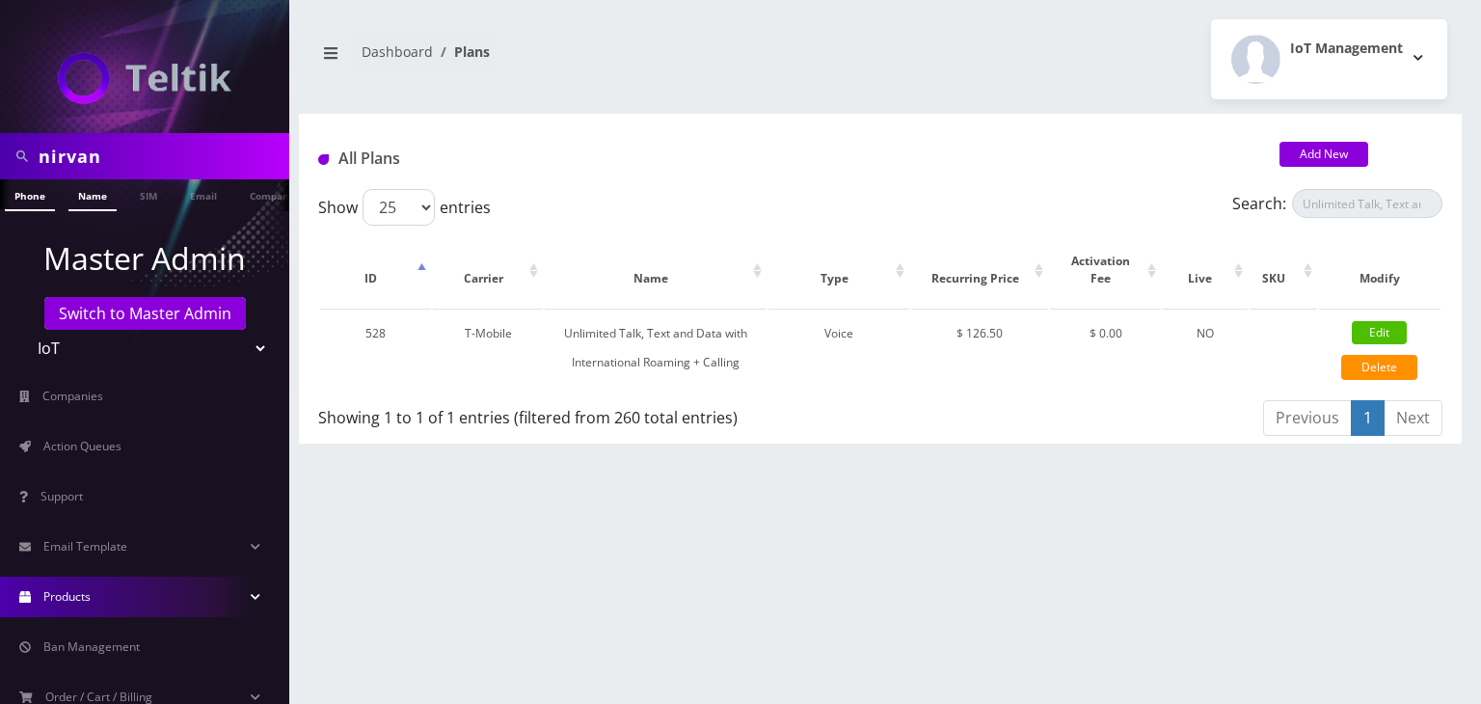
click at [94, 202] on link "Name" at bounding box center [92, 195] width 48 height 32
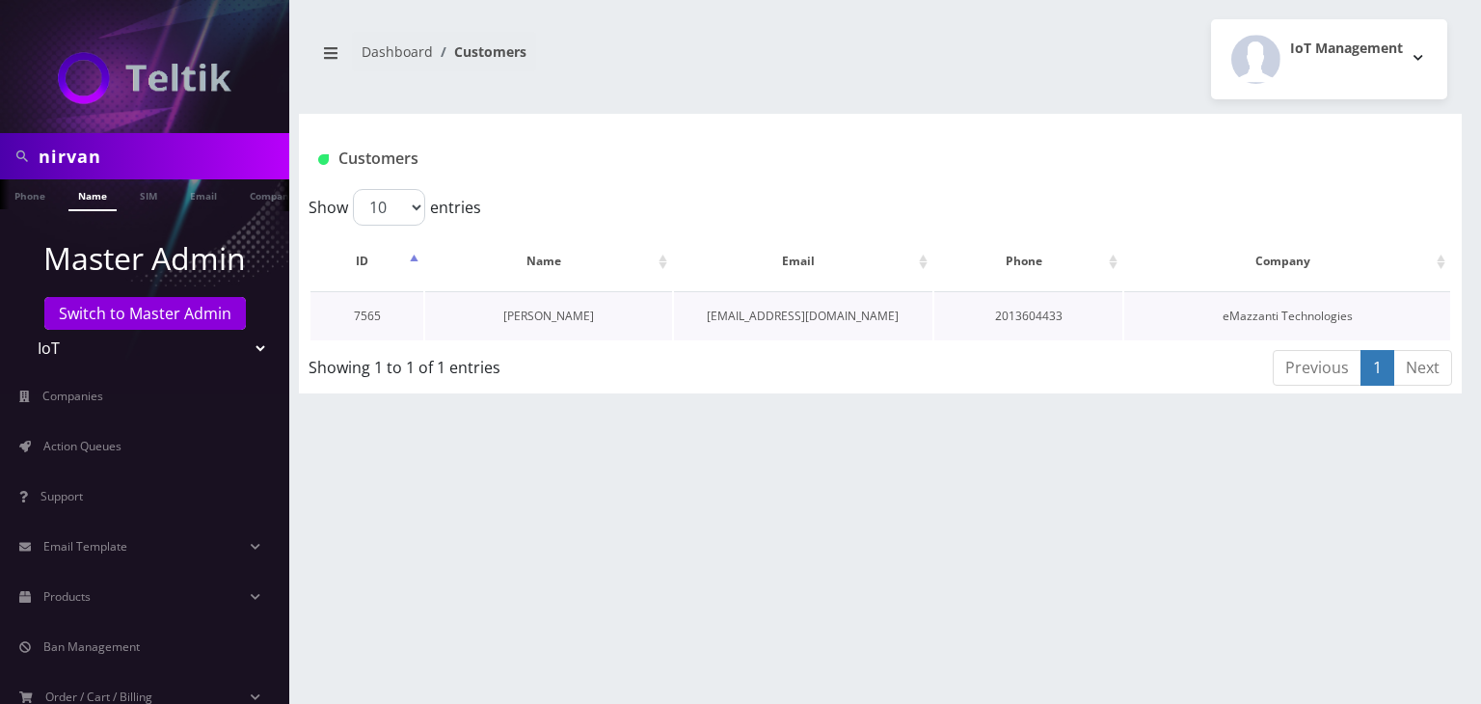
click at [581, 315] on link "[PERSON_NAME]" at bounding box center [548, 316] width 91 height 16
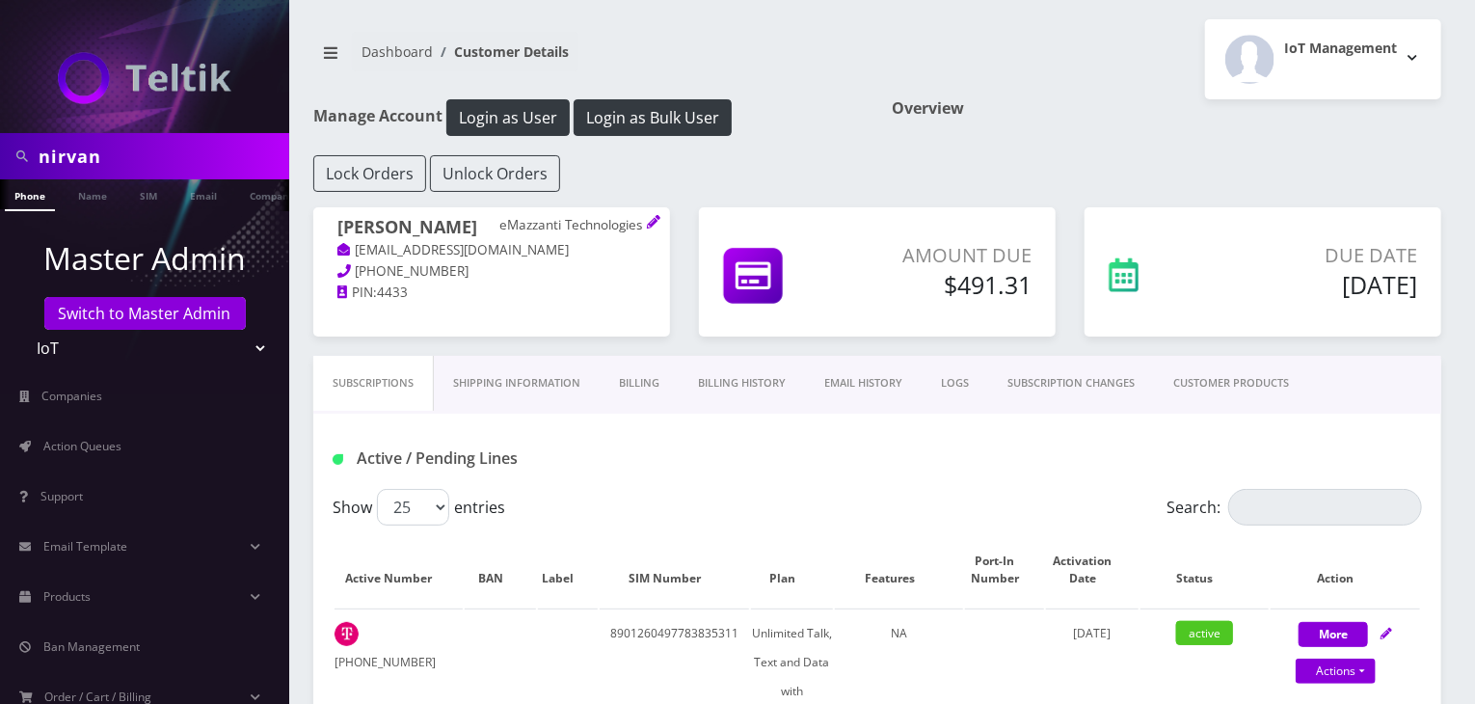
click at [767, 388] on link "Billing History" at bounding box center [742, 383] width 126 height 55
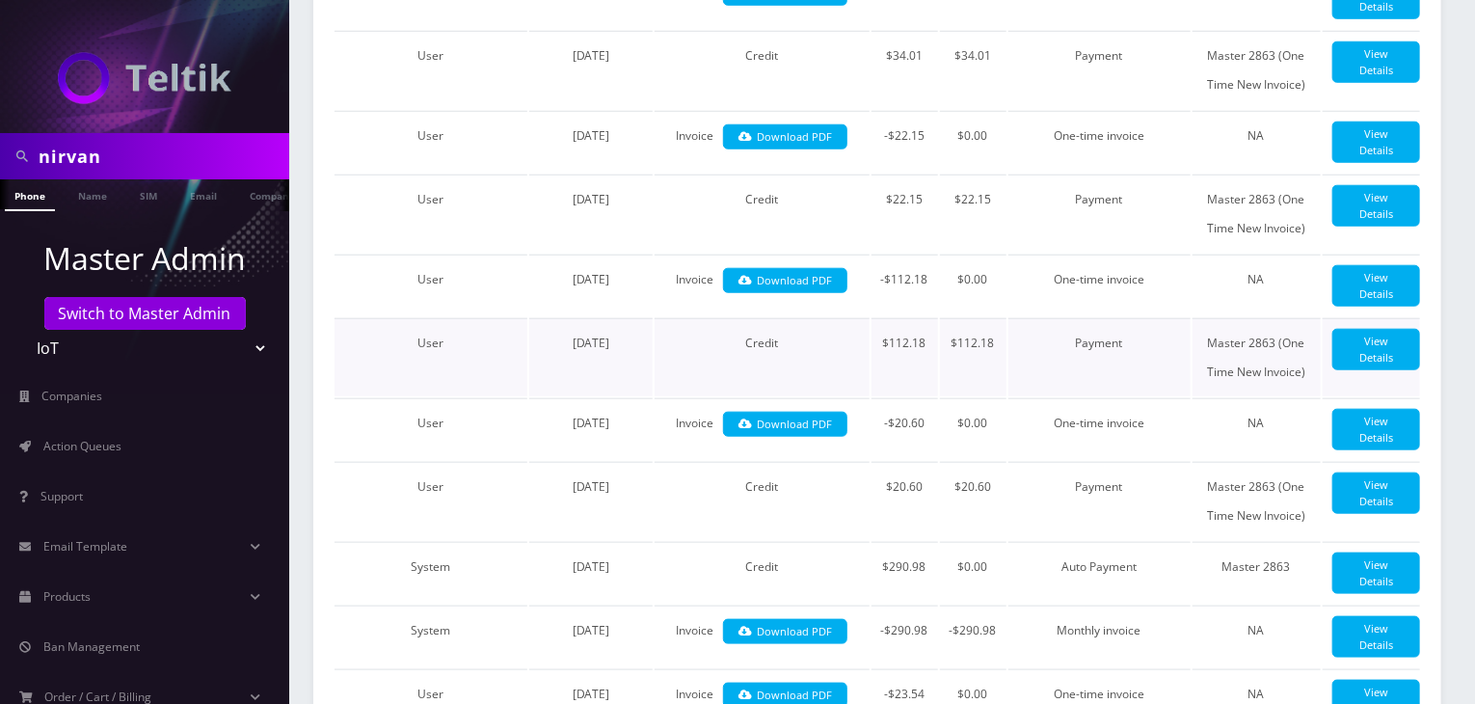
scroll to position [964, 0]
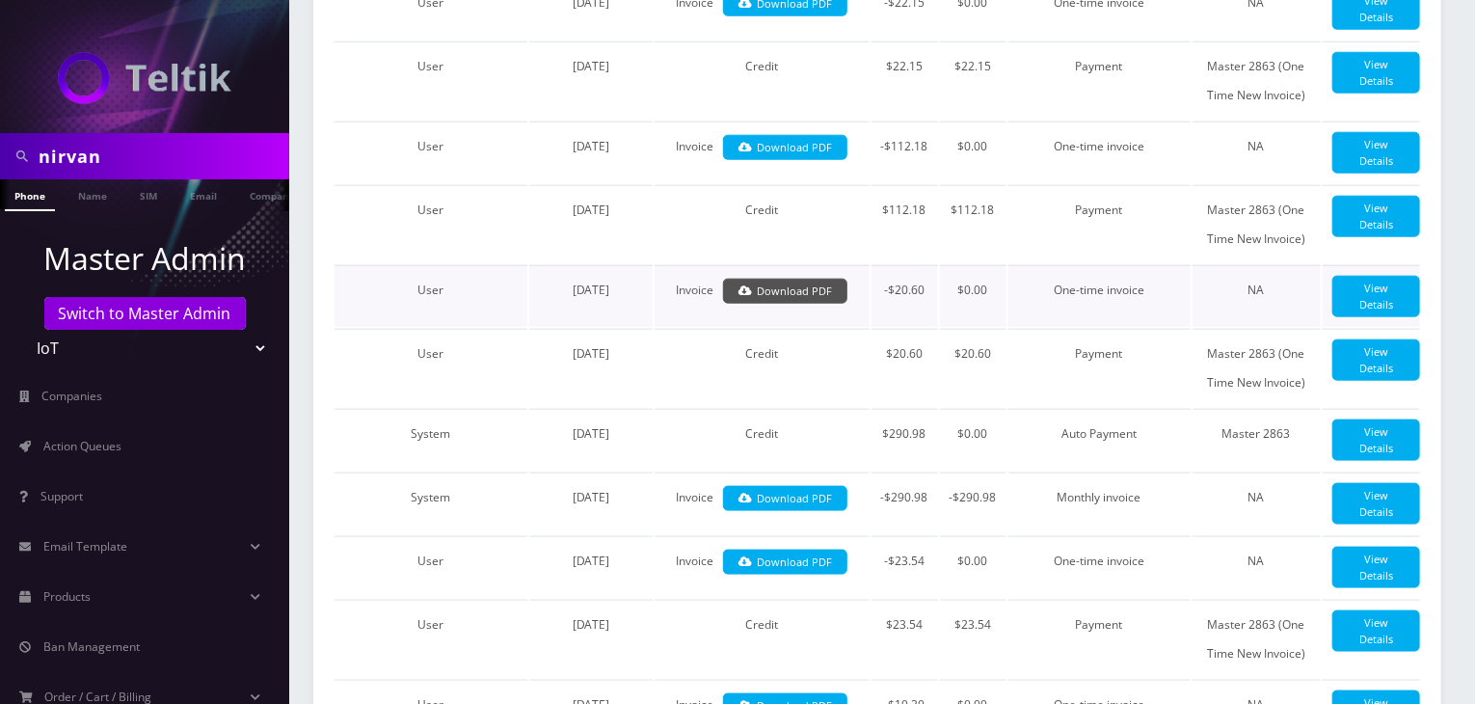
click at [811, 305] on link "Download PDF" at bounding box center [785, 292] width 124 height 26
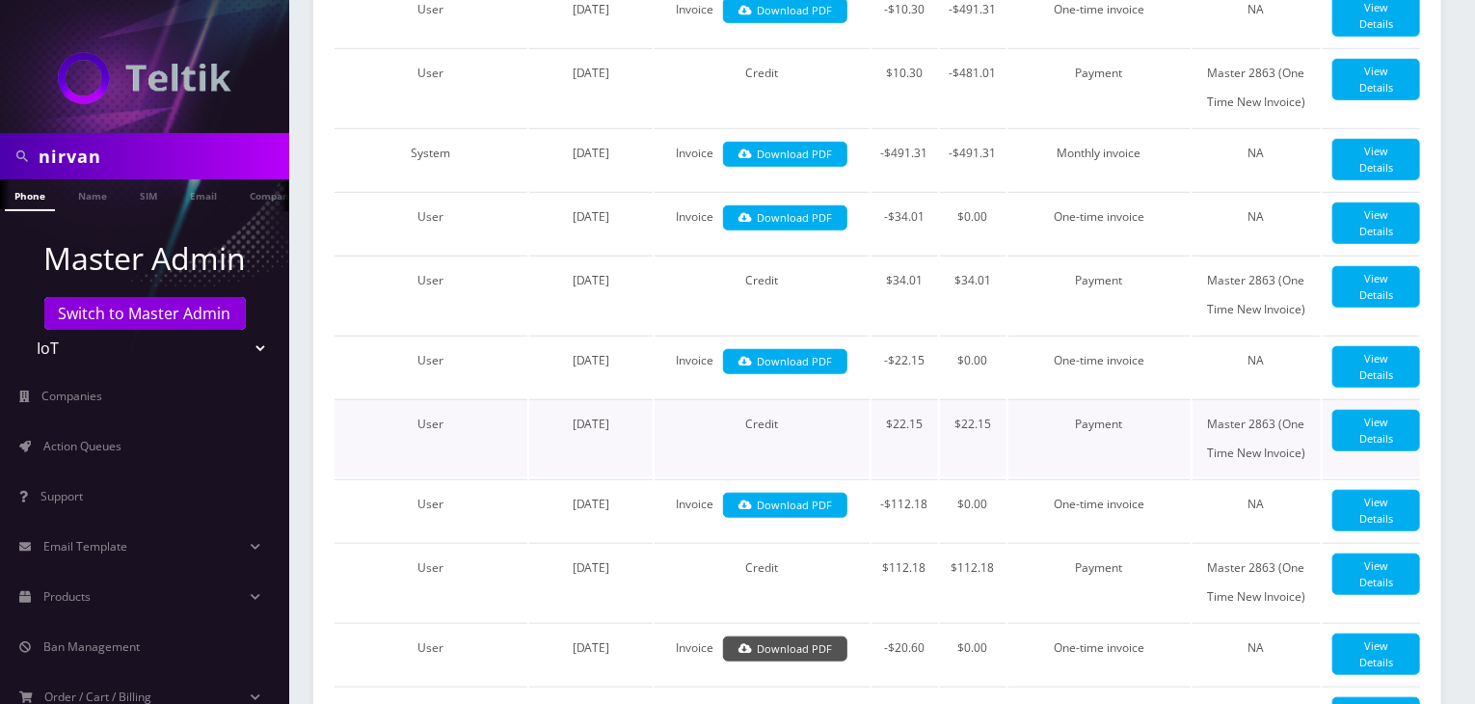
scroll to position [642, 0]
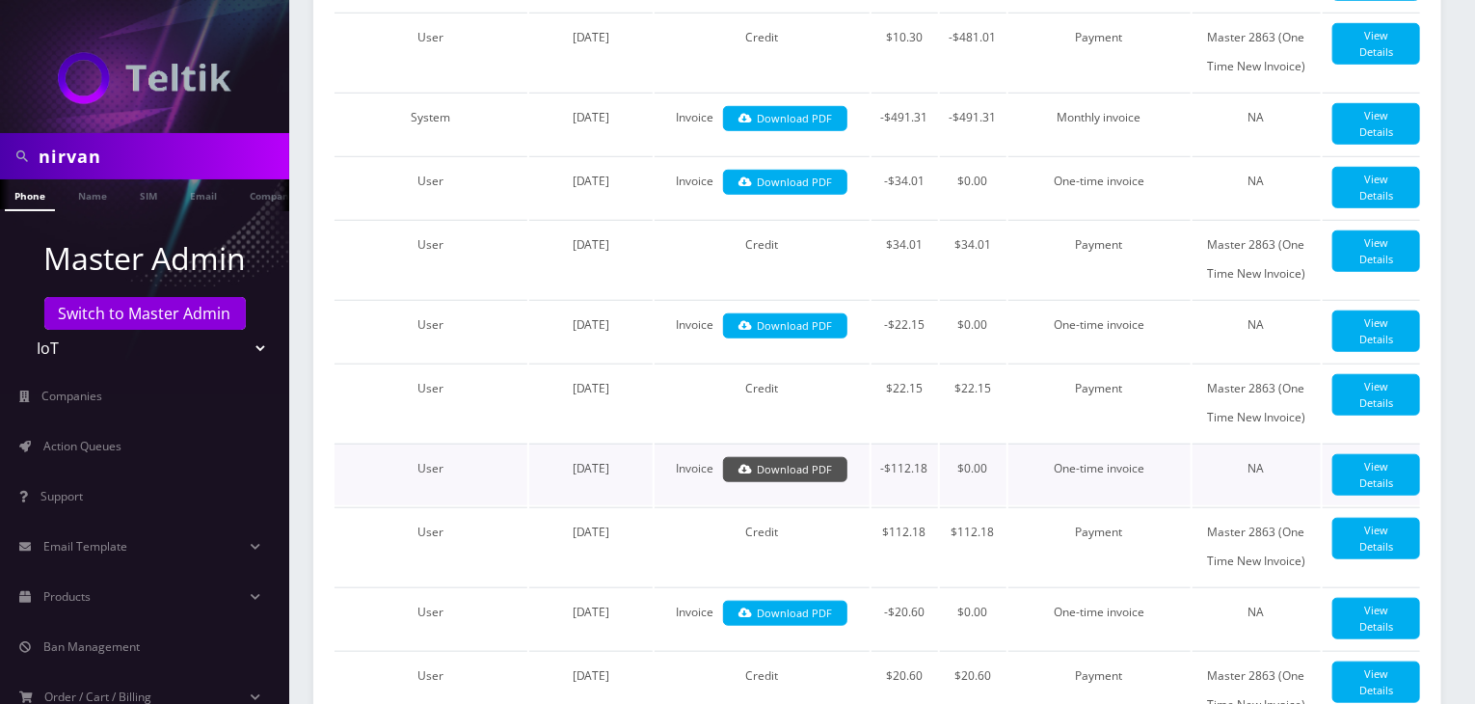
click at [829, 471] on link "Download PDF" at bounding box center [785, 470] width 124 height 26
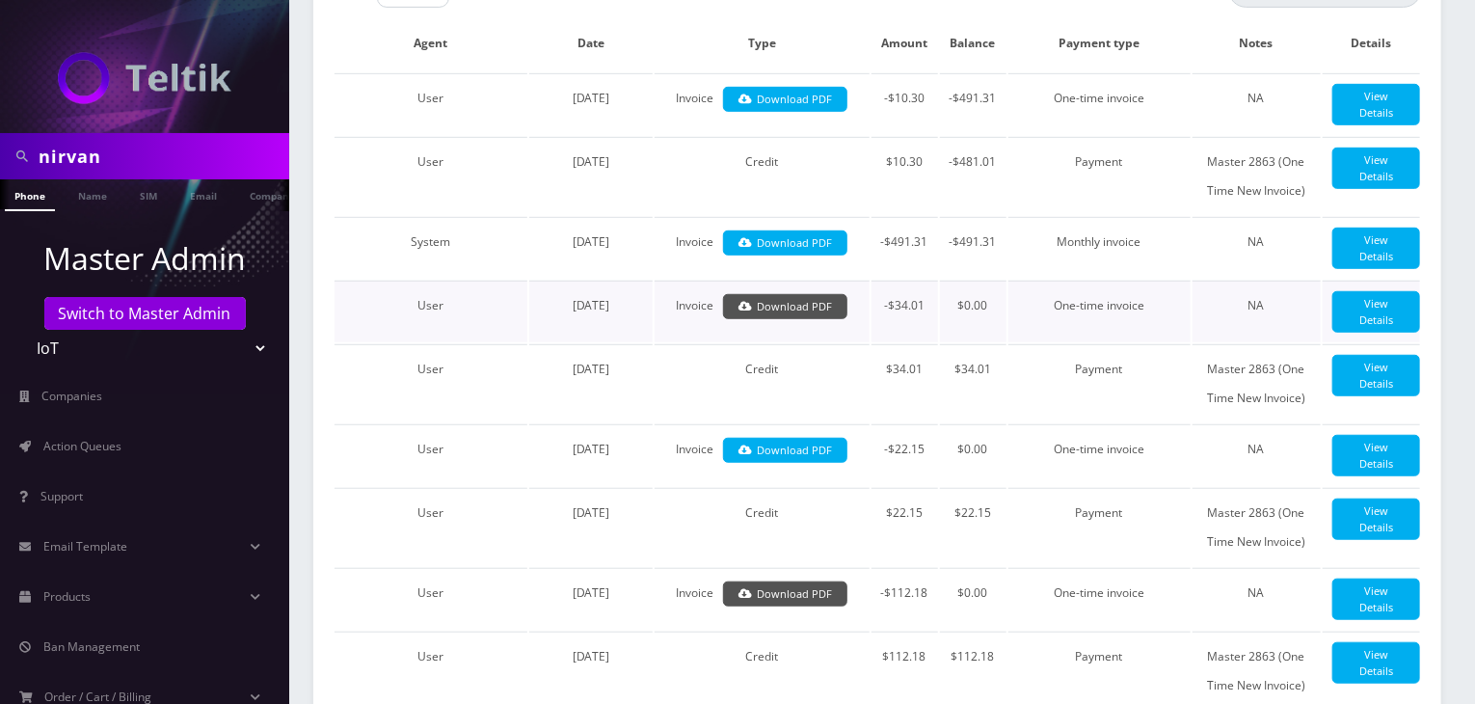
scroll to position [482, 0]
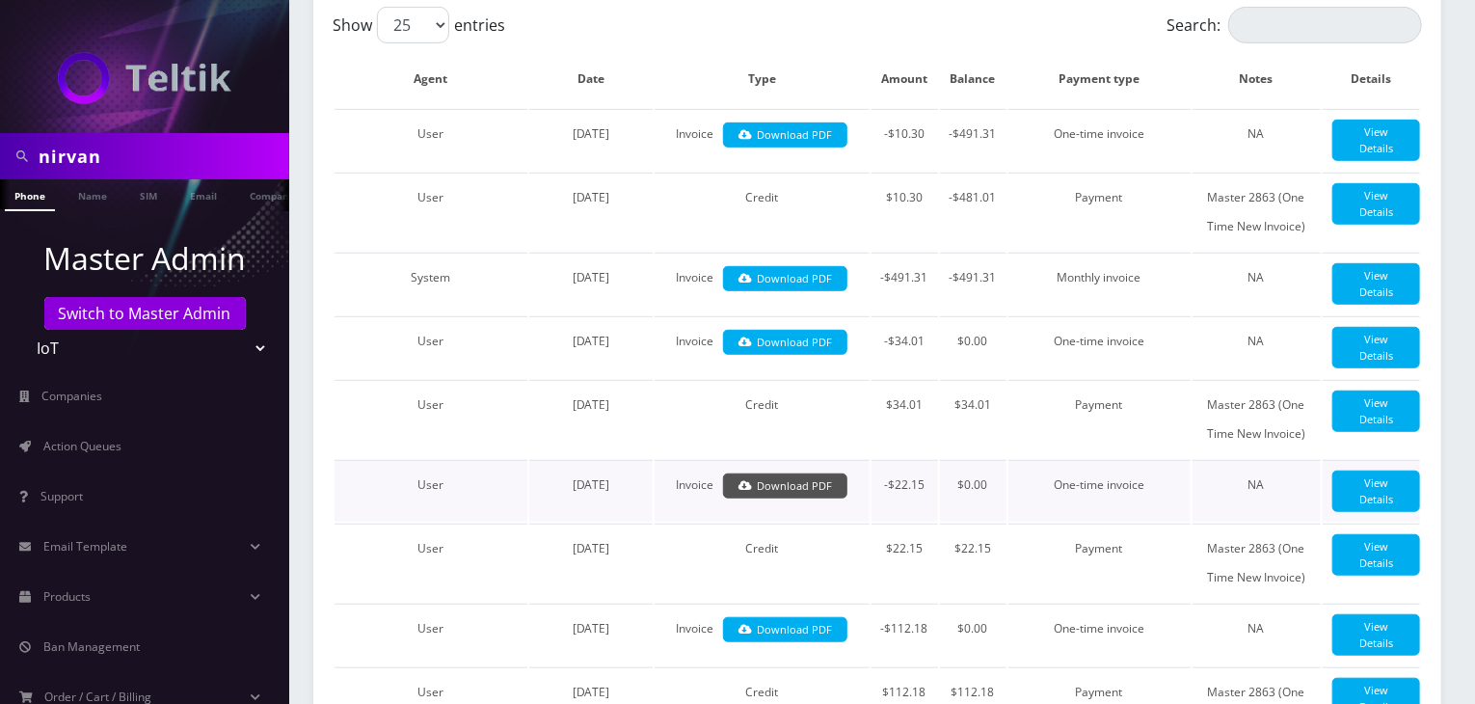
click at [801, 488] on link "Download PDF" at bounding box center [785, 486] width 124 height 26
click at [798, 270] on link "Download PDF" at bounding box center [785, 279] width 124 height 26
click at [814, 333] on link "Download PDF" at bounding box center [785, 343] width 124 height 26
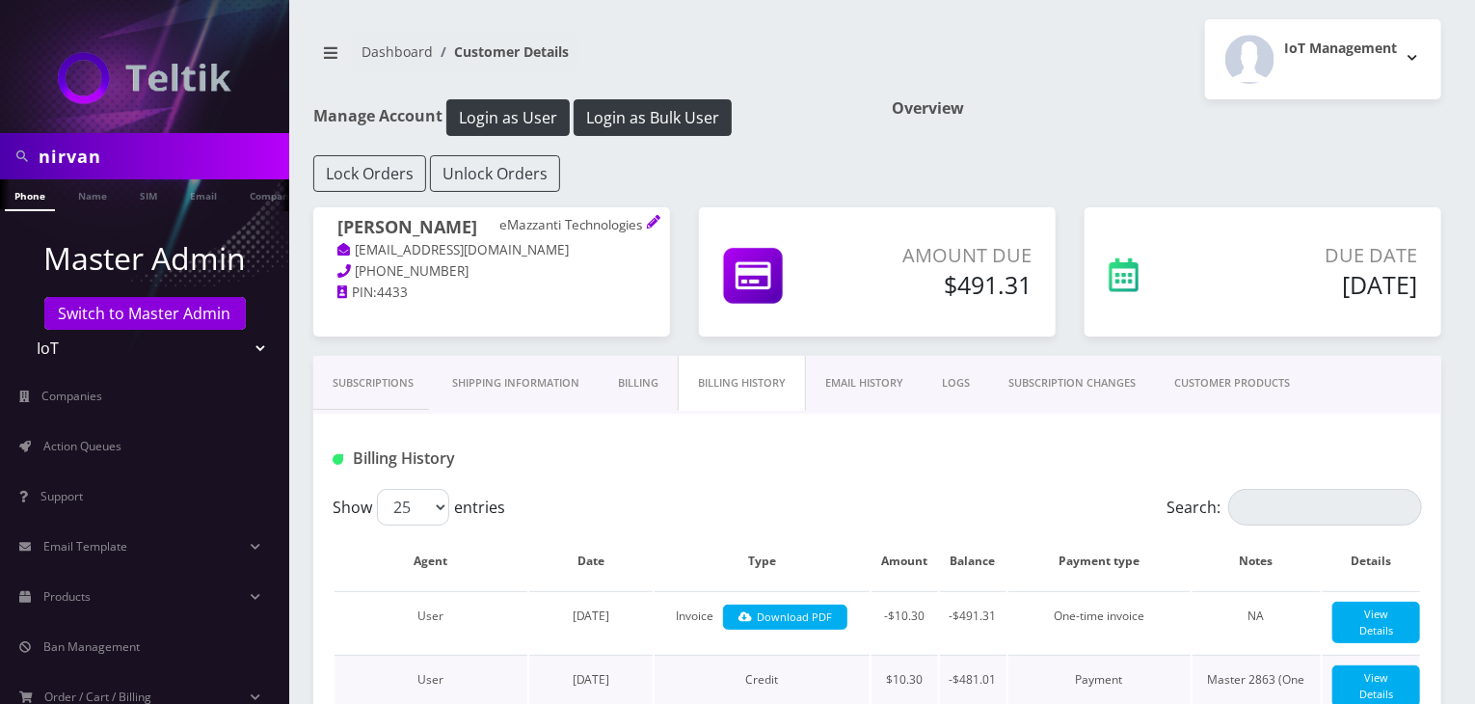
scroll to position [321, 0]
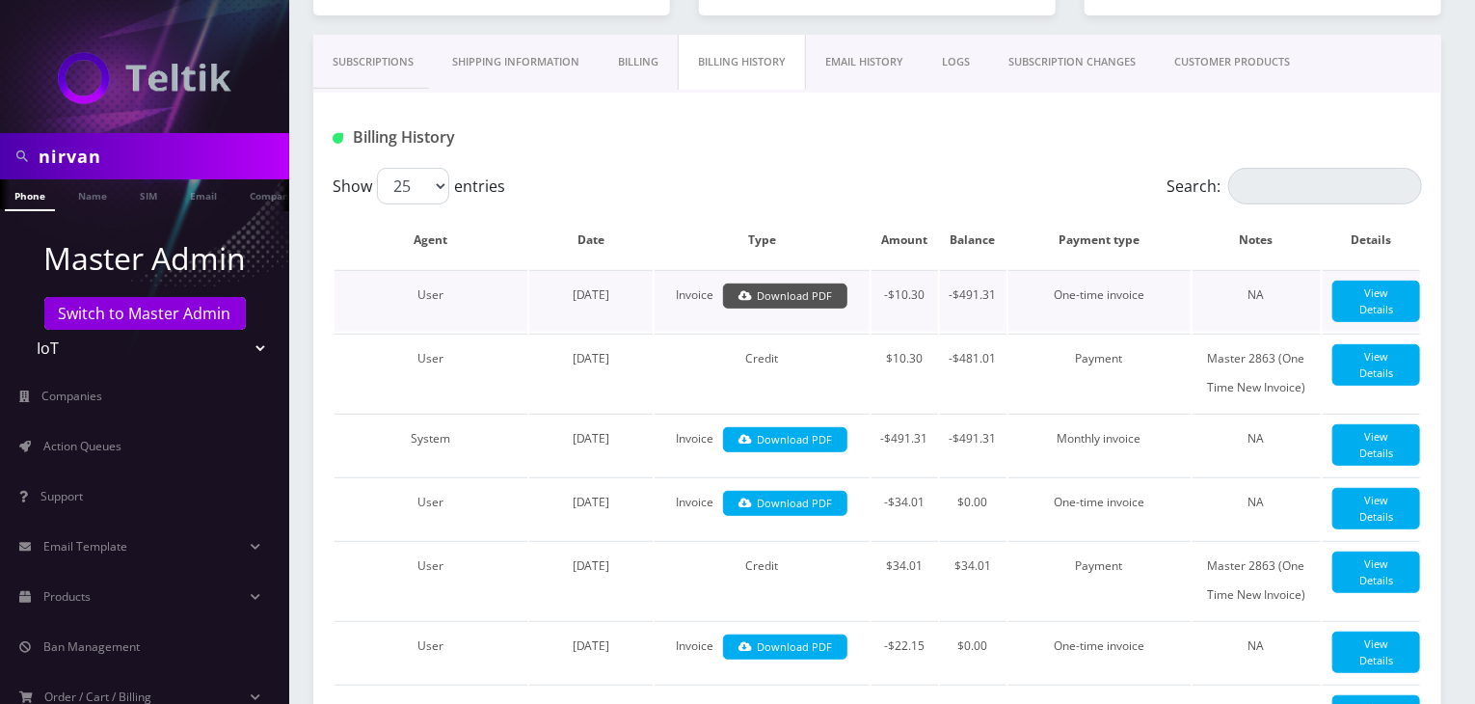
click at [807, 287] on link "Download PDF" at bounding box center [785, 296] width 124 height 26
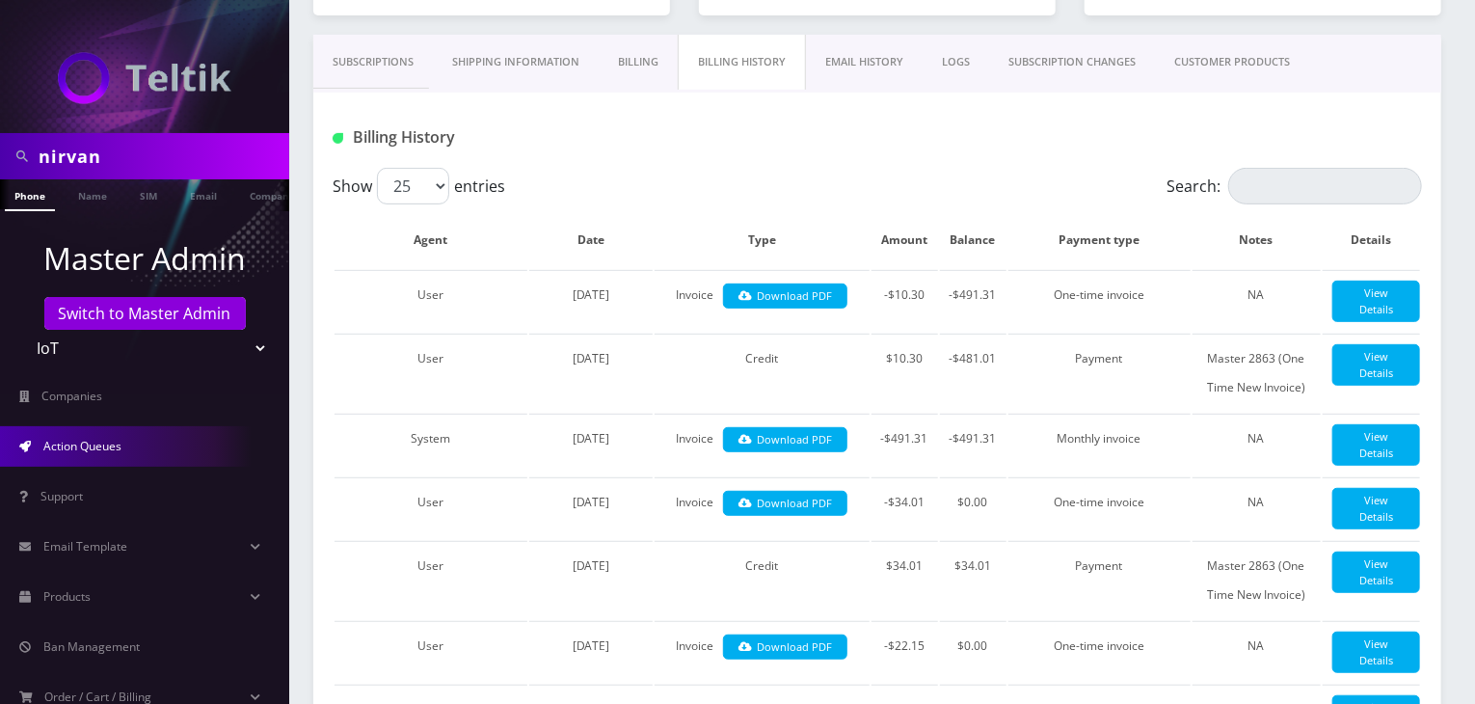
click at [39, 443] on link "Action Queues" at bounding box center [144, 446] width 289 height 40
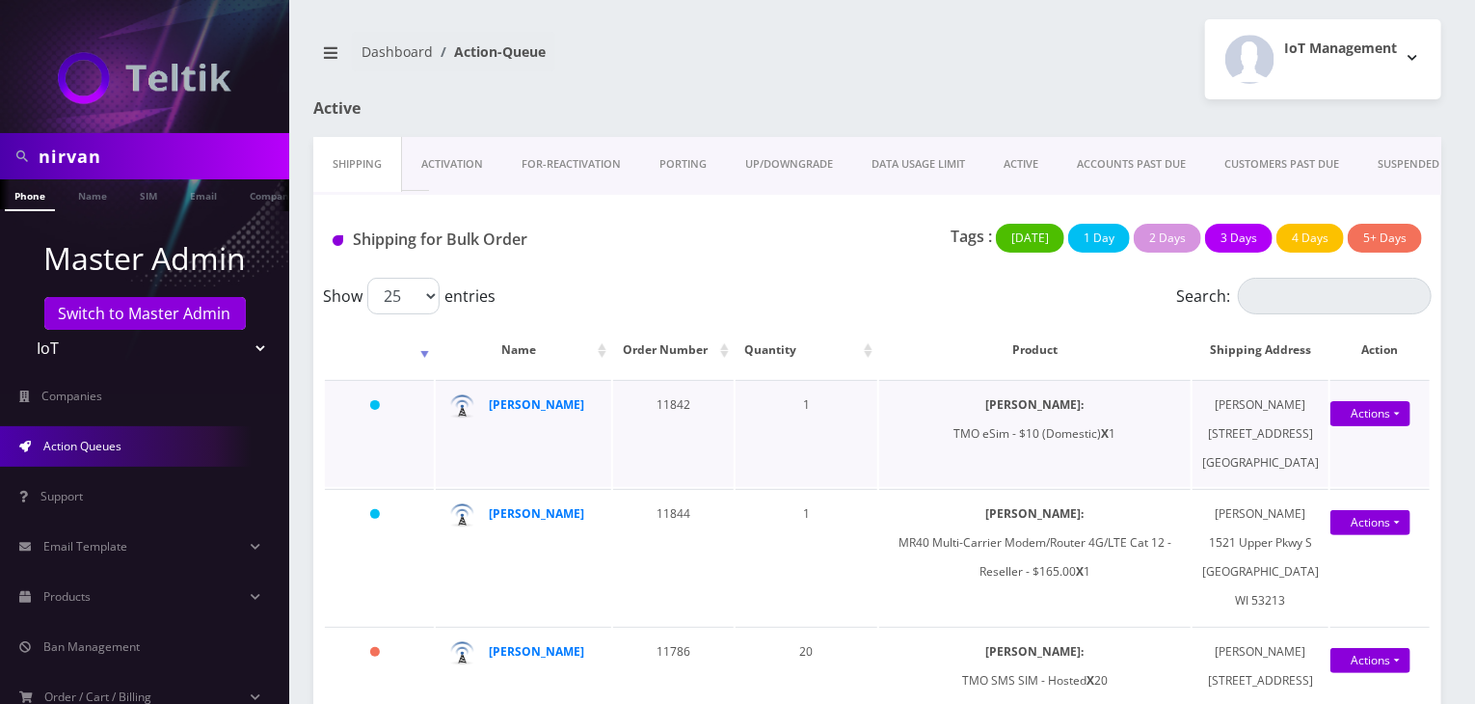
scroll to position [160, 0]
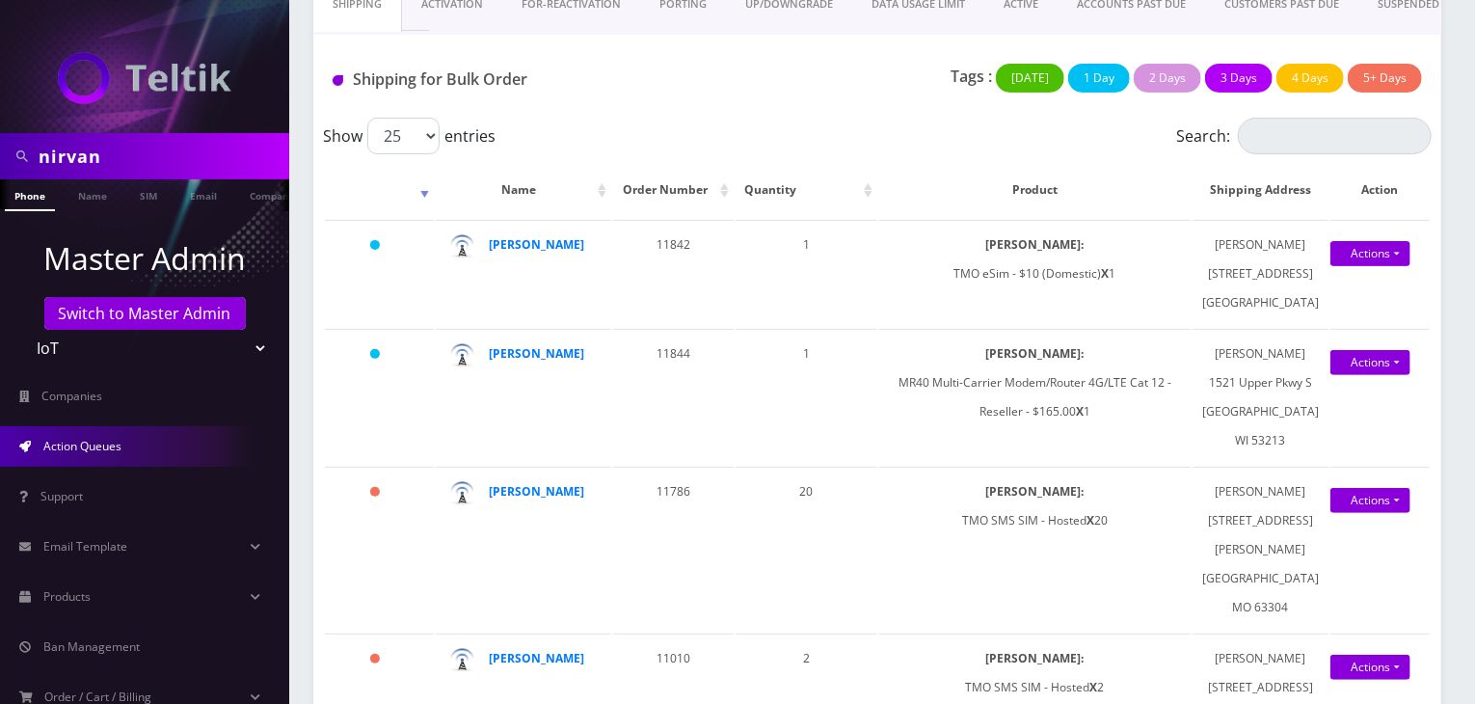
drag, startPoint x: 123, startPoint y: 163, endPoint x: 0, endPoint y: 163, distance: 123.4
click at [0, 163] on div "nirvan" at bounding box center [144, 156] width 289 height 46
type input "m"
type input "[PERSON_NAME]"
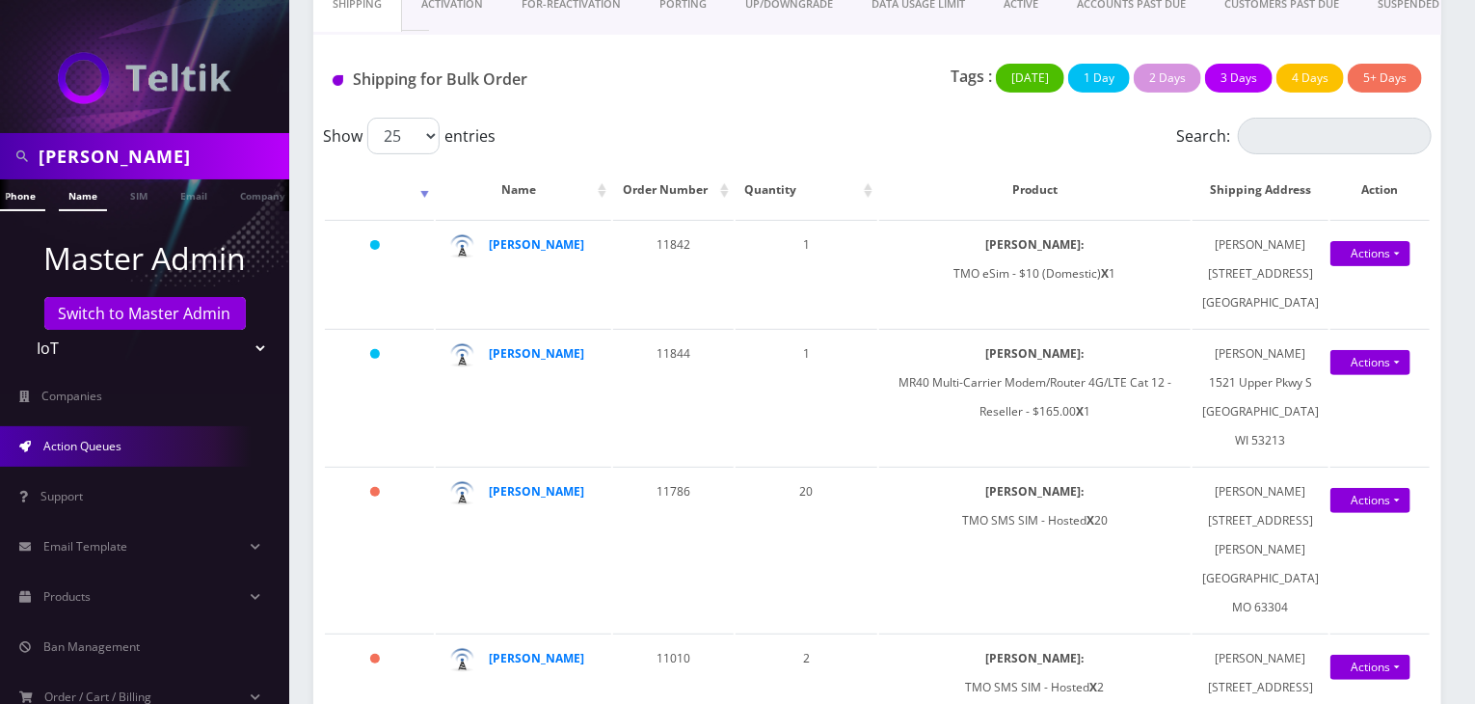
click at [63, 194] on link "Name" at bounding box center [83, 195] width 48 height 32
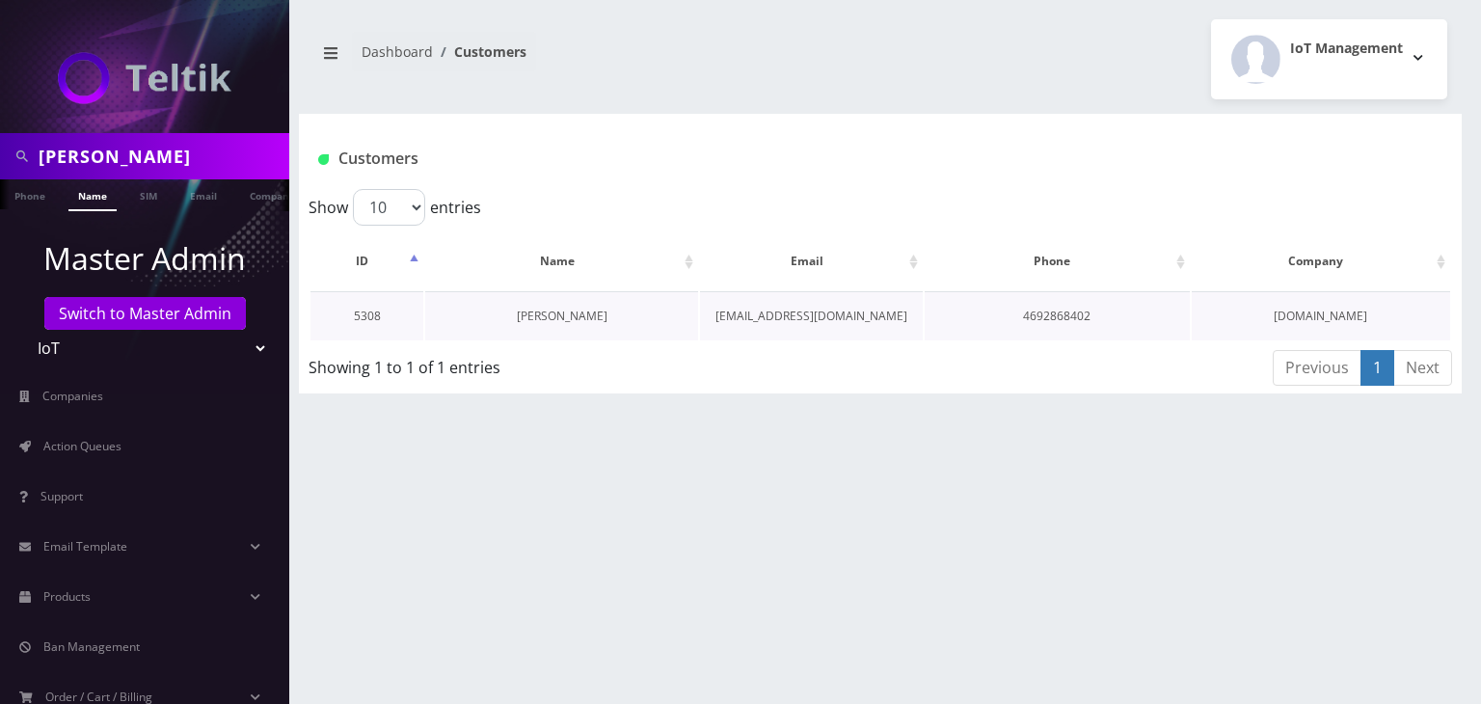
click at [562, 315] on link "[PERSON_NAME]" at bounding box center [562, 316] width 91 height 16
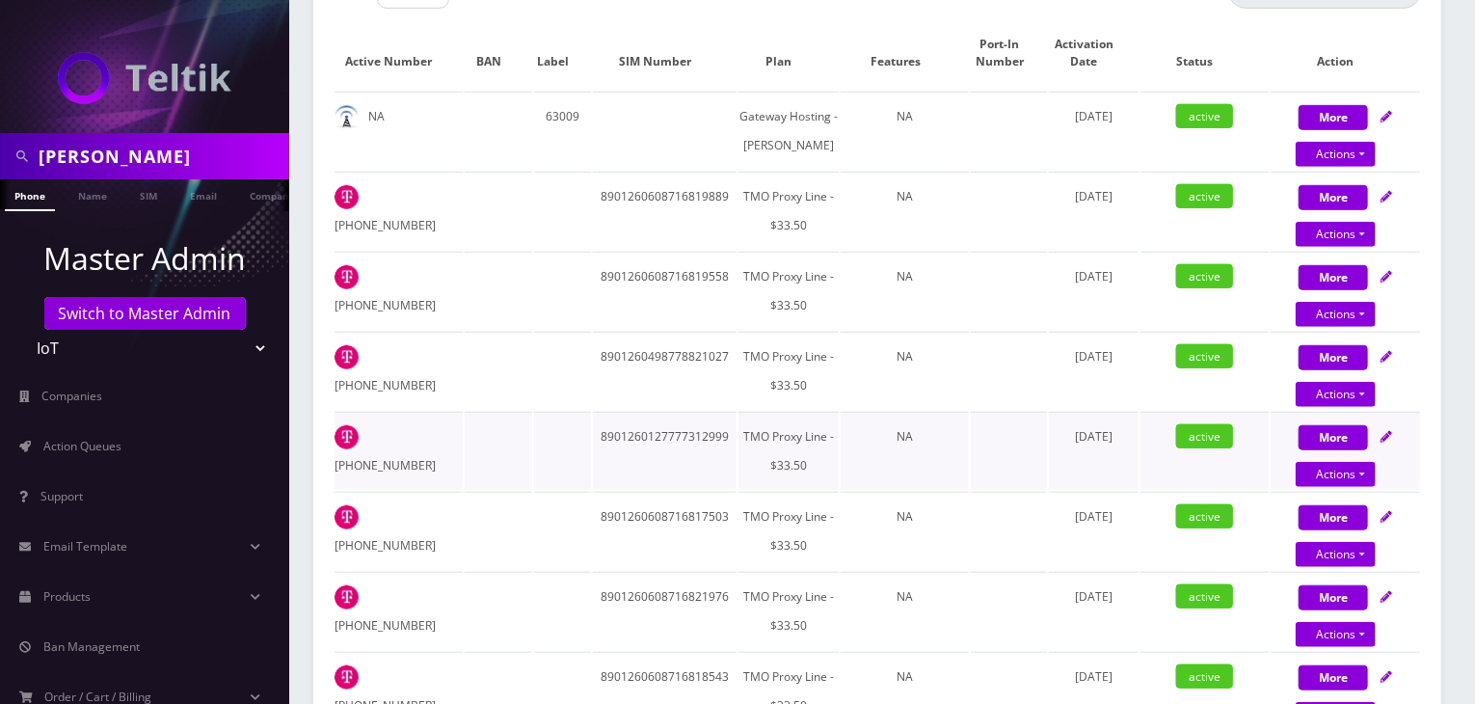
scroll to position [482, 0]
